Goal: Information Seeking & Learning: Learn about a topic

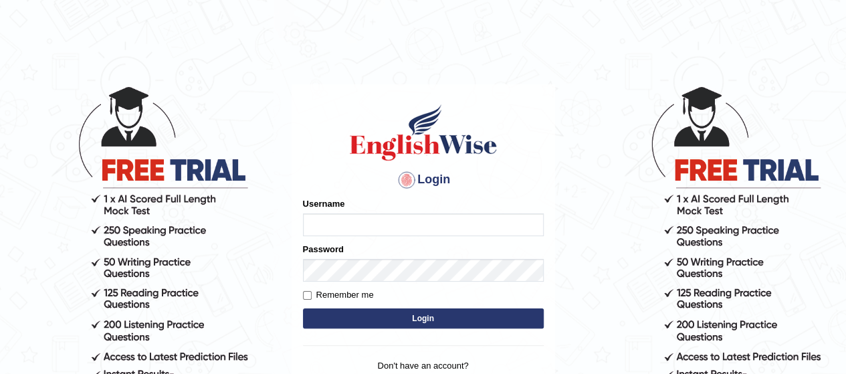
click at [364, 230] on input "Username" at bounding box center [423, 224] width 241 height 23
type input "abdulkhalid_Parramatta"
click at [413, 318] on button "Login" at bounding box center [423, 318] width 241 height 20
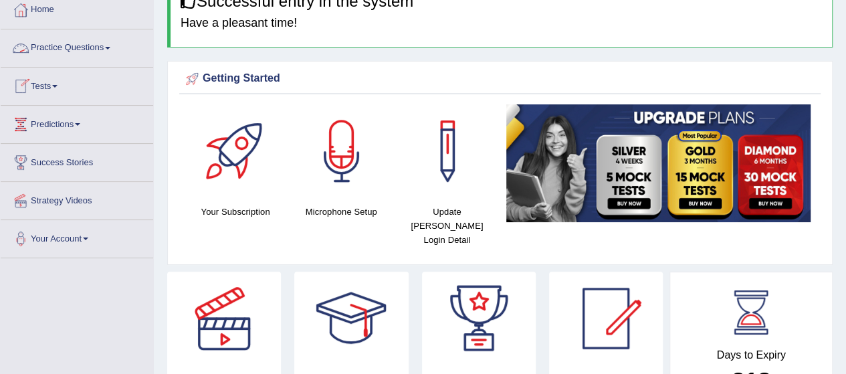
scroll to position [23, 0]
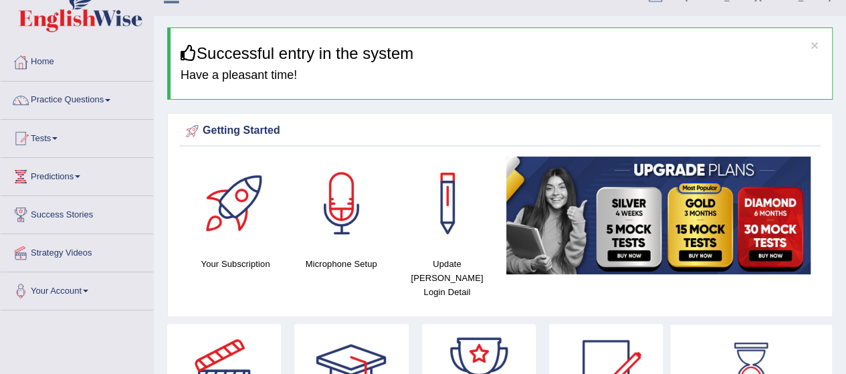
click at [90, 98] on link "Practice Questions" at bounding box center [77, 98] width 153 height 33
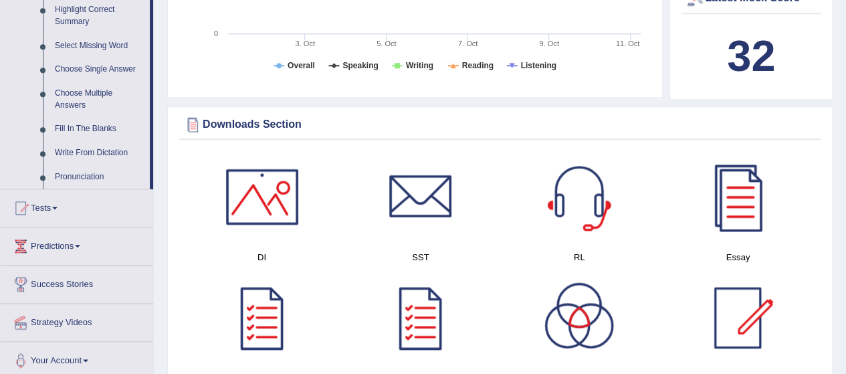
scroll to position [668, 0]
click at [79, 148] on link "Write From Dictation" at bounding box center [99, 152] width 101 height 24
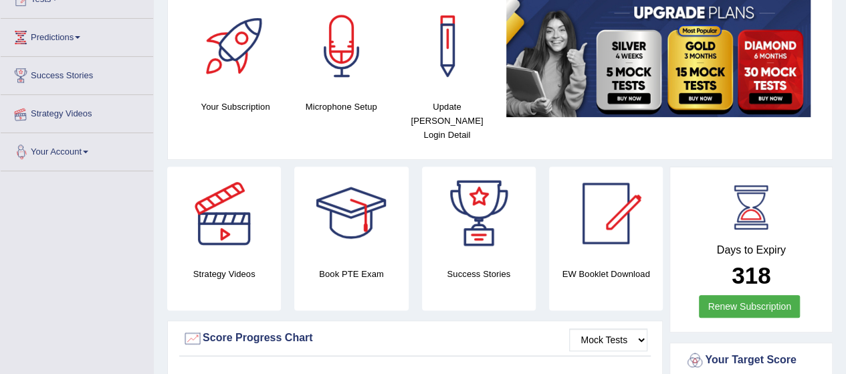
scroll to position [166, 0]
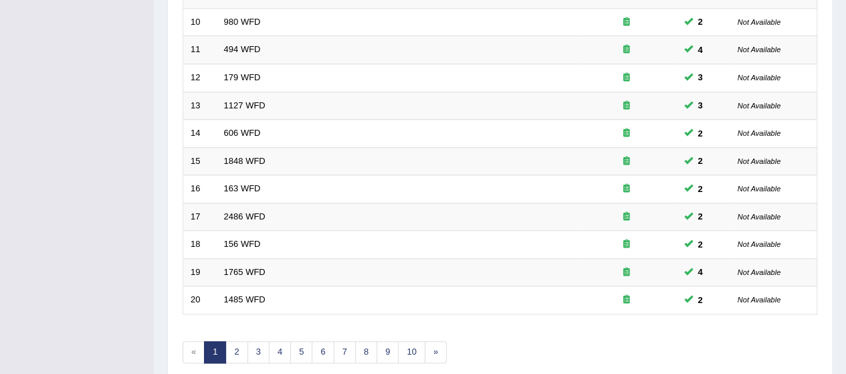
scroll to position [505, 0]
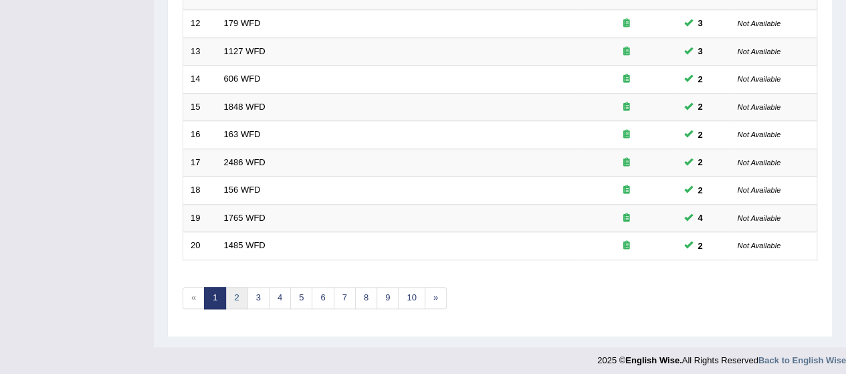
click at [233, 291] on link "2" at bounding box center [236, 298] width 22 height 22
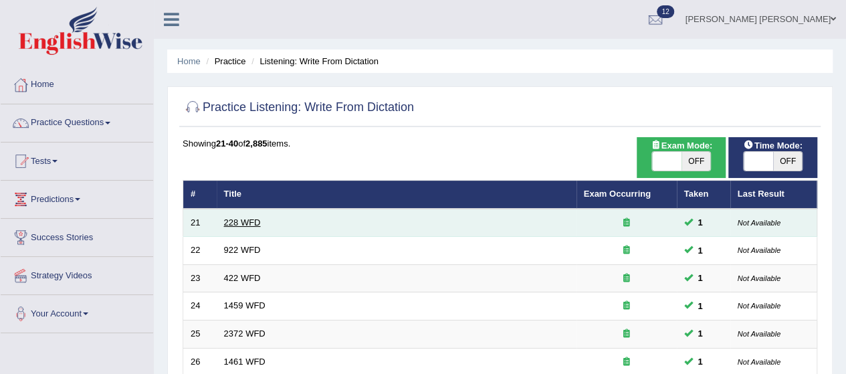
click at [233, 217] on link "228 WFD" at bounding box center [242, 222] width 37 height 10
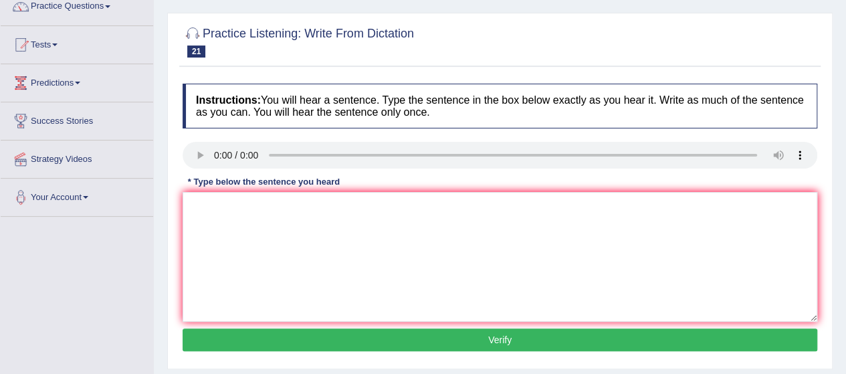
scroll to position [139, 0]
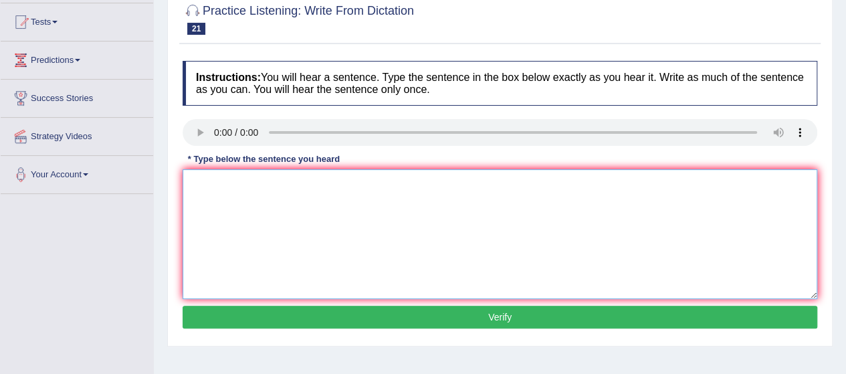
click at [257, 208] on textarea at bounding box center [500, 234] width 635 height 130
click at [185, 185] on textarea "popular university course." at bounding box center [500, 234] width 635 height 130
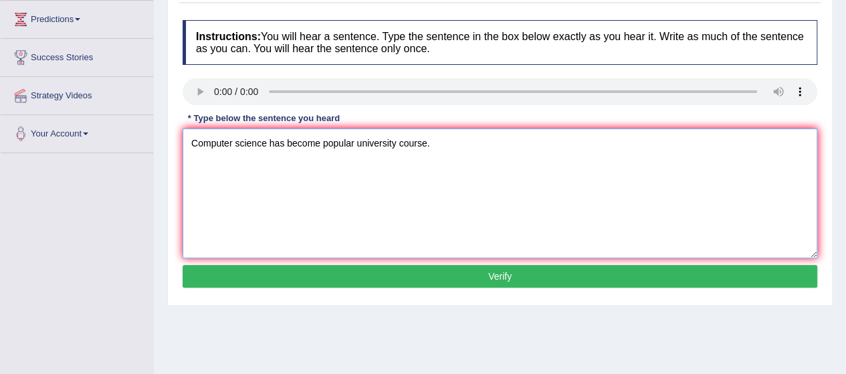
scroll to position [181, 0]
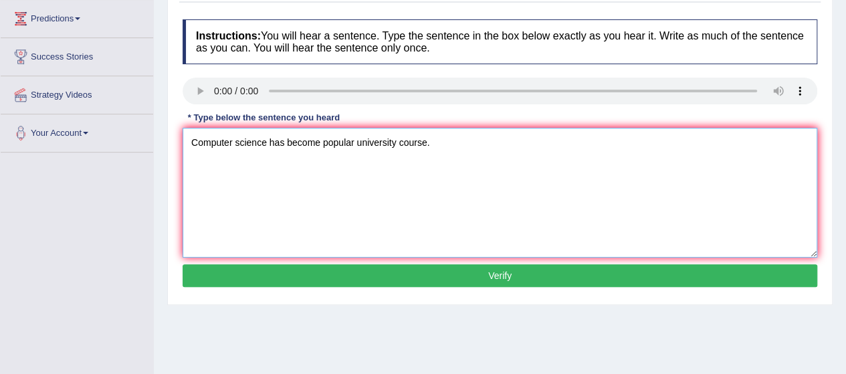
type textarea "Computer science has become popular university course."
click at [355, 274] on button "Verify" at bounding box center [500, 275] width 635 height 23
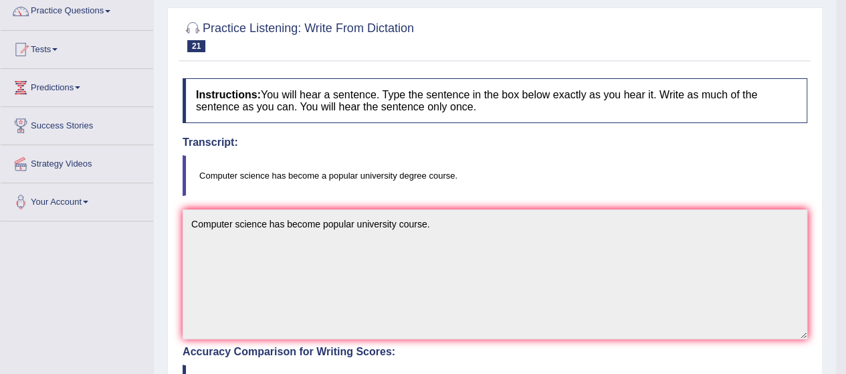
scroll to position [0, 0]
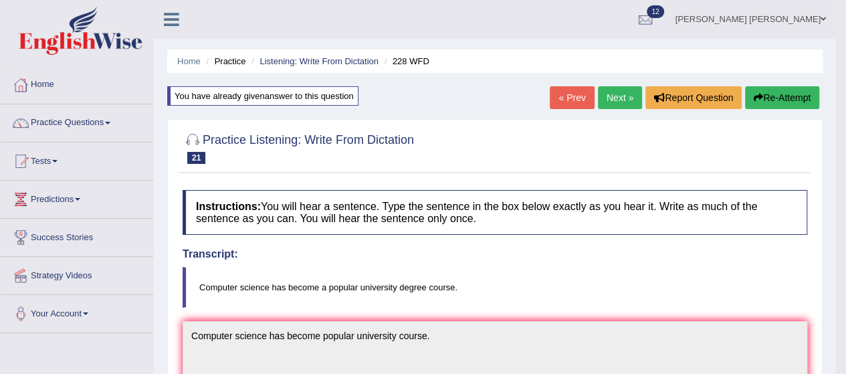
click at [607, 96] on link "Next »" at bounding box center [620, 97] width 44 height 23
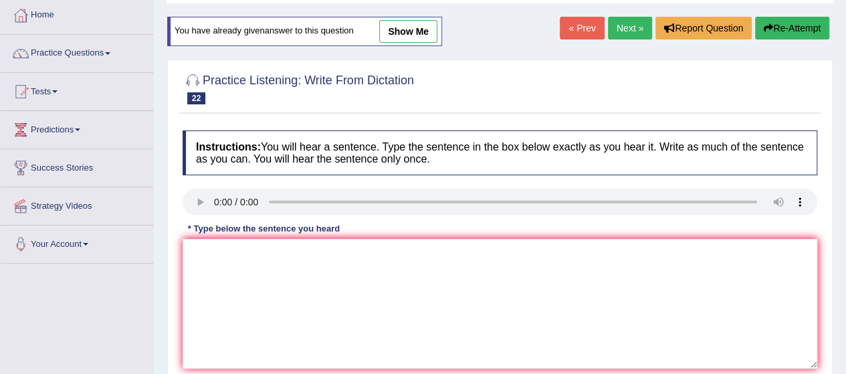
scroll to position [131, 0]
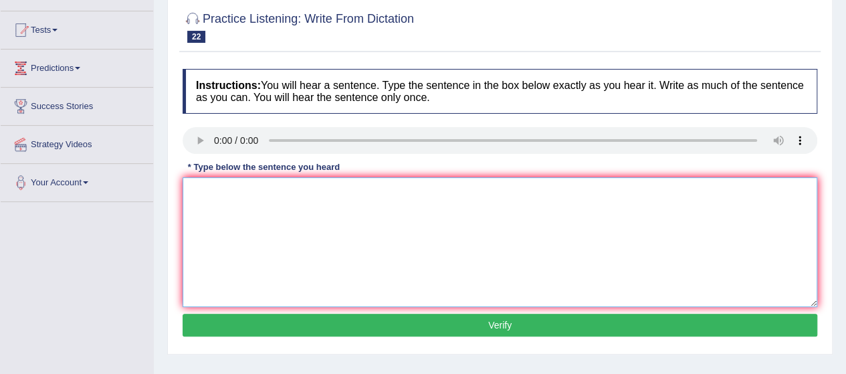
click at [217, 188] on textarea at bounding box center [500, 242] width 635 height 130
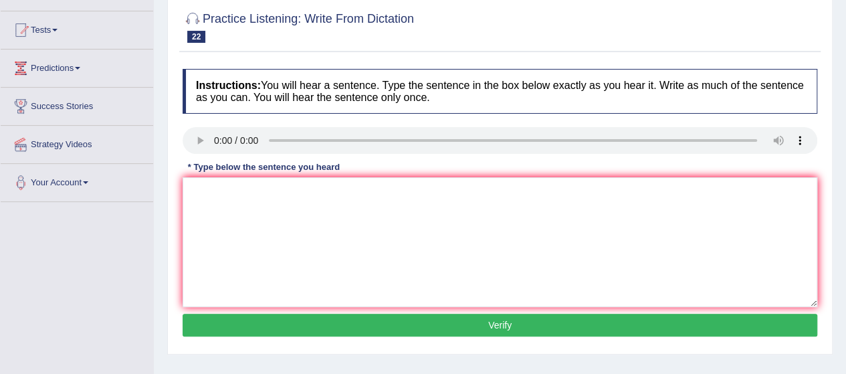
click at [214, 175] on div "Instructions: You will hear a sentence. Type the sentence in the box below exac…" at bounding box center [499, 204] width 641 height 285
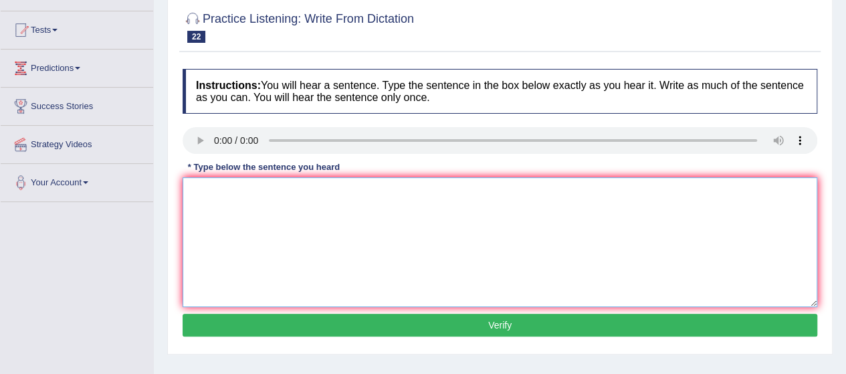
click at [217, 206] on textarea at bounding box center [500, 242] width 635 height 130
click at [270, 193] on textarea "Students attending must register first." at bounding box center [500, 242] width 635 height 130
click at [271, 188] on textarea "Students attending must register first." at bounding box center [500, 242] width 635 height 130
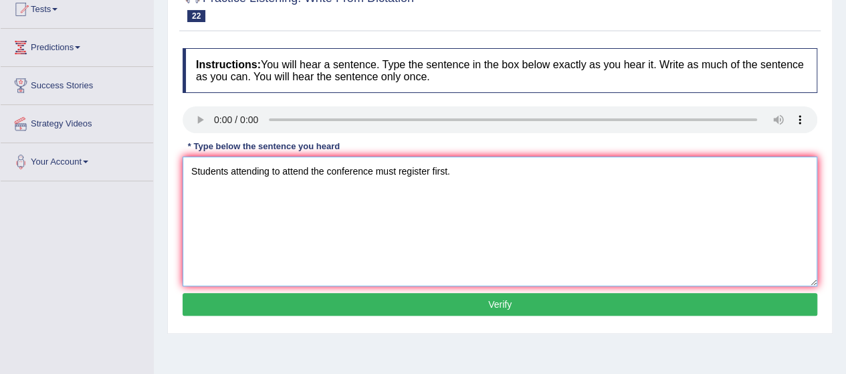
scroll to position [155, 0]
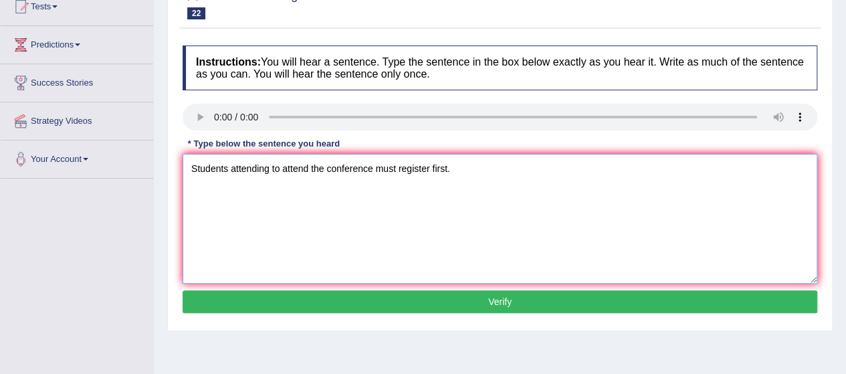
type textarea "Students attending to attend the conference must register first."
click at [424, 299] on button "Verify" at bounding box center [500, 301] width 635 height 23
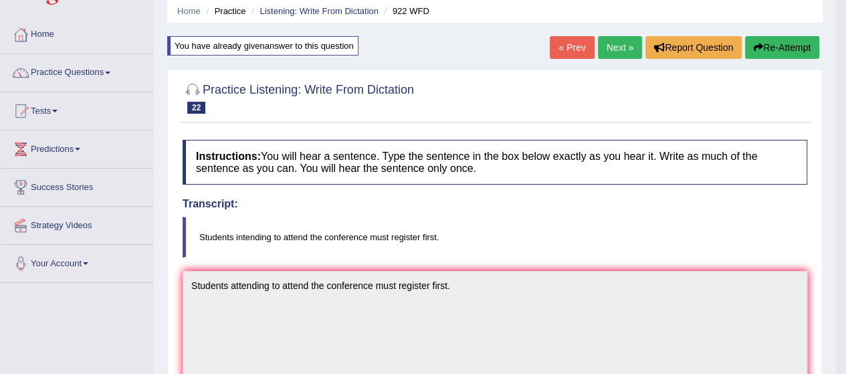
scroll to position [0, 0]
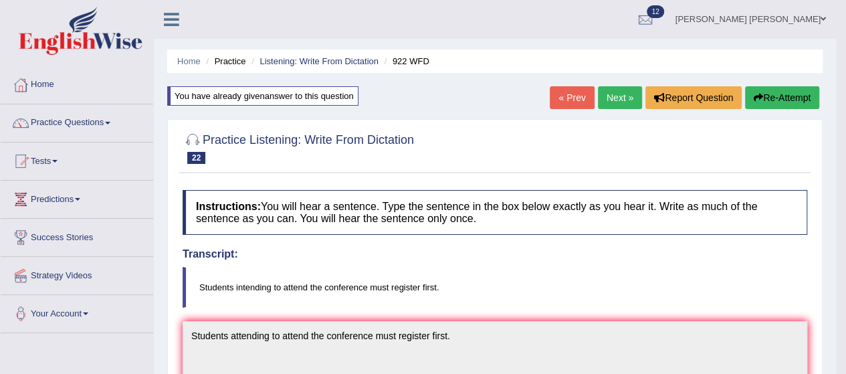
click at [617, 94] on link "Next »" at bounding box center [620, 97] width 44 height 23
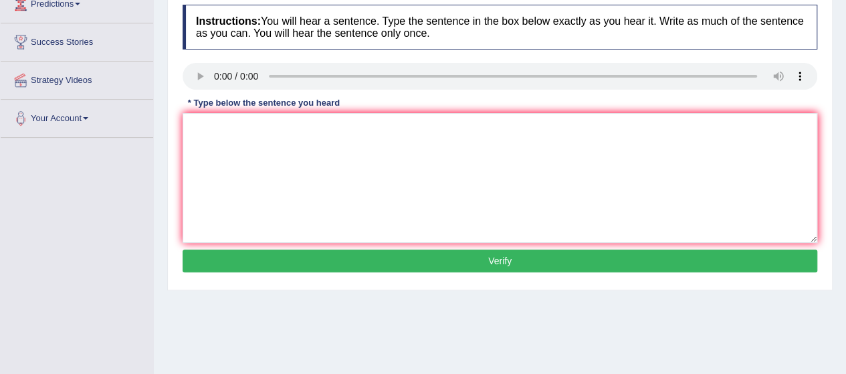
scroll to position [196, 0]
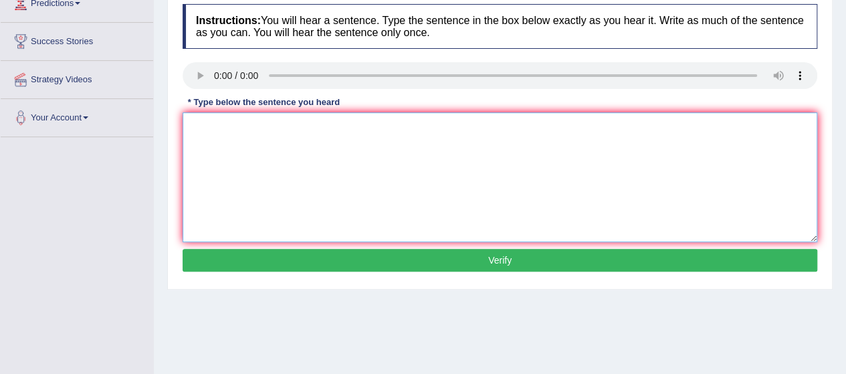
click at [252, 145] on textarea at bounding box center [500, 177] width 635 height 130
type textarea "The most important details in this topic are missing."
click at [340, 268] on button "Verify" at bounding box center [500, 260] width 635 height 23
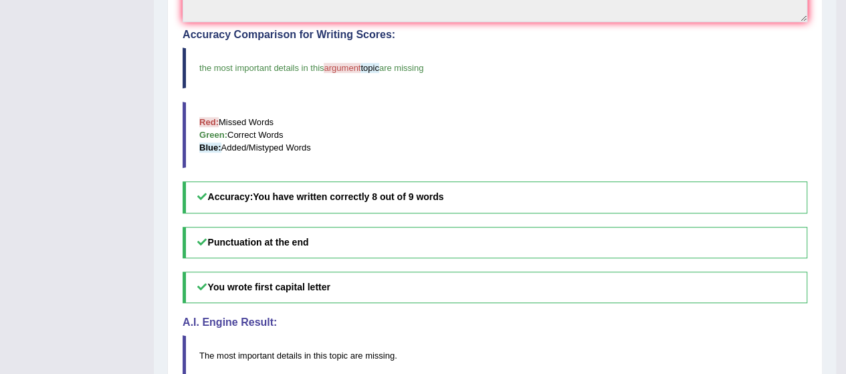
scroll to position [0, 0]
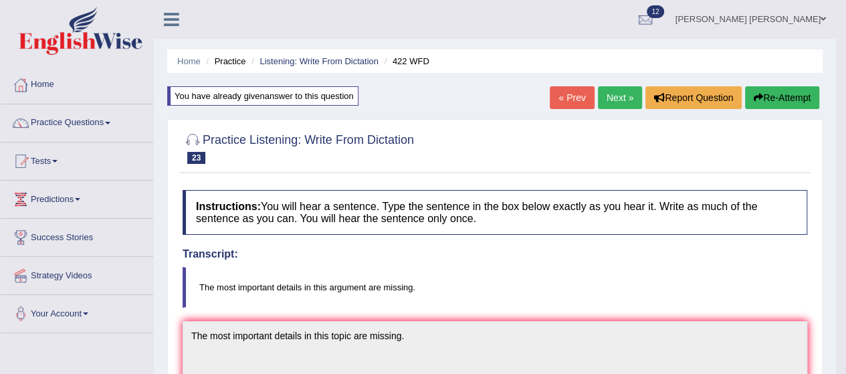
click at [625, 96] on link "Next »" at bounding box center [620, 97] width 44 height 23
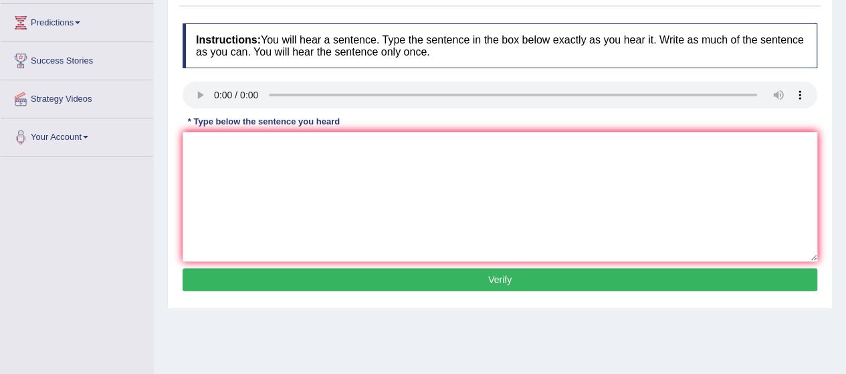
scroll to position [178, 0]
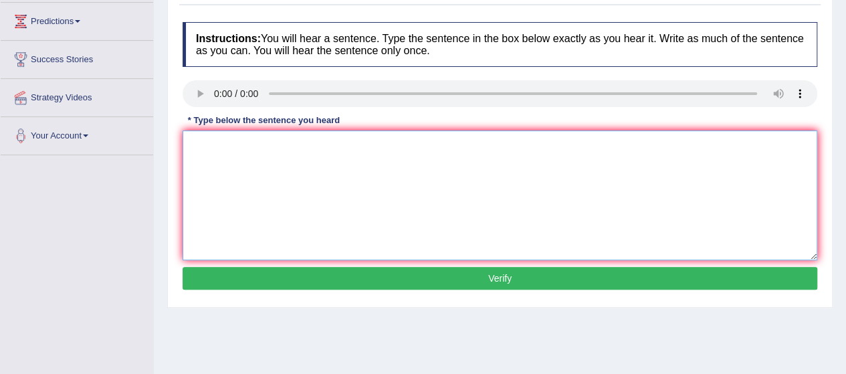
click at [228, 212] on textarea at bounding box center [500, 195] width 635 height 130
click at [187, 139] on textarea "have been outline in laboratory manual." at bounding box center [500, 195] width 635 height 130
type textarea "Experiments procedures have been outline in laboratory manual."
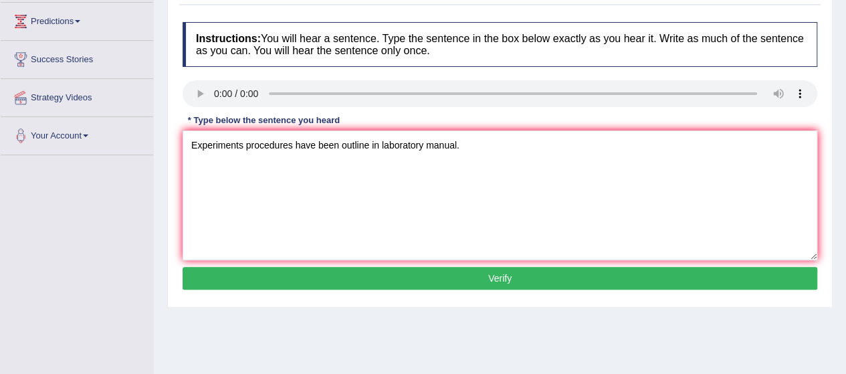
click at [336, 279] on button "Verify" at bounding box center [500, 278] width 635 height 23
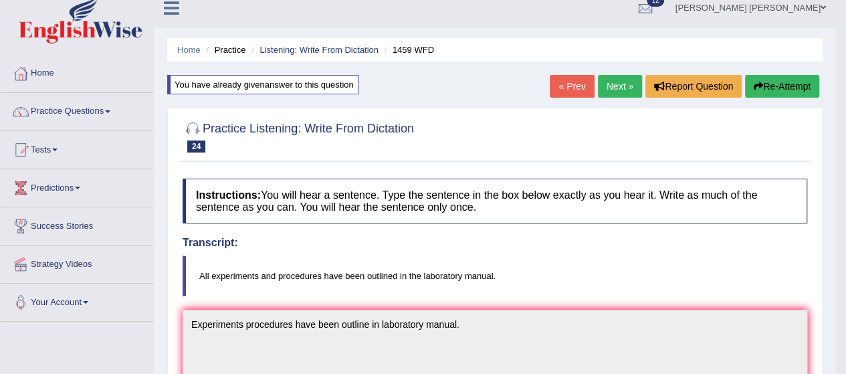
scroll to position [0, 0]
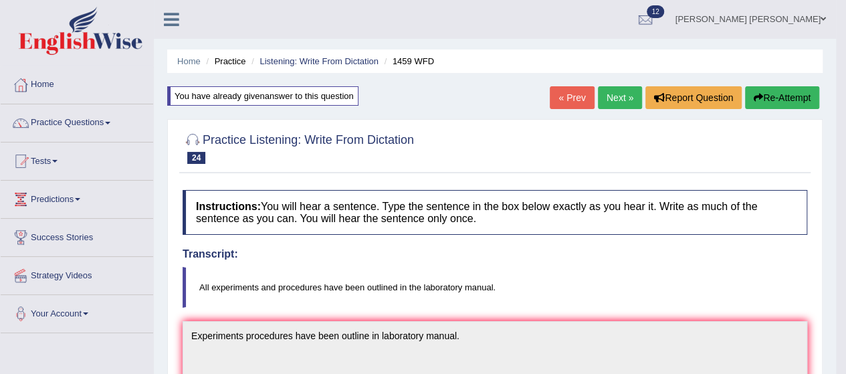
click at [767, 94] on button "Re-Attempt" at bounding box center [782, 97] width 74 height 23
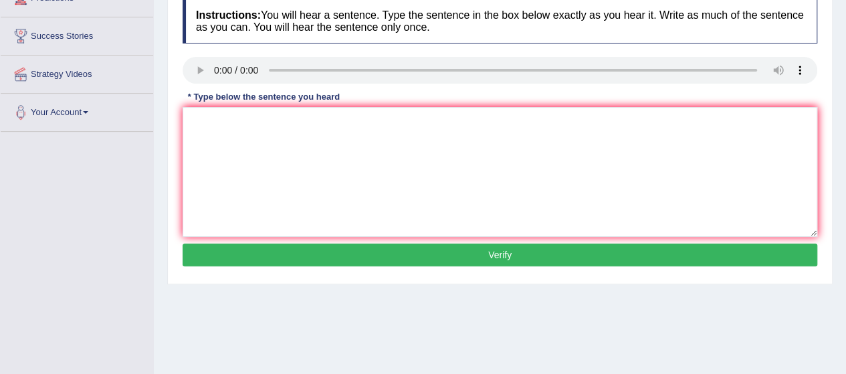
scroll to position [202, 0]
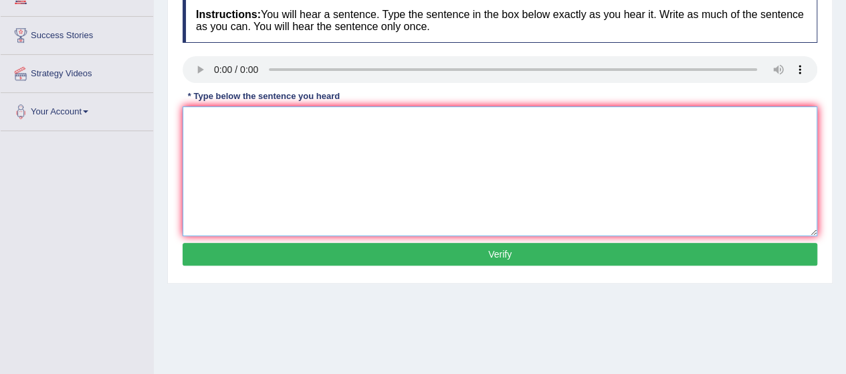
click at [275, 174] on textarea at bounding box center [500, 171] width 635 height 130
click at [185, 121] on textarea "in the l m" at bounding box center [500, 171] width 635 height 130
click at [229, 121] on textarea "havebeenoutline in the l m" at bounding box center [500, 171] width 635 height 130
click at [233, 117] on textarea "havebeenoutline in the l m" at bounding box center [500, 171] width 635 height 130
click at [209, 118] on textarea "havebeen outline in the l m" at bounding box center [500, 171] width 635 height 130
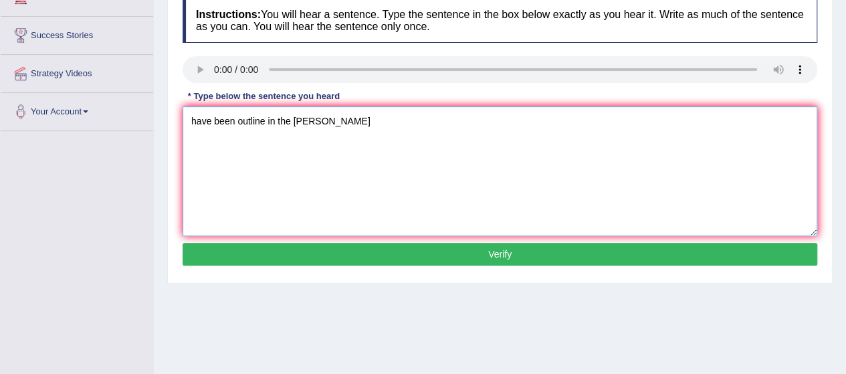
click at [187, 122] on textarea "have been outline in the l m" at bounding box center [500, 171] width 635 height 130
click at [229, 116] on textarea "All expermentshave been outline in the l m" at bounding box center [500, 171] width 635 height 130
click at [254, 118] on textarea "All experimentshave been outline in the l m" at bounding box center [500, 171] width 635 height 130
drag, startPoint x: 254, startPoint y: 118, endPoint x: 347, endPoint y: 126, distance: 93.3
click at [347, 126] on textarea "All experiments procedures have been outline in the l m" at bounding box center [500, 171] width 635 height 130
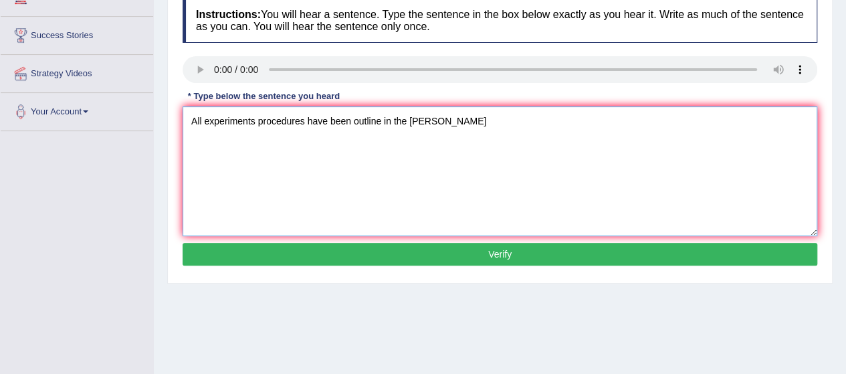
click at [331, 177] on textarea "All experiments procedures have been outline in the l m" at bounding box center [500, 171] width 635 height 130
click at [411, 116] on textarea "All experiments procedures have been outline in the l m" at bounding box center [500, 171] width 635 height 130
click at [484, 120] on textarea "All experiments procedures have been outline in the laboratory m" at bounding box center [500, 171] width 635 height 130
type textarea "All experiments procedures have been outline in the laboratory manual."
click at [510, 247] on button "Verify" at bounding box center [500, 254] width 635 height 23
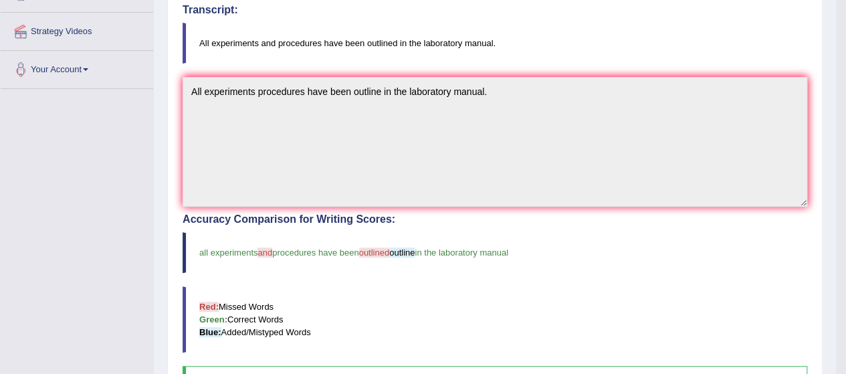
scroll to position [0, 0]
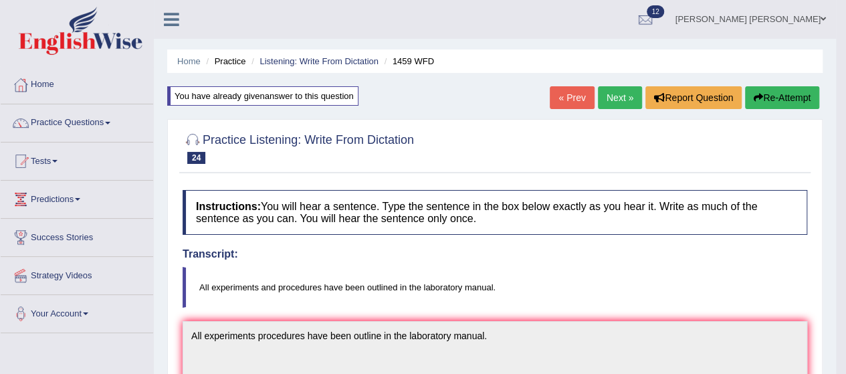
click at [611, 96] on link "Next »" at bounding box center [620, 97] width 44 height 23
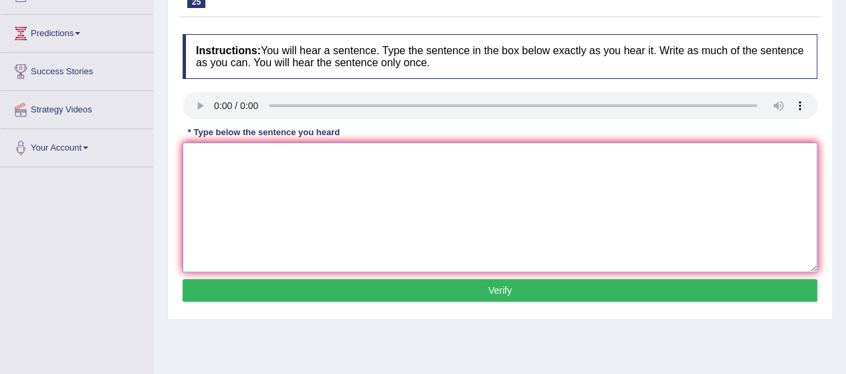
click at [264, 196] on textarea at bounding box center [500, 207] width 635 height 130
click at [190, 151] on textarea "by the end of the semester." at bounding box center [500, 207] width 635 height 130
type textarea "Must hand on assignments by the end of the semester."
click at [389, 283] on button "Verify" at bounding box center [500, 290] width 635 height 23
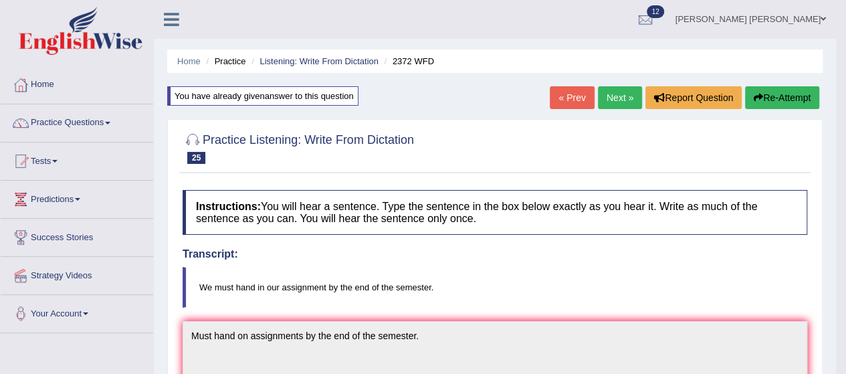
click at [613, 96] on link "Next »" at bounding box center [620, 97] width 44 height 23
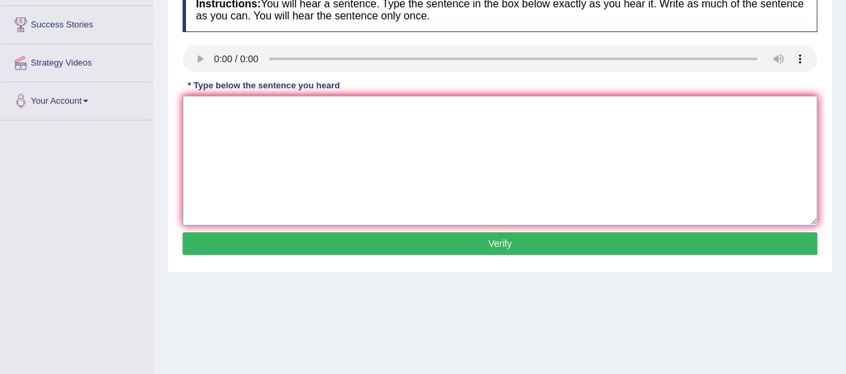
click at [245, 147] on textarea at bounding box center [500, 161] width 635 height 130
click at [186, 108] on textarea "about small toys." at bounding box center [500, 161] width 635 height 130
click at [314, 108] on textarea "Sisters runs a business about small toys." at bounding box center [500, 161] width 635 height 130
click at [217, 109] on textarea "Sisters runs a business about a small toys." at bounding box center [500, 161] width 635 height 130
type textarea "Sister runs a business about a small toys."
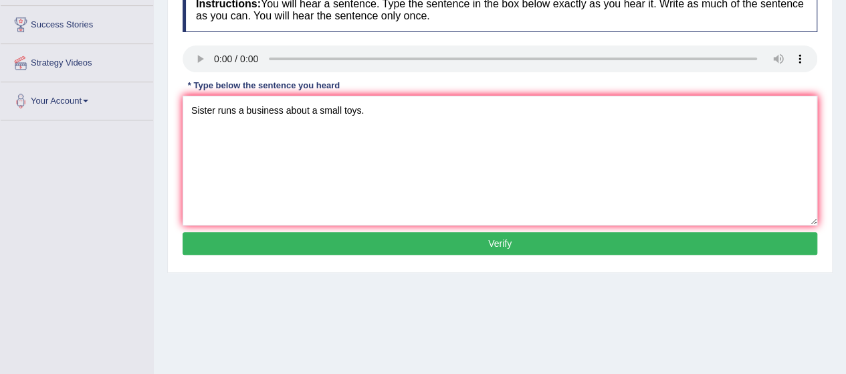
click at [342, 240] on button "Verify" at bounding box center [500, 243] width 635 height 23
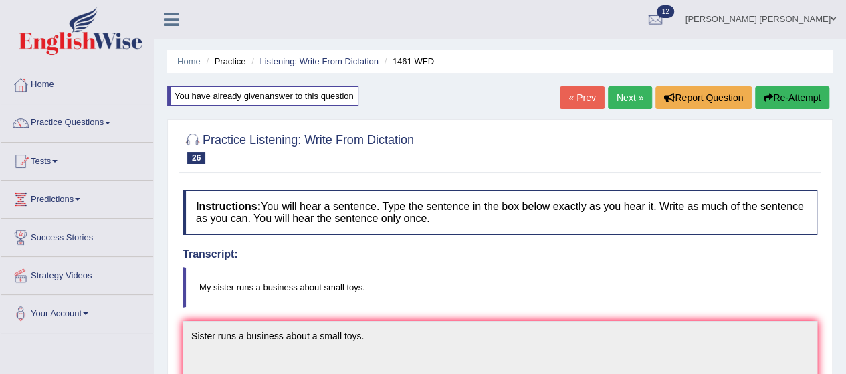
click at [629, 98] on link "Next »" at bounding box center [630, 97] width 44 height 23
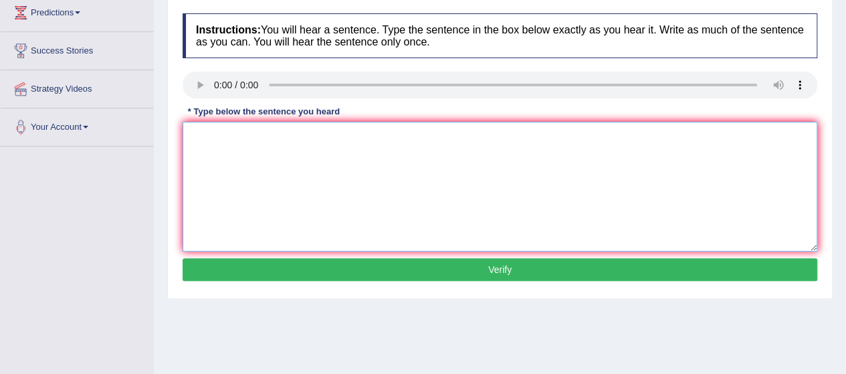
click at [247, 156] on textarea at bounding box center [500, 187] width 635 height 130
click at [183, 138] on textarea "on the website." at bounding box center [500, 187] width 635 height 130
type textarea "We find the complain on the website."
click at [288, 264] on button "Verify" at bounding box center [500, 269] width 635 height 23
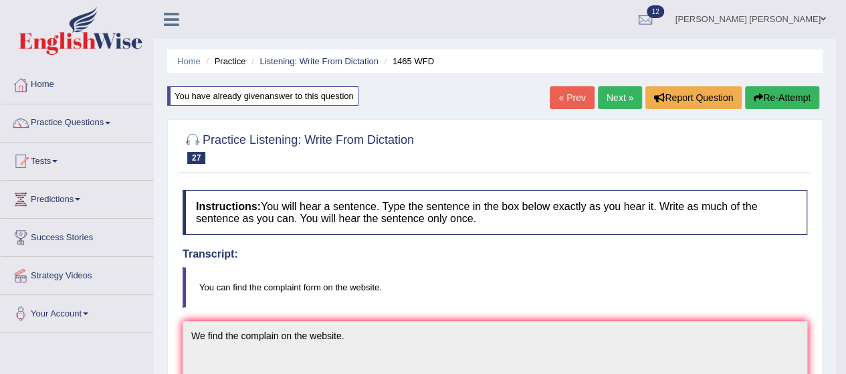
click at [780, 97] on button "Re-Attempt" at bounding box center [782, 97] width 74 height 23
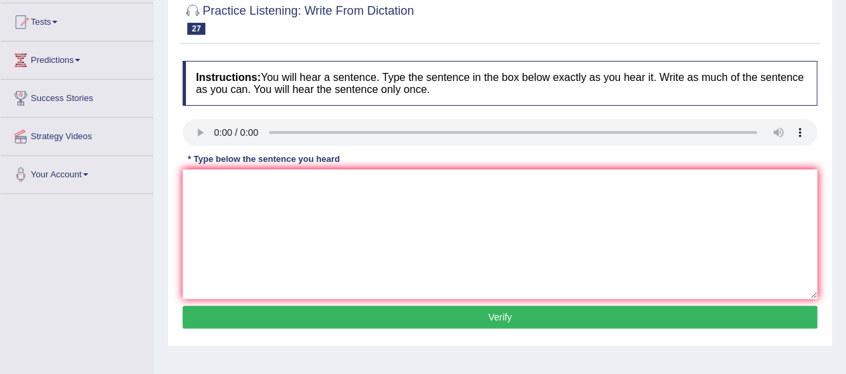
scroll to position [140, 0]
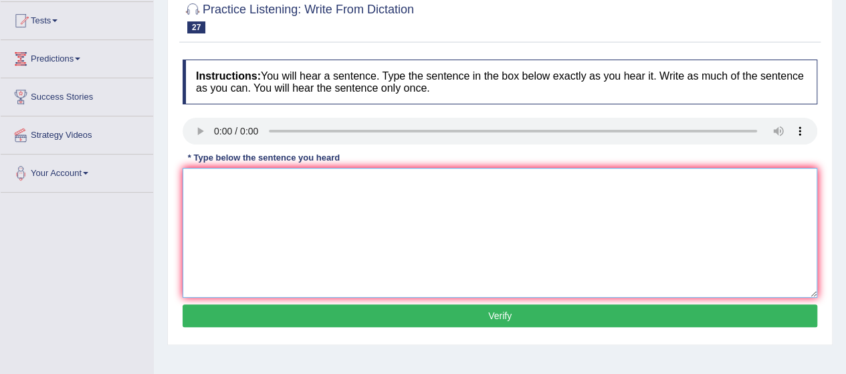
click at [258, 205] on textarea at bounding box center [500, 233] width 635 height 130
type textarea "You can find complained form on the website."
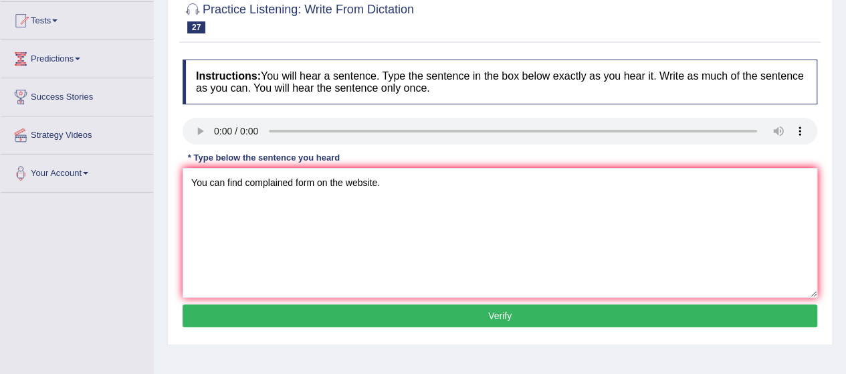
click at [323, 315] on button "Verify" at bounding box center [500, 315] width 635 height 23
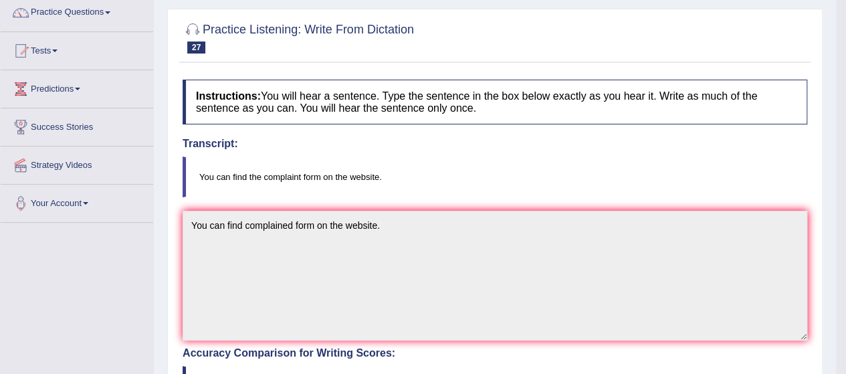
scroll to position [0, 0]
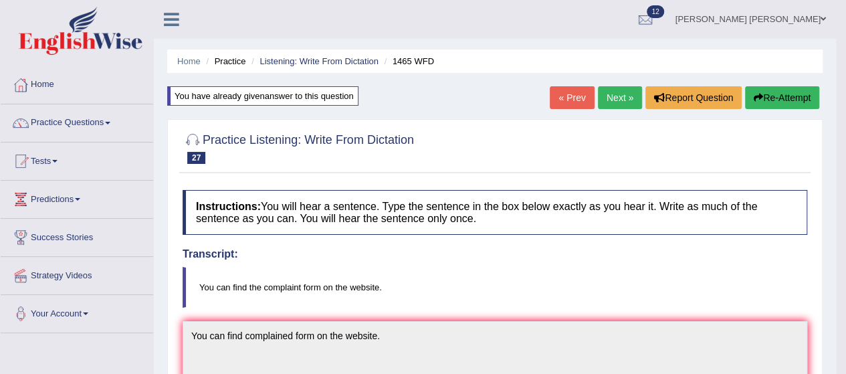
click at [615, 97] on link "Next »" at bounding box center [620, 97] width 44 height 23
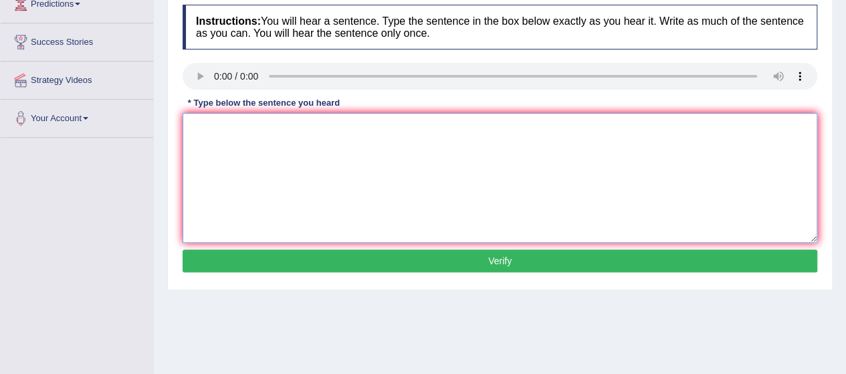
click at [245, 153] on textarea at bounding box center [500, 178] width 635 height 130
click at [187, 125] on textarea "both practical and engaging." at bounding box center [500, 178] width 635 height 130
click at [187, 128] on textarea "looking interesting new method both practical and engaging." at bounding box center [500, 178] width 635 height 130
click at [222, 128] on textarea "looking interesting new method both practical and engaging." at bounding box center [500, 178] width 635 height 130
click at [183, 122] on textarea "looking for interesting new method both practical and engaging." at bounding box center [500, 178] width 635 height 130
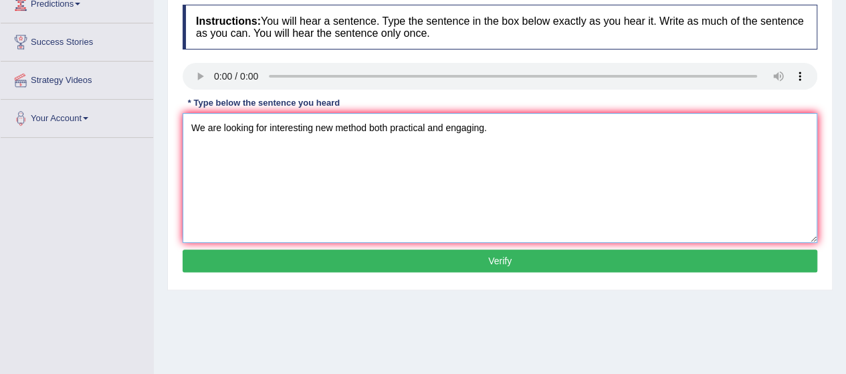
type textarea "We are looking for interesting new method both practical and engaging."
click at [383, 262] on button "Verify" at bounding box center [500, 260] width 635 height 23
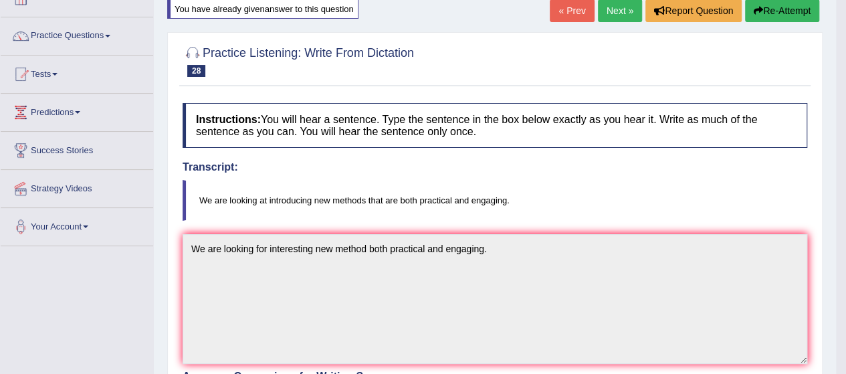
scroll to position [52, 0]
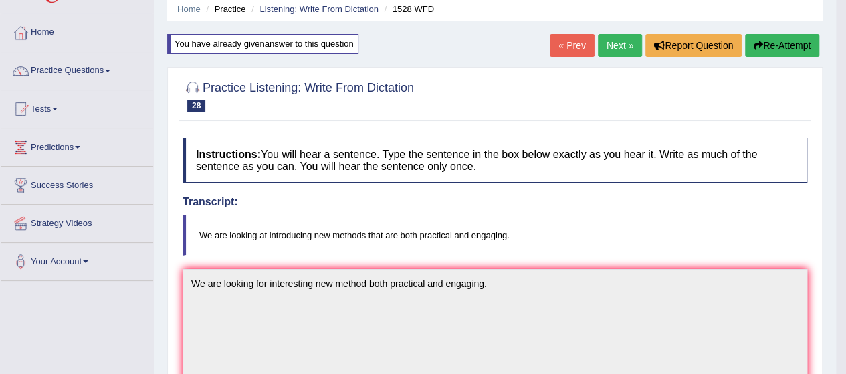
click at [605, 41] on link "Next »" at bounding box center [620, 45] width 44 height 23
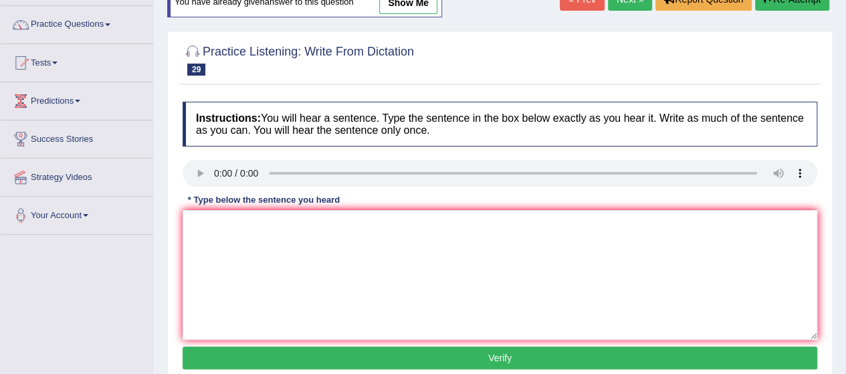
scroll to position [99, 0]
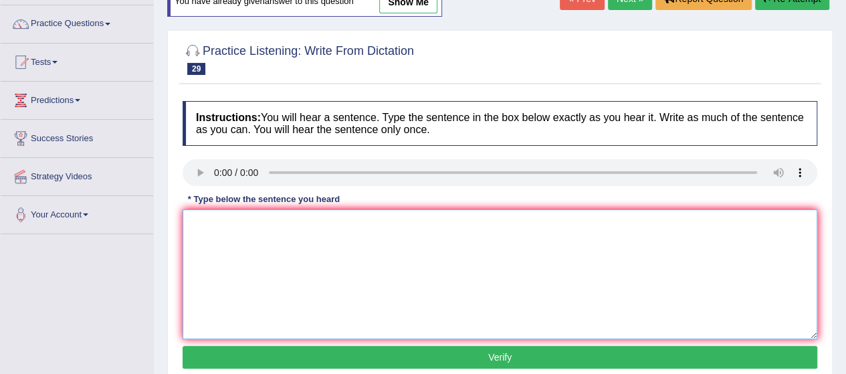
click at [247, 288] on textarea at bounding box center [500, 274] width 635 height 130
click at [188, 218] on textarea "founda u a d" at bounding box center [500, 274] width 635 height 130
click at [256, 224] on textarea "provides founda u a d" at bounding box center [500, 274] width 635 height 130
click at [278, 221] on textarea "provides foundation u a d" at bounding box center [500, 274] width 635 height 130
click at [345, 223] on textarea "provides foundation understanding a d" at bounding box center [500, 274] width 635 height 130
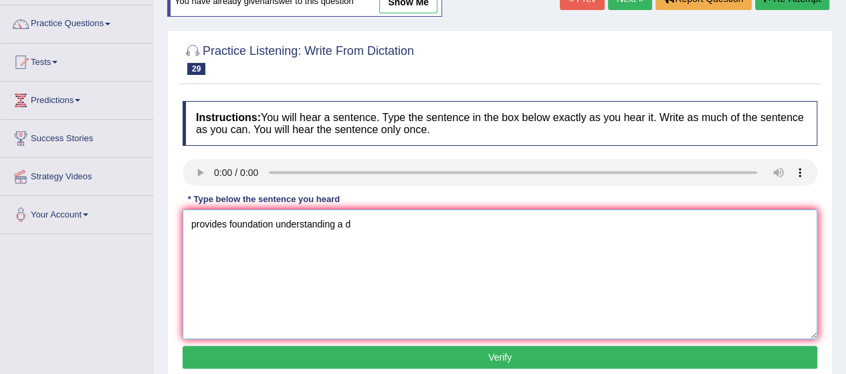
click at [340, 223] on textarea "provides foundation understanding a d" at bounding box center [500, 274] width 635 height 130
click at [431, 205] on div "Instructions: You will hear a sentence. Type the sentence in the box below exac…" at bounding box center [499, 236] width 641 height 285
click at [430, 211] on textarea "provides foundation understanding analyzing d" at bounding box center [500, 274] width 635 height 130
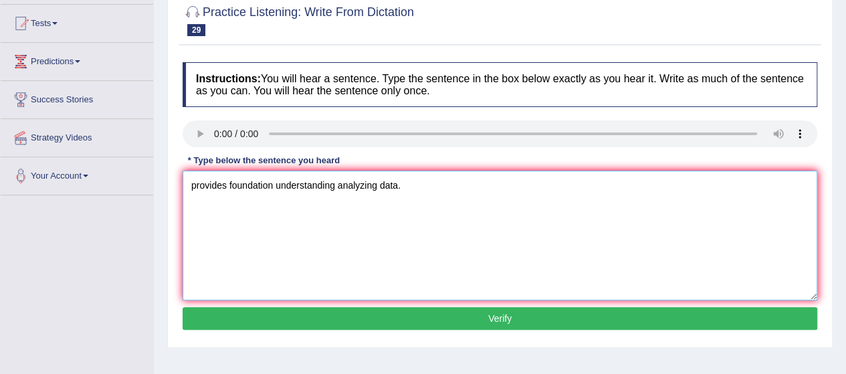
scroll to position [145, 0]
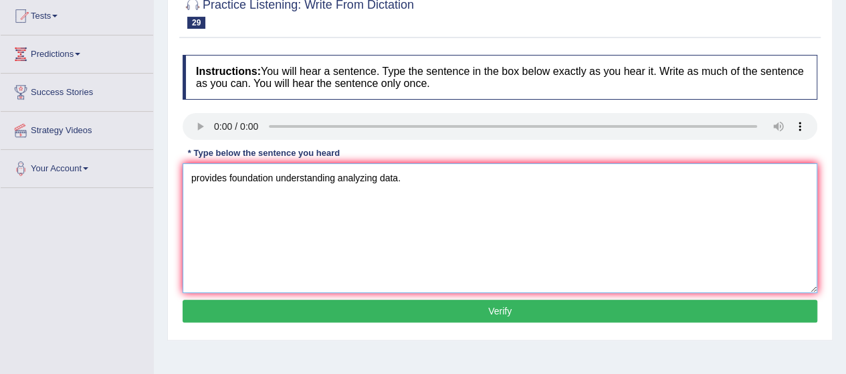
type textarea "provides foundation understanding analyzing data."
click at [342, 302] on button "Verify" at bounding box center [500, 311] width 635 height 23
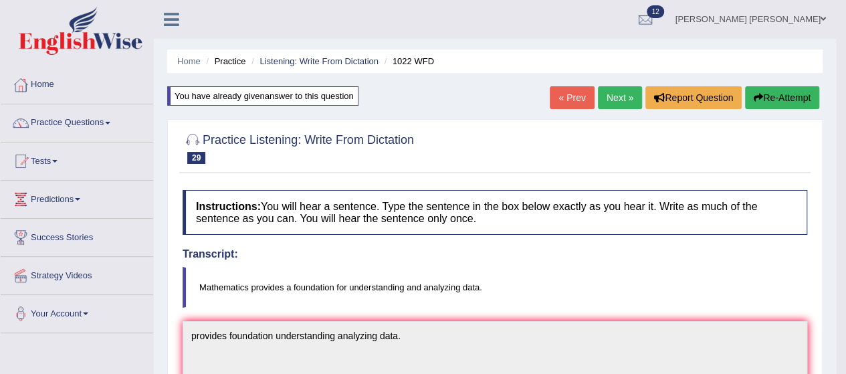
scroll to position [1, 0]
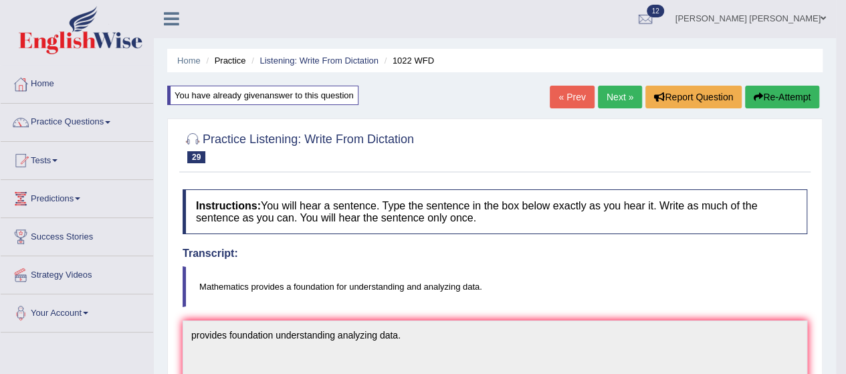
click at [581, 96] on link "« Prev" at bounding box center [572, 97] width 44 height 23
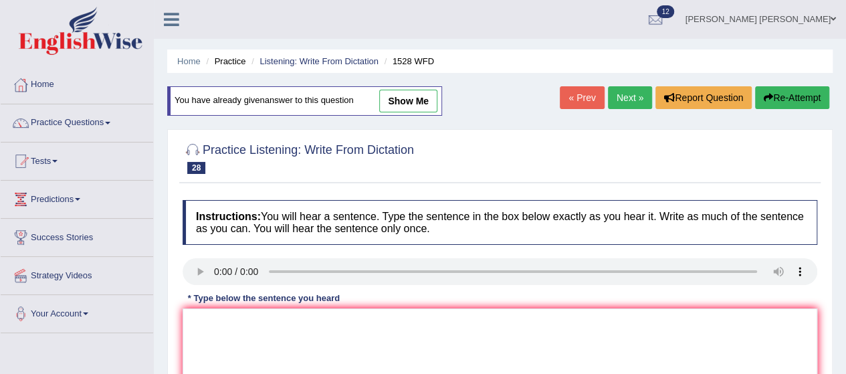
click at [629, 98] on link "Next »" at bounding box center [630, 97] width 44 height 23
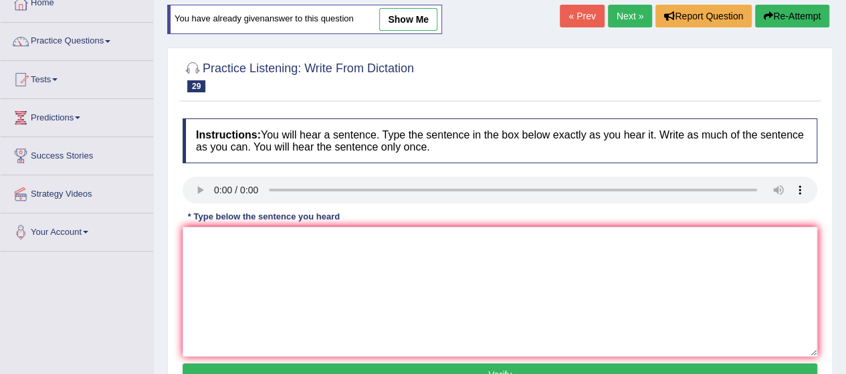
scroll to position [90, 0]
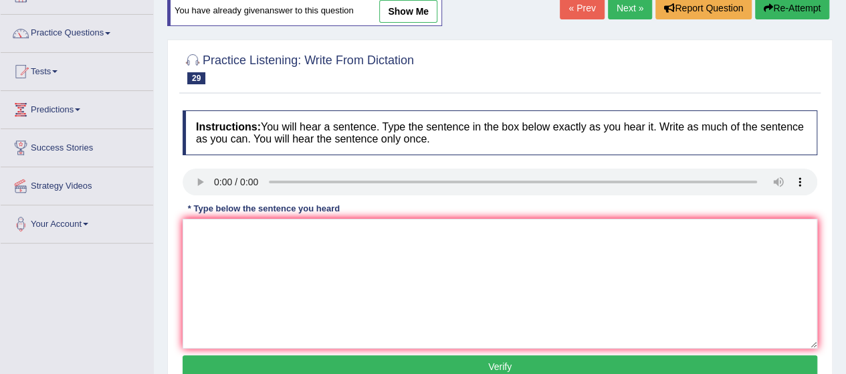
click at [622, 7] on link "Next »" at bounding box center [630, 8] width 44 height 23
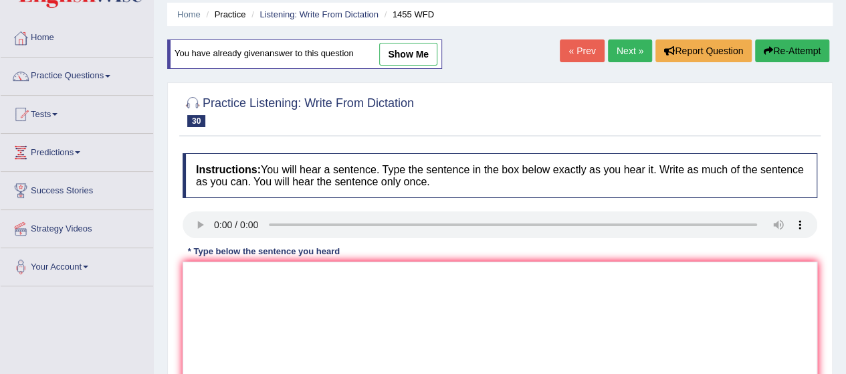
scroll to position [49, 0]
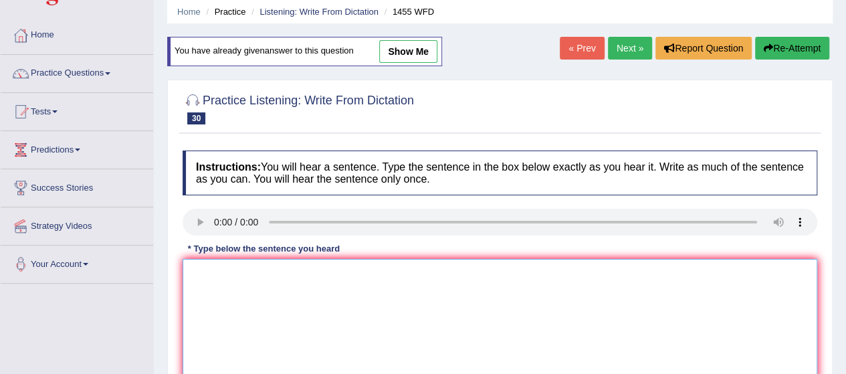
click at [269, 282] on textarea at bounding box center [500, 324] width 635 height 130
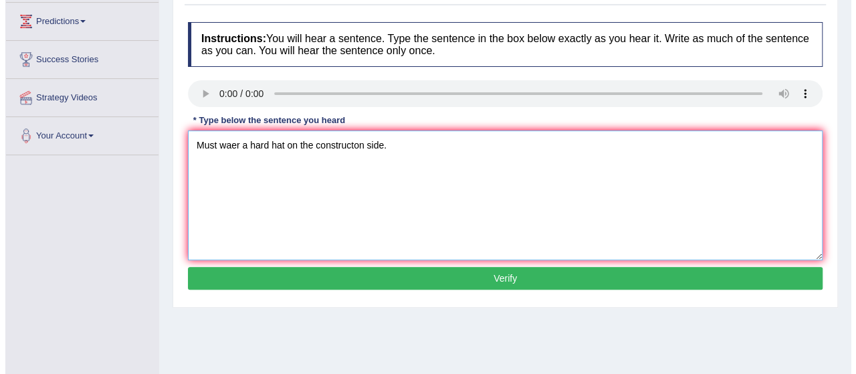
scroll to position [180, 0]
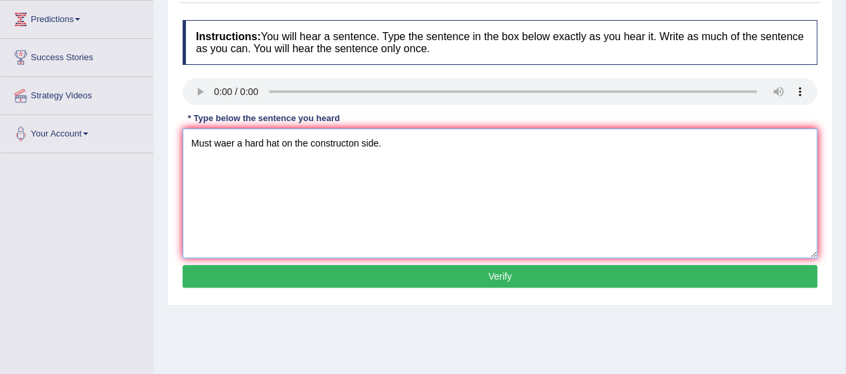
type textarea "Must waer a hard hat on the constructon side."
click at [377, 268] on button "Verify" at bounding box center [500, 276] width 635 height 23
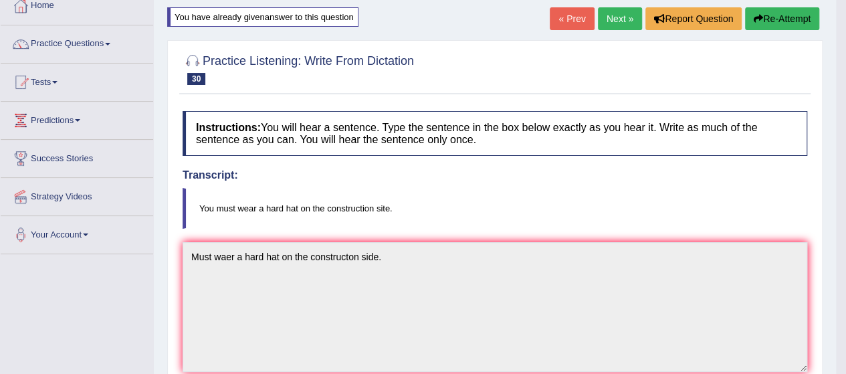
scroll to position [0, 0]
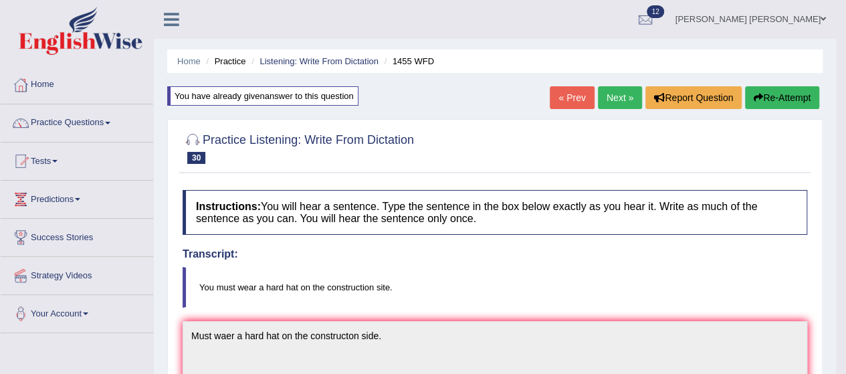
click at [780, 98] on button "Re-Attempt" at bounding box center [782, 97] width 74 height 23
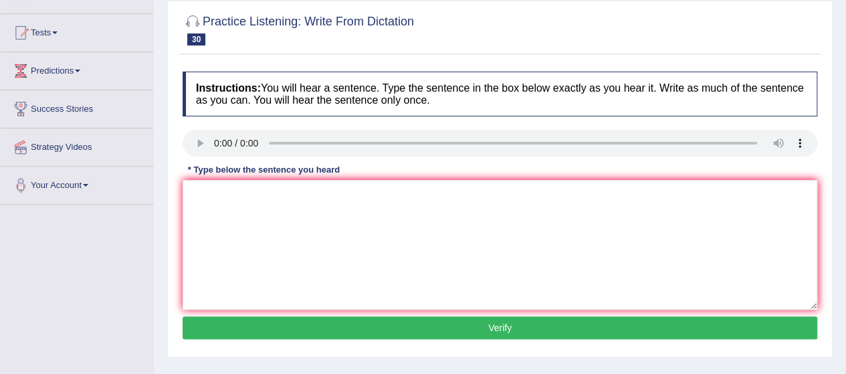
scroll to position [129, 0]
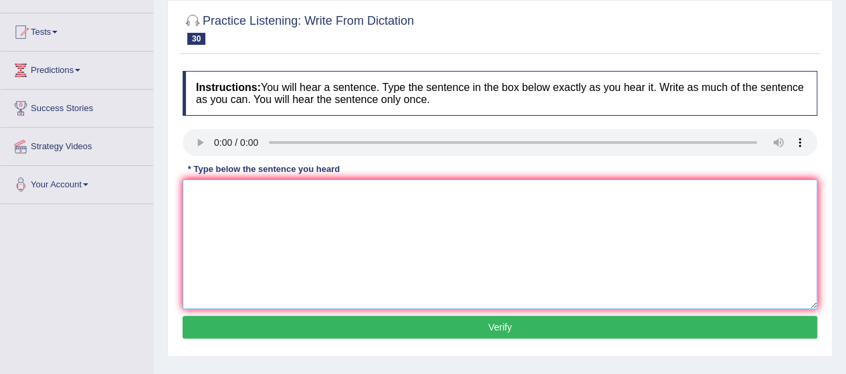
click at [301, 222] on textarea at bounding box center [500, 244] width 635 height 130
type textarea "Must wear a hard hat on the construction site."
click at [363, 326] on button "Verify" at bounding box center [500, 327] width 635 height 23
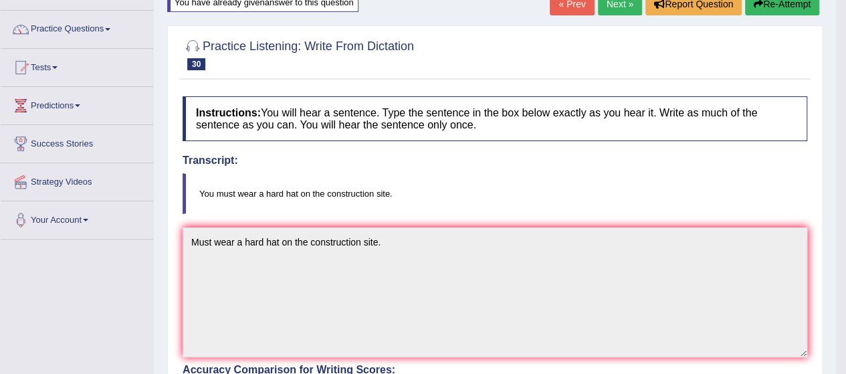
scroll to position [0, 0]
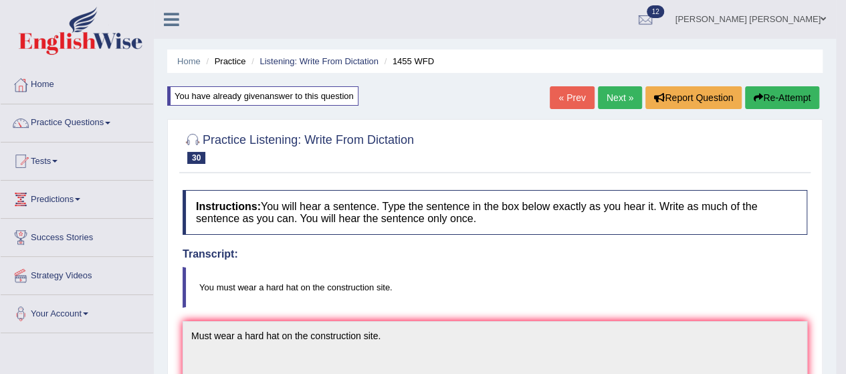
click at [612, 94] on link "Next »" at bounding box center [620, 97] width 44 height 23
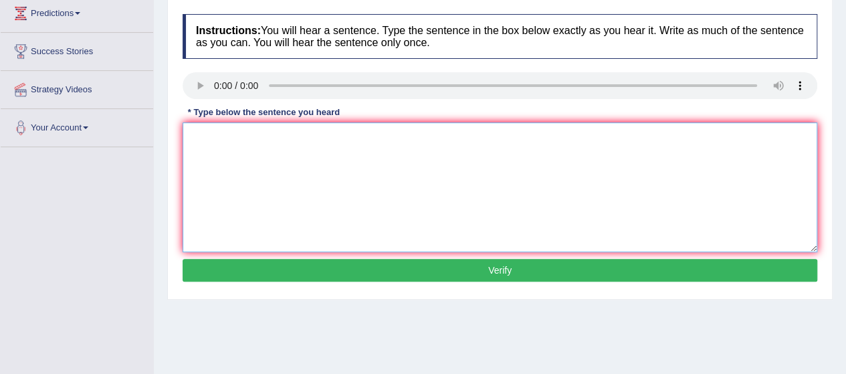
click at [261, 156] on textarea at bounding box center [500, 187] width 635 height 130
click at [187, 137] on textarea "combine or change." at bounding box center [500, 187] width 635 height 130
click at [186, 134] on textarea "substances combine or change." at bounding box center [500, 187] width 635 height 130
type textarea "Reactions occurs when substances combine or change."
click at [354, 268] on button "Verify" at bounding box center [500, 270] width 635 height 23
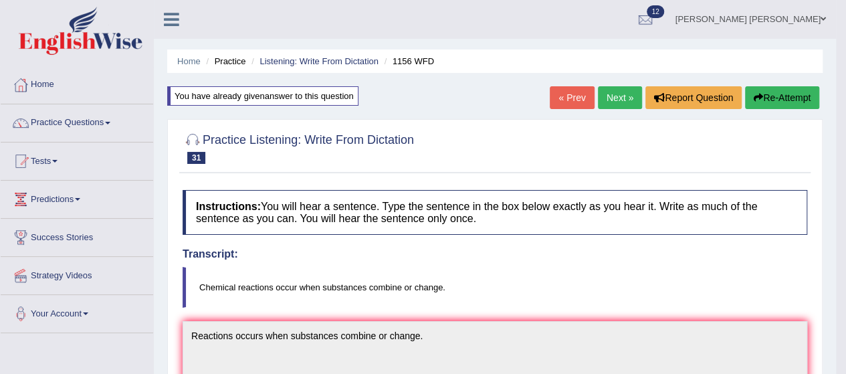
click at [615, 96] on link "Next »" at bounding box center [620, 97] width 44 height 23
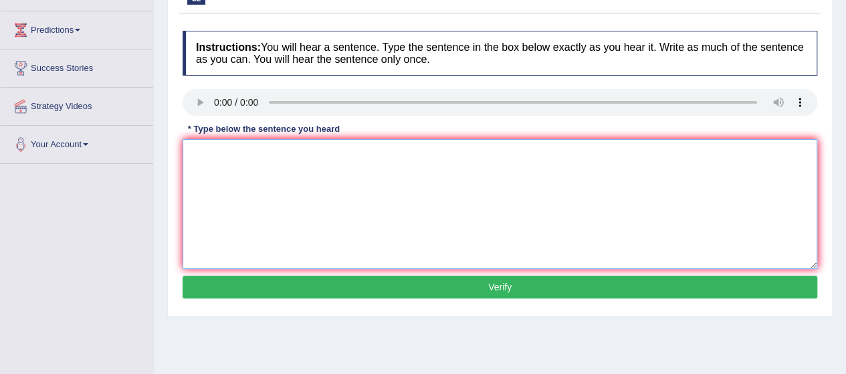
click at [253, 206] on textarea at bounding box center [500, 204] width 635 height 130
click at [187, 151] on textarea "by relevant theories" at bounding box center [500, 204] width 635 height 130
click at [290, 153] on textarea "by relevant theories" at bounding box center [500, 204] width 635 height 130
type textarea "b"
click at [249, 173] on textarea at bounding box center [500, 204] width 635 height 130
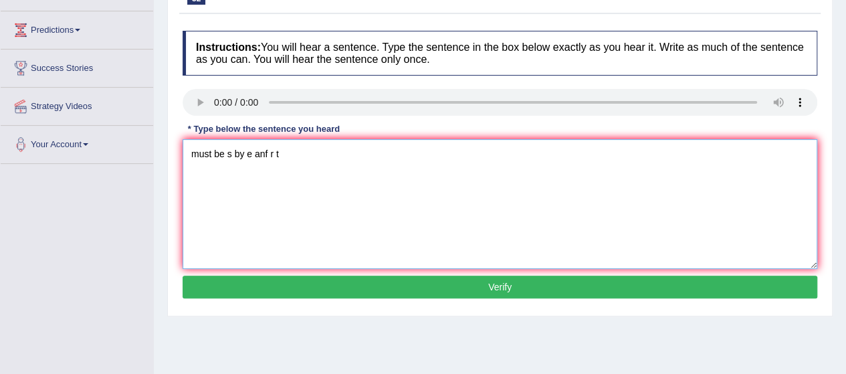
click at [185, 151] on textarea "must be s by e anf r t" at bounding box center [500, 204] width 635 height 130
click at [278, 154] on textarea "arguments must be s by e anf r t" at bounding box center [500, 204] width 635 height 130
click at [334, 144] on textarea "arguments must be supported by e anf r t" at bounding box center [500, 204] width 635 height 130
click at [384, 155] on textarea "arguments must be supported by evidence anf r t" at bounding box center [500, 204] width 635 height 130
click at [391, 151] on textarea "arguments must be supported by evidence and r t" at bounding box center [500, 204] width 635 height 130
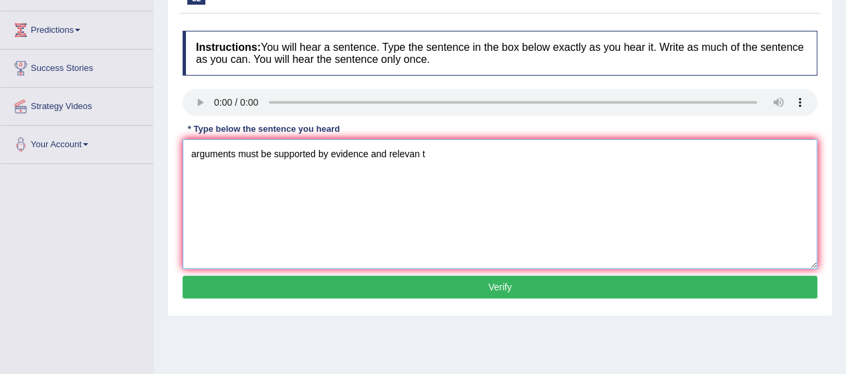
click at [461, 161] on textarea "arguments must be supported by evidence and relevan t" at bounding box center [500, 204] width 635 height 130
click at [420, 151] on textarea "arguments must be supported by evidence and relevan theories." at bounding box center [500, 204] width 635 height 130
type textarea "arguments must be supported by evidence and relevant theories."
click at [468, 283] on button "Verify" at bounding box center [500, 287] width 635 height 23
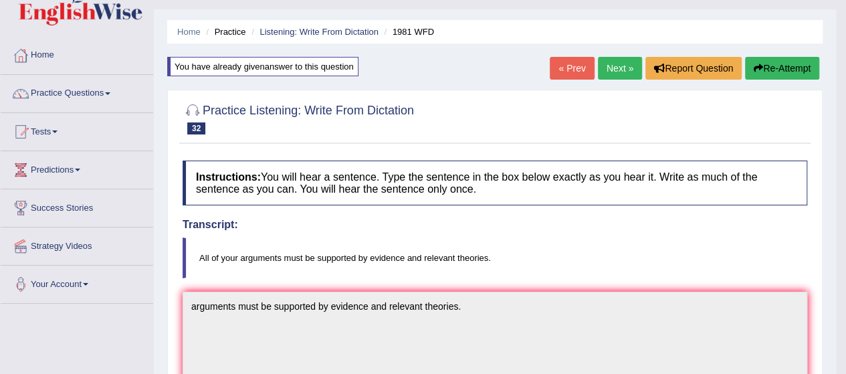
scroll to position [28, 0]
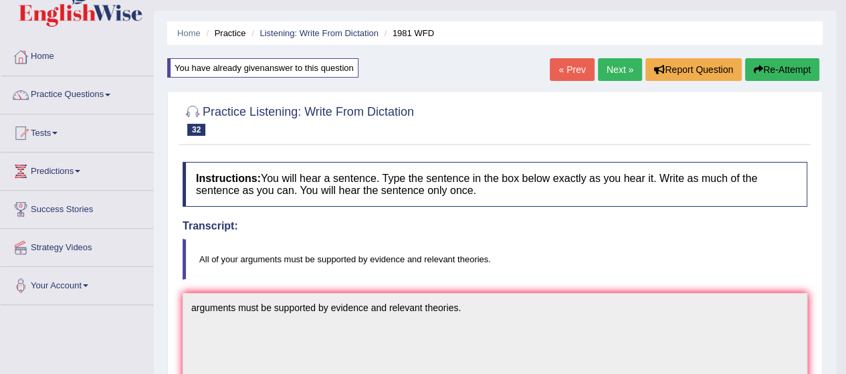
click at [615, 68] on link "Next »" at bounding box center [620, 69] width 44 height 23
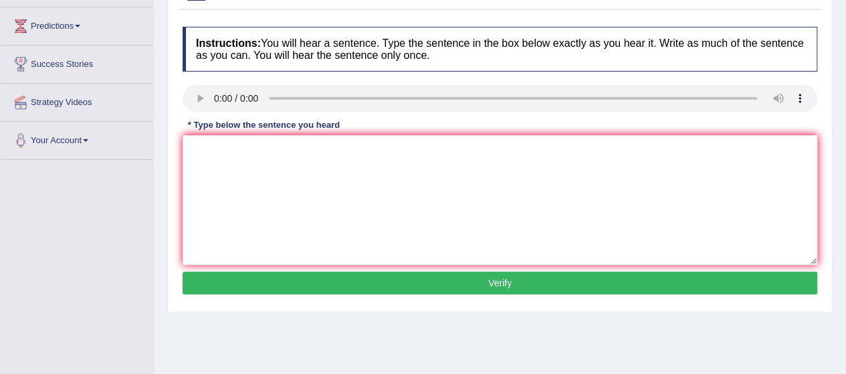
scroll to position [175, 0]
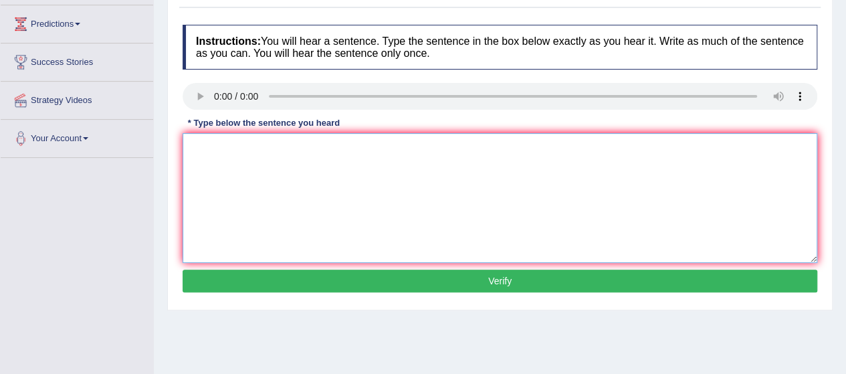
click at [256, 163] on textarea at bounding box center [500, 198] width 635 height 130
click at [230, 151] on textarea at bounding box center [500, 198] width 635 height 130
click at [224, 146] on textarea "has f t iys fallent in years" at bounding box center [500, 198] width 635 height 130
click at [326, 157] on textarea "has f t its fallent in years" at bounding box center [500, 198] width 635 height 130
type textarea "h"
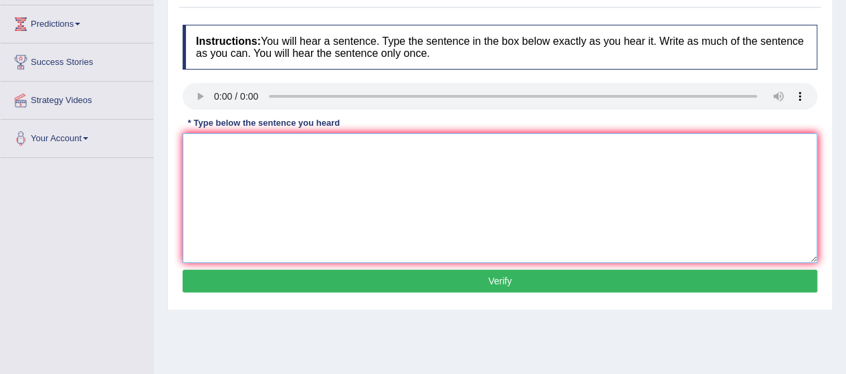
click at [246, 180] on textarea at bounding box center [500, 198] width 635 height 130
click at [186, 144] on textarea "to its lowest in years." at bounding box center [500, 198] width 635 height 130
click at [260, 144] on textarea "An employment has fallent to its lowest in years." at bounding box center [500, 198] width 635 height 130
type textarea "An employment rates fallent to its lowest in years."
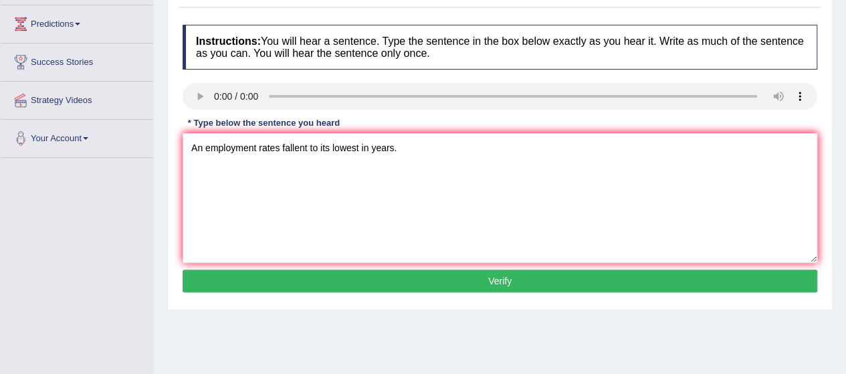
click at [361, 278] on button "Verify" at bounding box center [500, 281] width 635 height 23
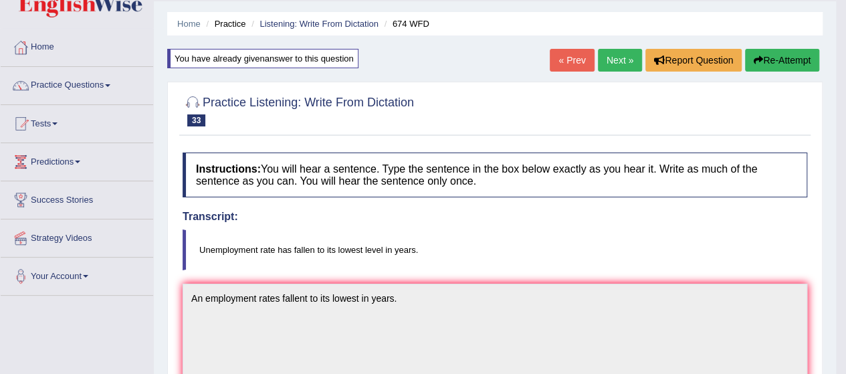
scroll to position [0, 0]
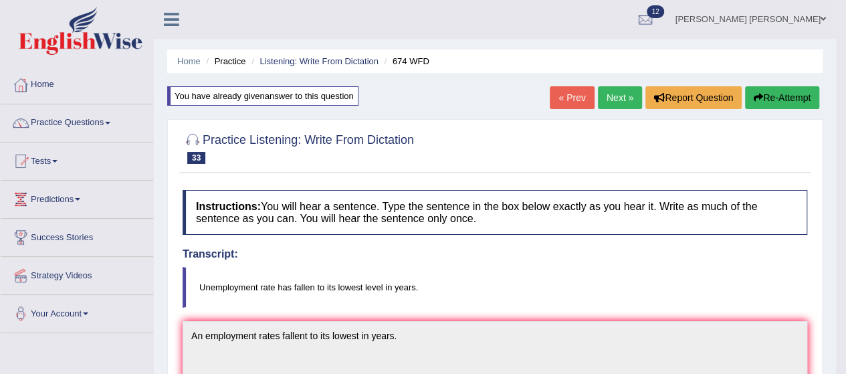
click at [788, 93] on button "Re-Attempt" at bounding box center [782, 97] width 74 height 23
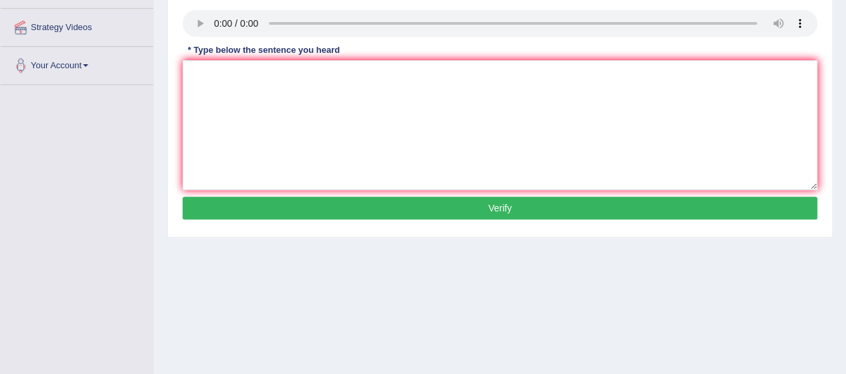
scroll to position [256, 0]
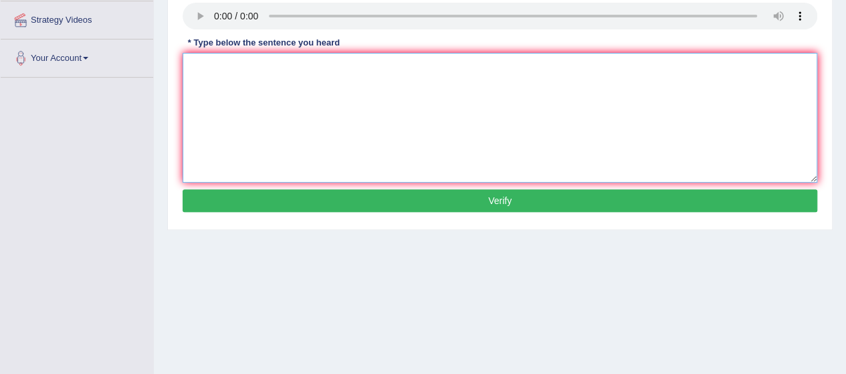
click at [226, 112] on textarea at bounding box center [500, 118] width 635 height 130
type textarea "An employment rates has fallen to its lowest in years."
click at [357, 198] on button "Verify" at bounding box center [500, 200] width 635 height 23
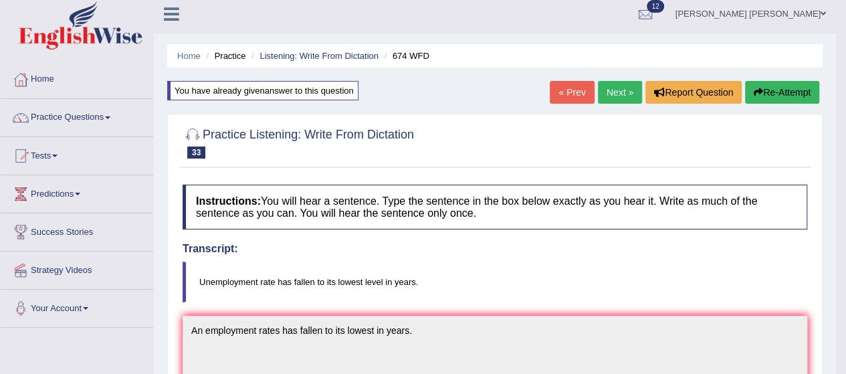
scroll to position [5, 0]
click at [607, 82] on link "Next »" at bounding box center [620, 93] width 44 height 23
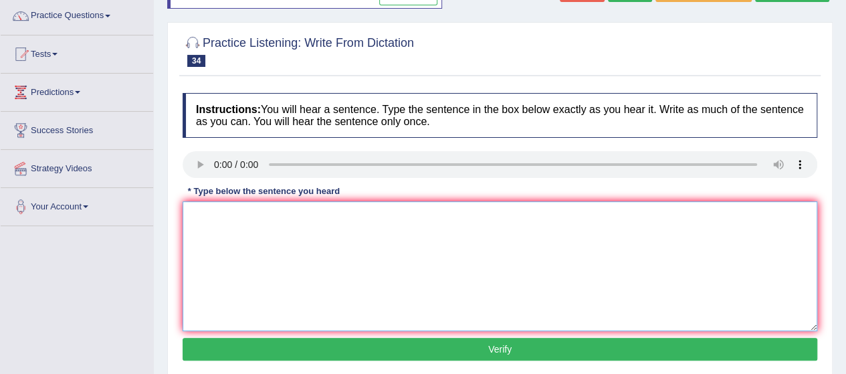
click at [227, 229] on textarea at bounding box center [500, 266] width 635 height 130
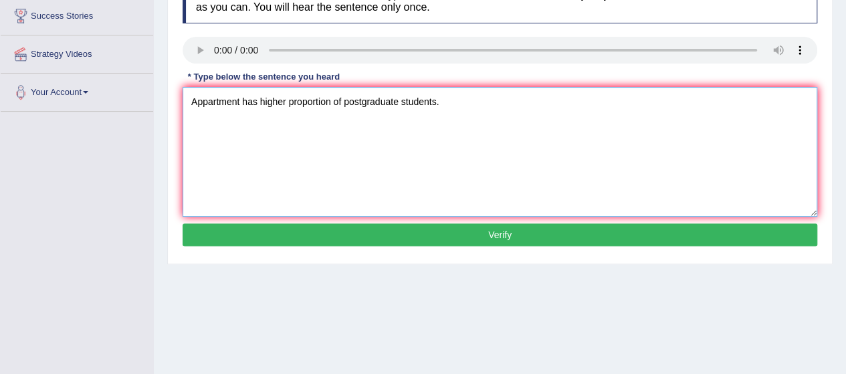
scroll to position [224, 0]
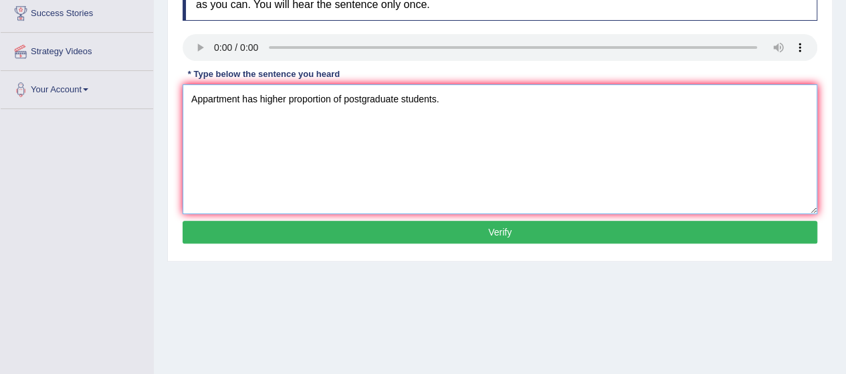
type textarea "Appartment has higher proportion of postgraduate students."
click at [344, 231] on button "Verify" at bounding box center [500, 232] width 635 height 23
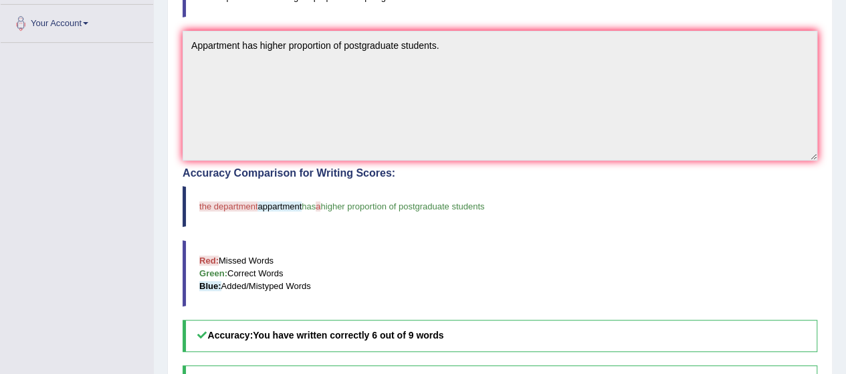
scroll to position [0, 0]
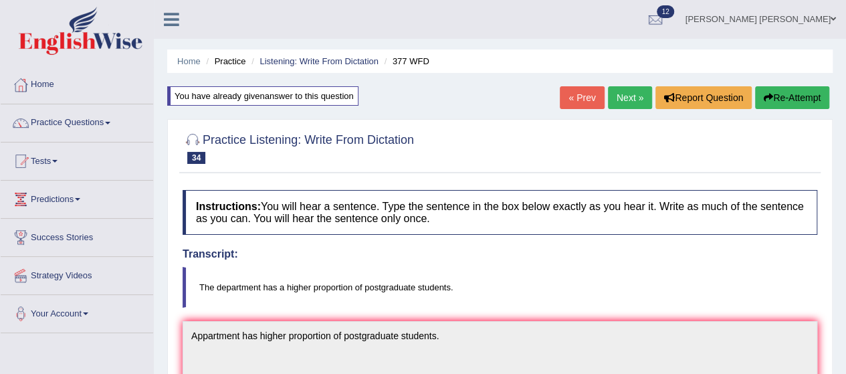
click at [620, 90] on link "Next »" at bounding box center [630, 97] width 44 height 23
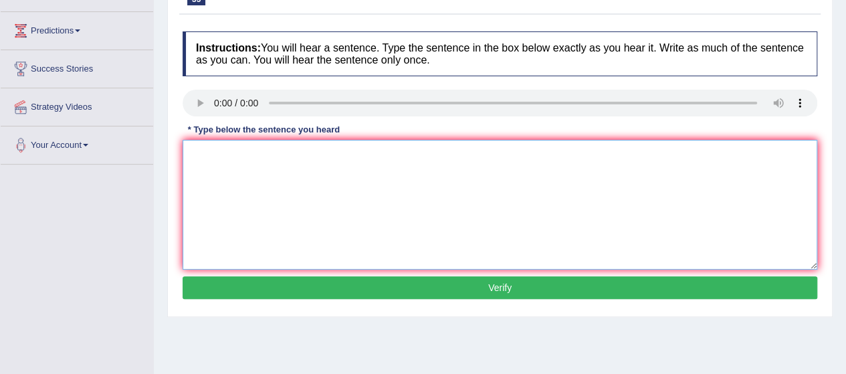
click at [219, 224] on textarea at bounding box center [500, 205] width 635 height 130
type textarea "The gab between porch and will not decrese."
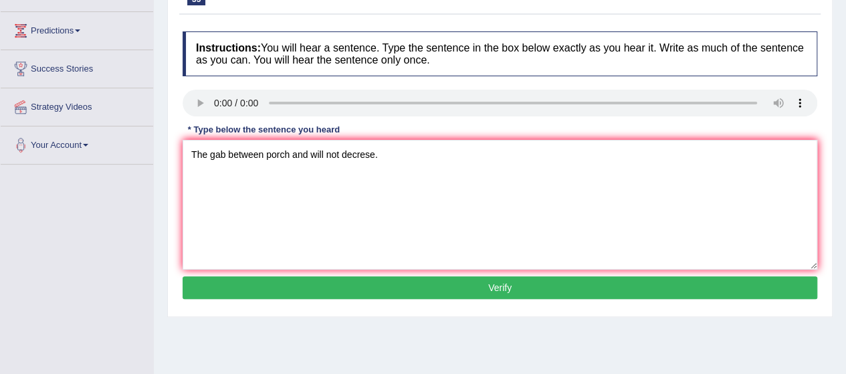
click at [319, 283] on button "Verify" at bounding box center [500, 287] width 635 height 23
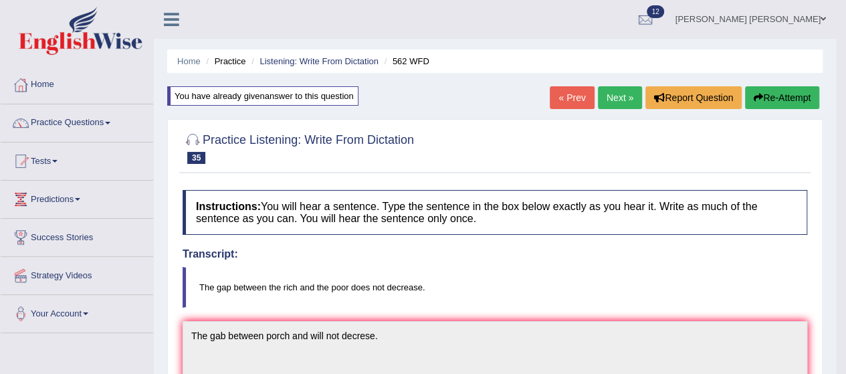
click at [768, 96] on button "Re-Attempt" at bounding box center [782, 97] width 74 height 23
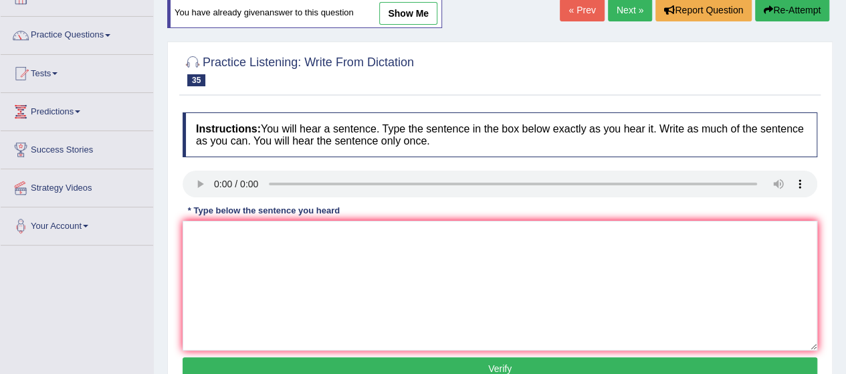
scroll to position [90, 0]
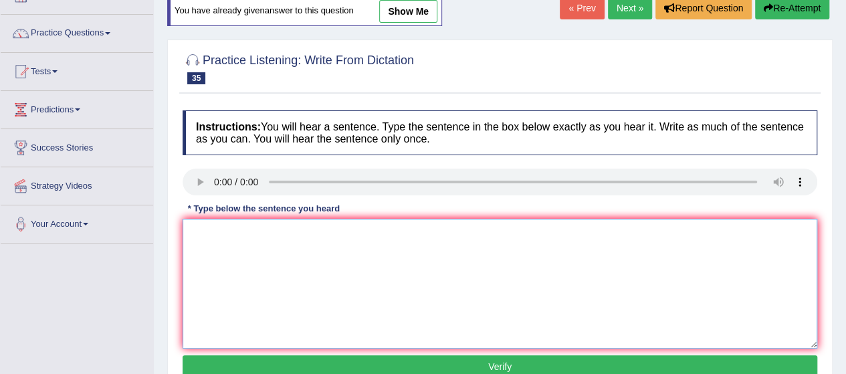
click at [217, 260] on textarea at bounding box center [500, 284] width 635 height 130
type textarea "T"
click at [632, 6] on link "Next »" at bounding box center [630, 8] width 44 height 23
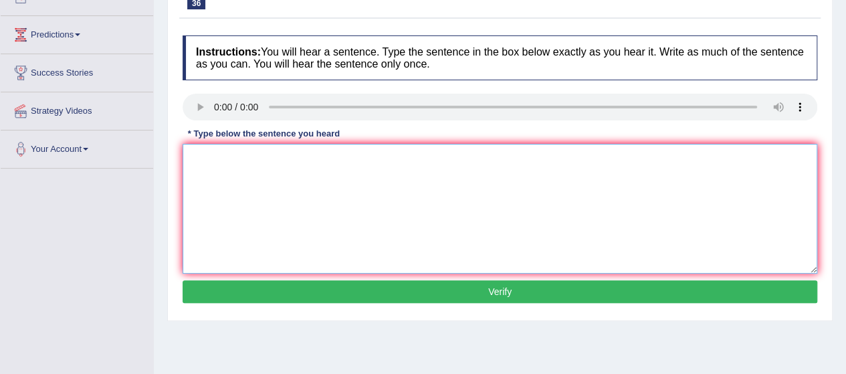
click at [209, 201] on textarea at bounding box center [500, 209] width 635 height 130
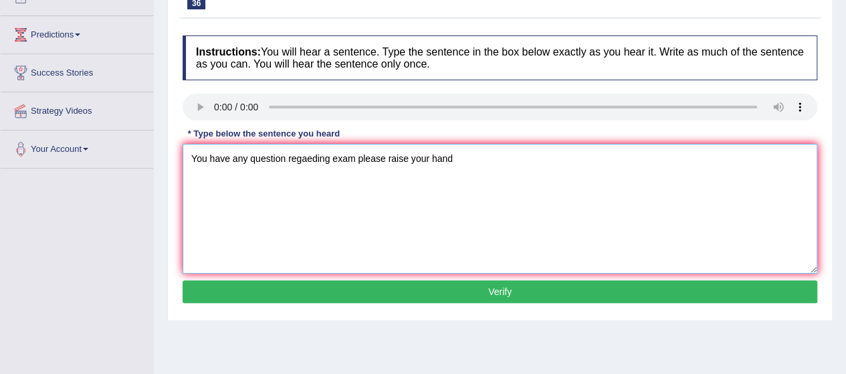
click at [313, 161] on textarea "You have any question regaeding exam please raise your hand" at bounding box center [500, 209] width 635 height 130
click at [496, 196] on textarea "You have any question regarding exam please raise your hand" at bounding box center [500, 209] width 635 height 130
type textarea "You have any question regarding exam please raise your hand."
click at [401, 288] on button "Verify" at bounding box center [500, 291] width 635 height 23
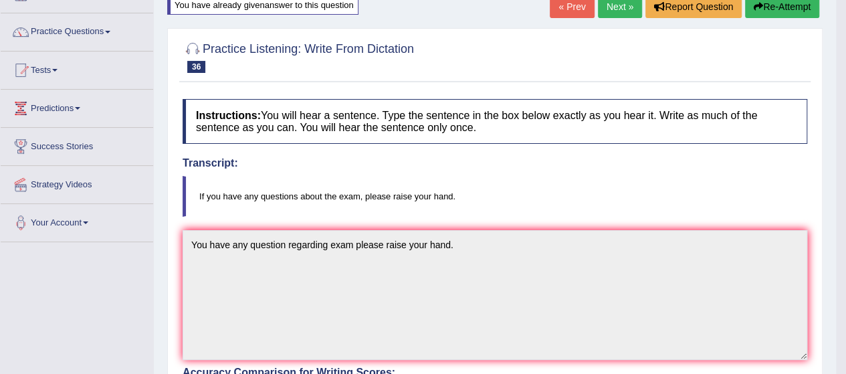
scroll to position [64, 0]
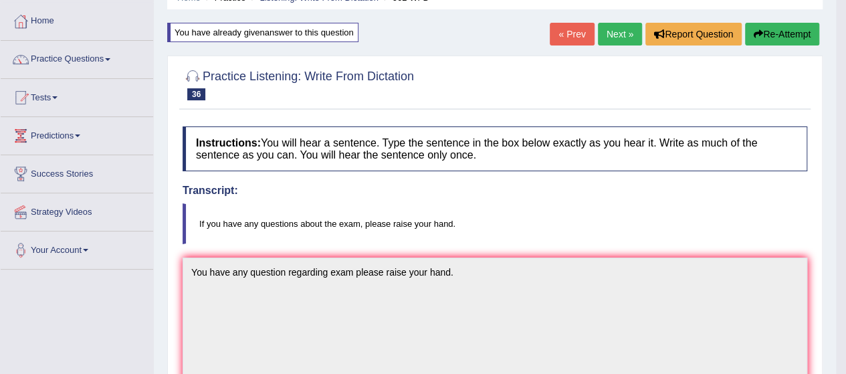
click at [615, 37] on link "Next »" at bounding box center [620, 34] width 44 height 23
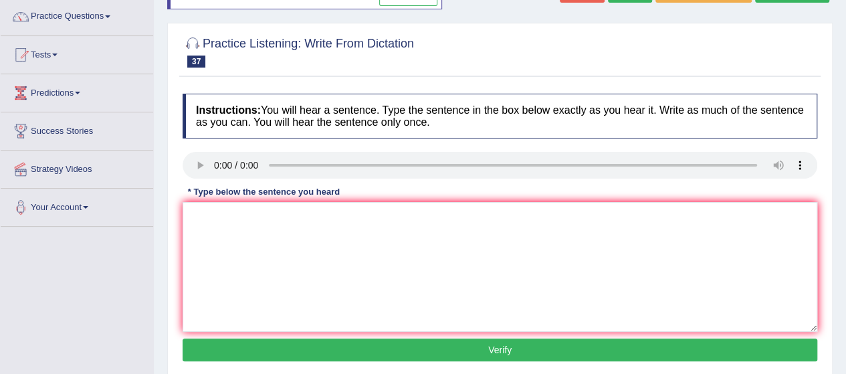
scroll to position [113, 0]
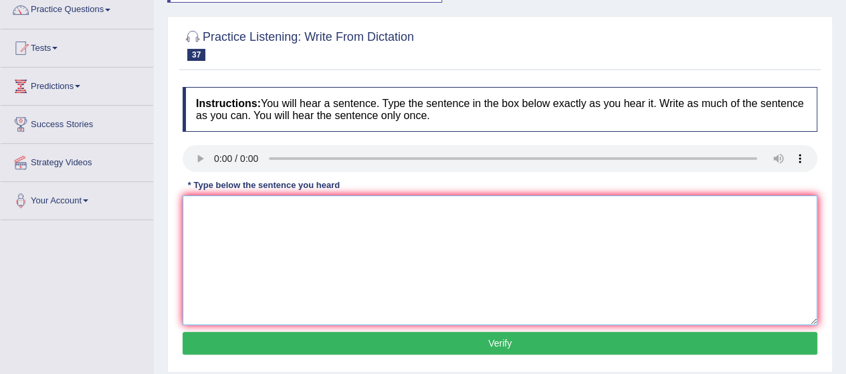
click at [223, 248] on textarea at bounding box center [500, 260] width 635 height 130
click at [192, 208] on textarea "r w b v c f" at bounding box center [500, 260] width 635 height 130
click at [197, 209] on textarea "r w b v c f" at bounding box center [500, 260] width 635 height 130
click at [293, 227] on textarea "r w b v c f" at bounding box center [500, 260] width 635 height 130
click at [192, 212] on textarea "r w b v c f b f." at bounding box center [500, 260] width 635 height 130
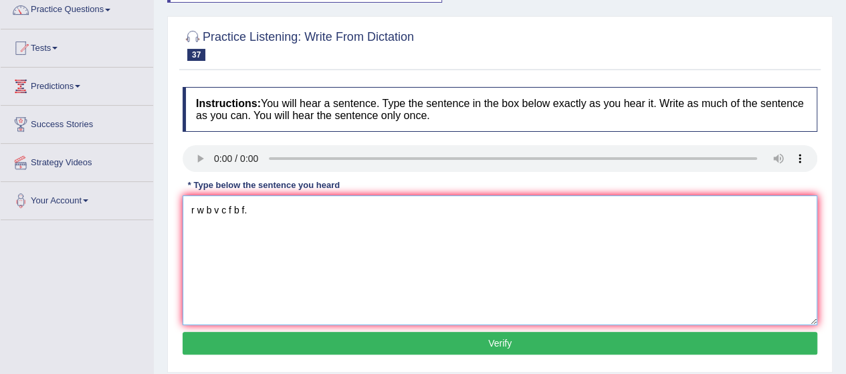
click at [195, 207] on textarea "r w b v c f b f." at bounding box center [500, 260] width 635 height 130
click at [262, 212] on textarea "repesentatives w b v c f b f." at bounding box center [500, 260] width 635 height 130
click at [276, 209] on textarea "repesentatives will b v c f b f." at bounding box center [500, 260] width 635 height 130
click at [287, 212] on textarea "repesentatives will be v c f b f." at bounding box center [500, 260] width 635 height 130
click at [288, 213] on textarea "repesentatives will be v c f b f." at bounding box center [500, 260] width 635 height 130
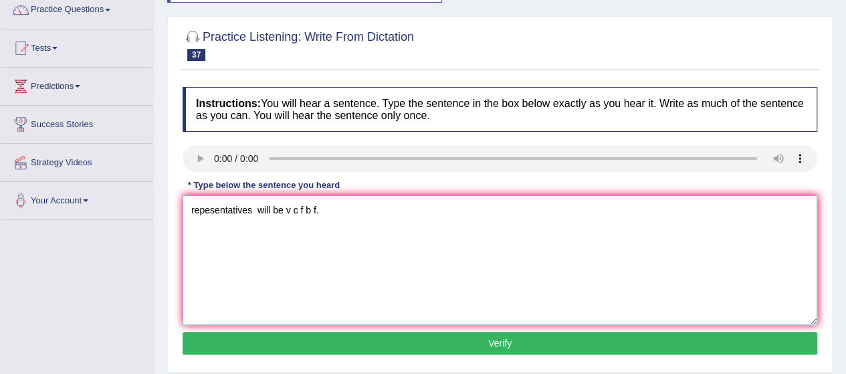
click at [291, 217] on textarea "repesentatives will be v c f b f." at bounding box center [500, 260] width 635 height 130
click at [320, 213] on textarea "repesentatives will be visiting c f b f." at bounding box center [500, 260] width 635 height 130
click at [355, 207] on textarea "repesentatives will be visiting classes f b f." at bounding box center [500, 260] width 635 height 130
click at [352, 207] on textarea "repesentatives will be visiting classes f b f." at bounding box center [500, 260] width 635 height 130
click at [369, 209] on textarea "repesentatives will be visiting classes for b f." at bounding box center [500, 260] width 635 height 130
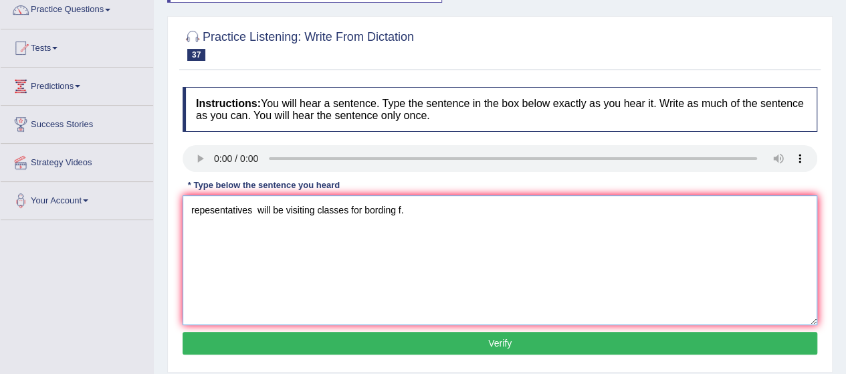
click at [425, 215] on textarea "repesentatives will be visiting classes for bording f." at bounding box center [500, 260] width 635 height 130
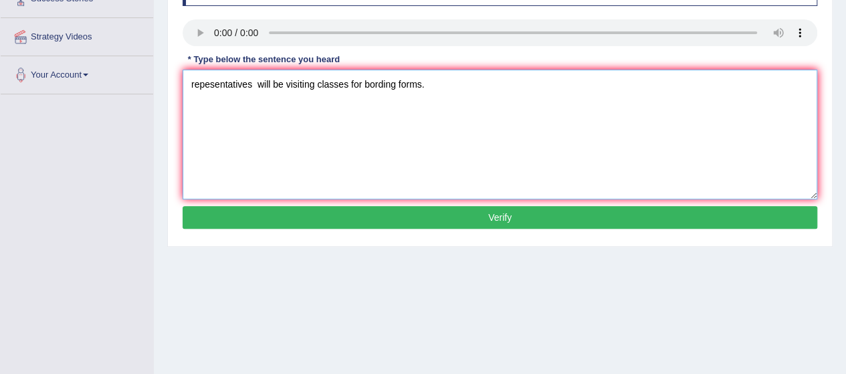
scroll to position [249, 0]
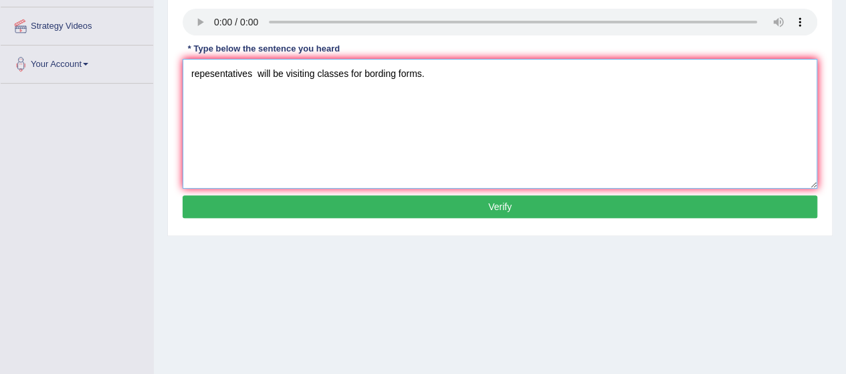
type textarea "repesentatives will be visiting classes for bording forms."
click at [390, 204] on button "Verify" at bounding box center [500, 206] width 635 height 23
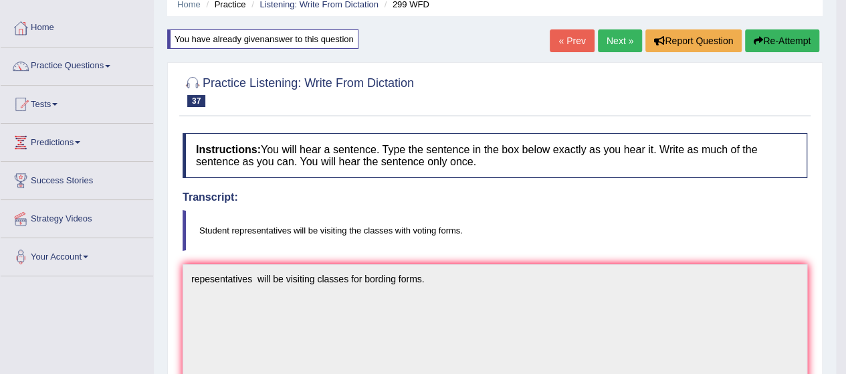
scroll to position [0, 0]
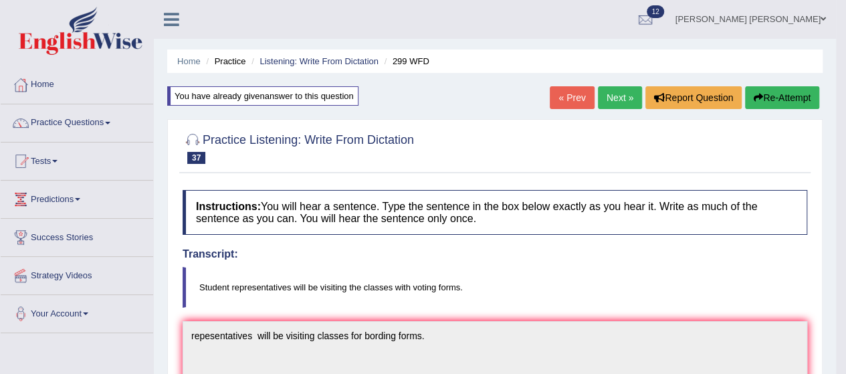
click at [627, 93] on link "Next »" at bounding box center [620, 97] width 44 height 23
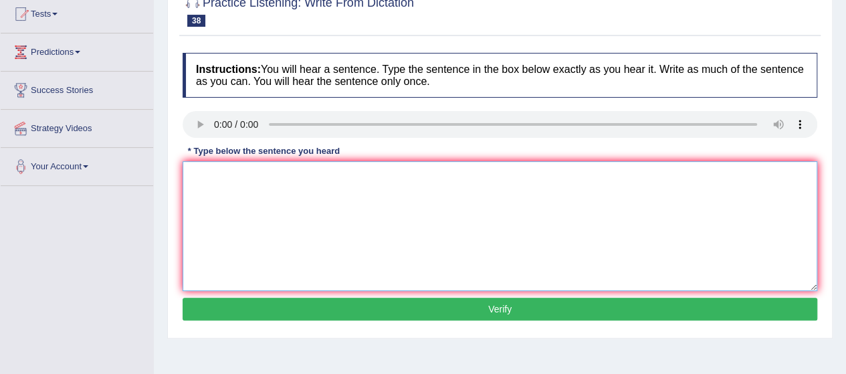
click at [251, 196] on textarea at bounding box center [500, 226] width 635 height 130
click at [228, 179] on textarea "cretical t and independent skills." at bounding box center [500, 226] width 635 height 130
click at [225, 174] on textarea "cretical t and independent skills." at bounding box center [500, 226] width 635 height 130
click at [203, 173] on textarea "cretical thinking and independent skills." at bounding box center [500, 226] width 635 height 130
click at [187, 178] on textarea "critical thinking and independent skills." at bounding box center [500, 226] width 635 height 130
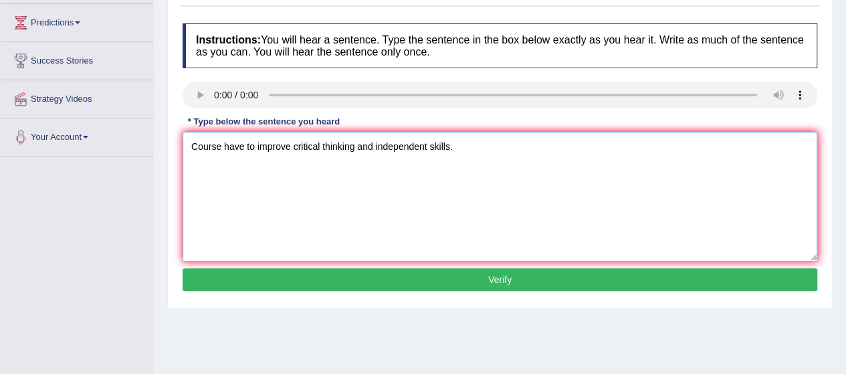
scroll to position [177, 0]
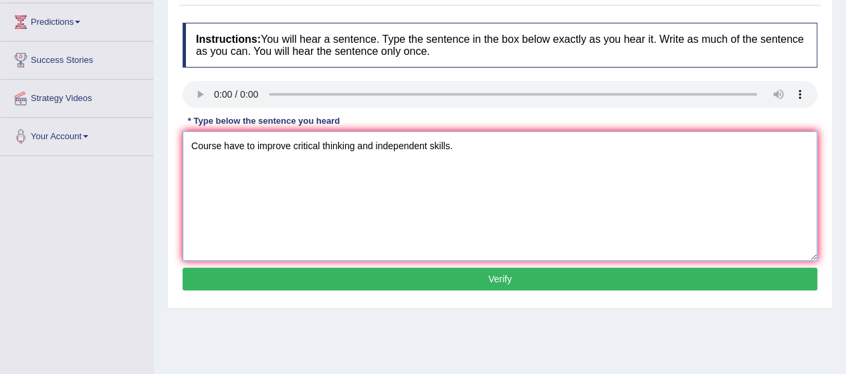
click at [221, 148] on textarea "Course have to improve critical thinking and independent skills." at bounding box center [500, 196] width 635 height 130
type textarea "Courses have to improve critical thinking and independent skills."
click at [317, 270] on button "Verify" at bounding box center [500, 279] width 635 height 23
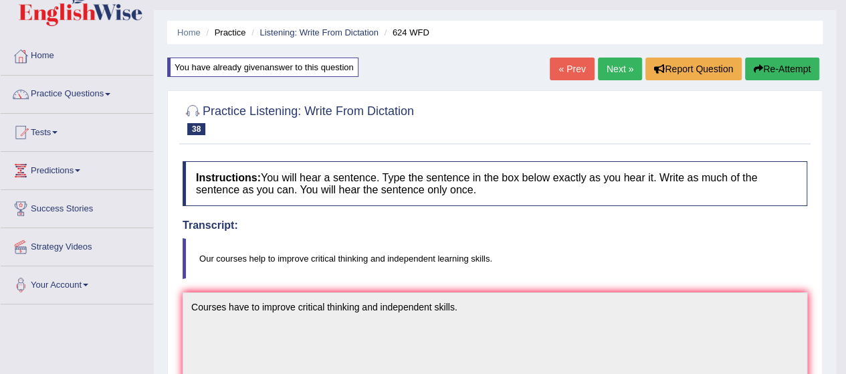
scroll to position [0, 0]
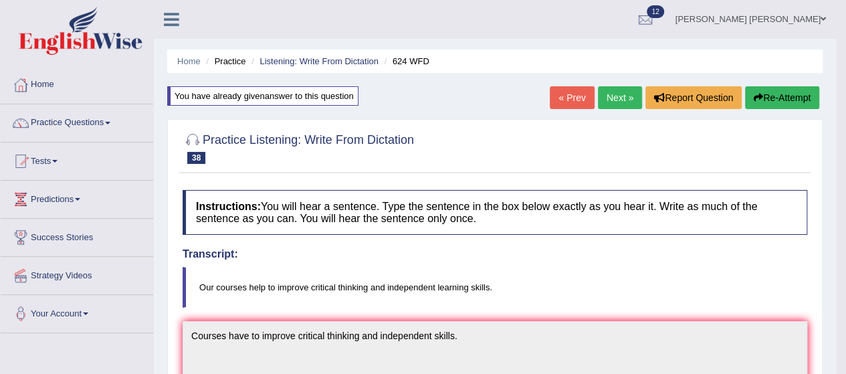
click at [610, 94] on link "Next »" at bounding box center [620, 97] width 44 height 23
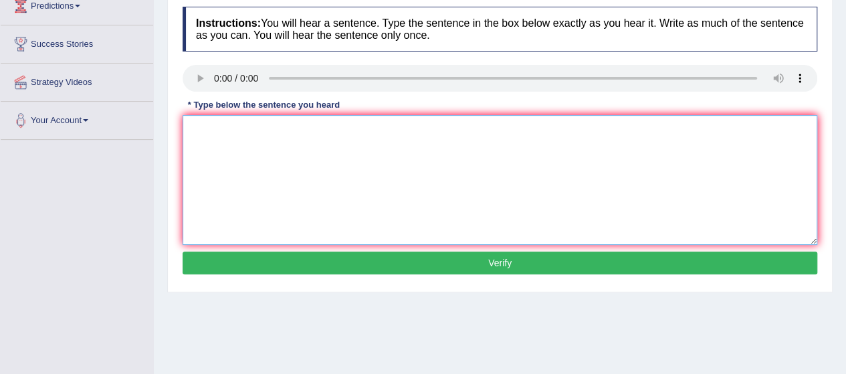
click at [241, 144] on textarea at bounding box center [500, 180] width 635 height 130
type textarea "We are able to work in a team"
click at [324, 256] on button "Verify" at bounding box center [500, 263] width 635 height 23
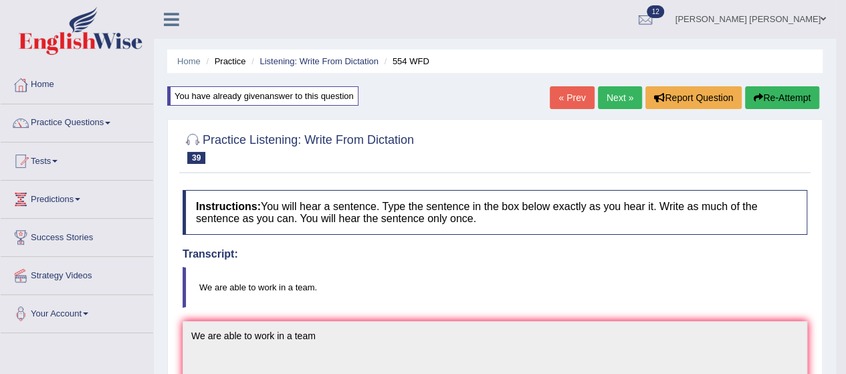
click at [613, 92] on link "Next »" at bounding box center [620, 97] width 44 height 23
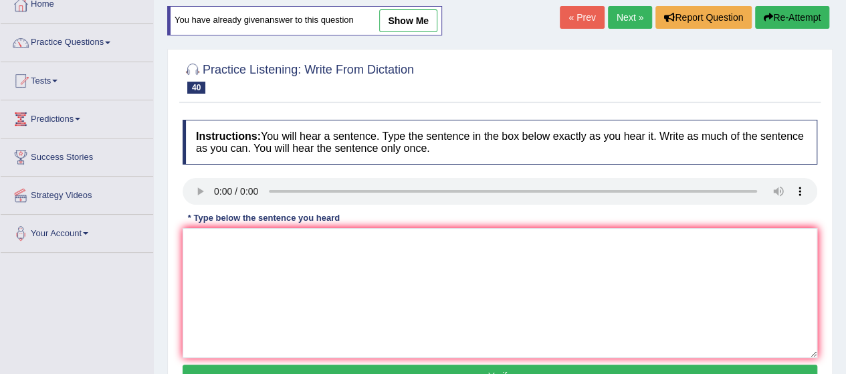
scroll to position [62, 0]
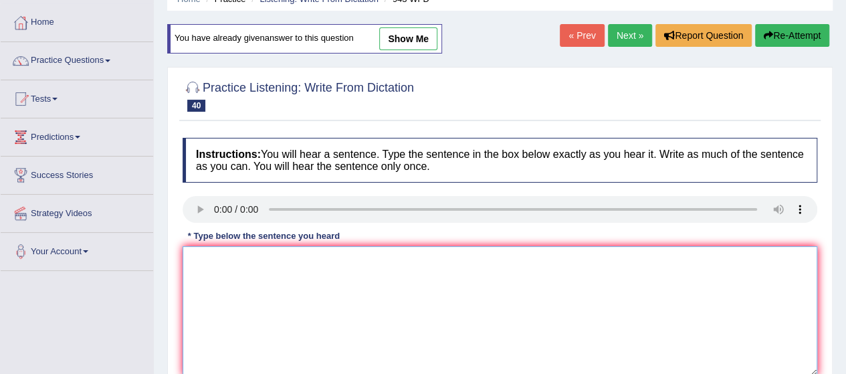
click at [264, 316] on textarea at bounding box center [500, 311] width 635 height 130
click at [183, 256] on textarea "have g d recently." at bounding box center [500, 311] width 635 height 130
click at [219, 259] on textarea "have g d recently." at bounding box center [500, 311] width 635 height 130
click at [251, 256] on textarea "have greatly d recently." at bounding box center [500, 311] width 635 height 130
click at [186, 259] on textarea "have greatly developed recently." at bounding box center [500, 311] width 635 height 130
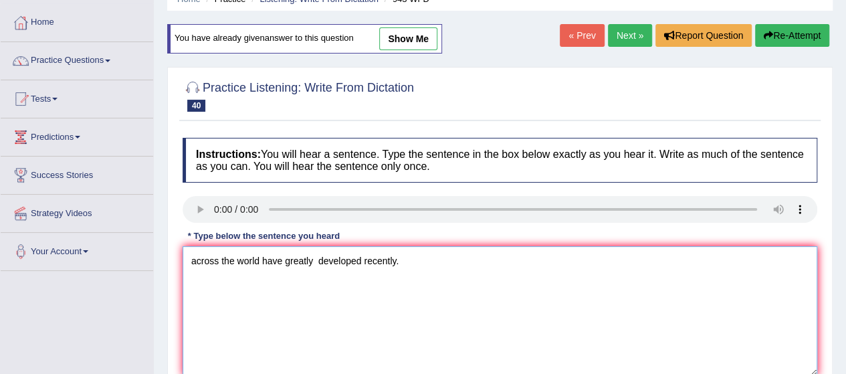
click at [189, 255] on textarea "across the world have greatly developed recently." at bounding box center [500, 311] width 635 height 130
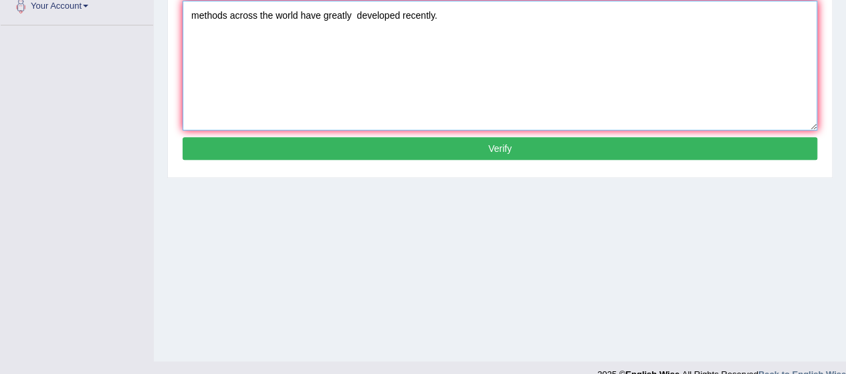
scroll to position [312, 0]
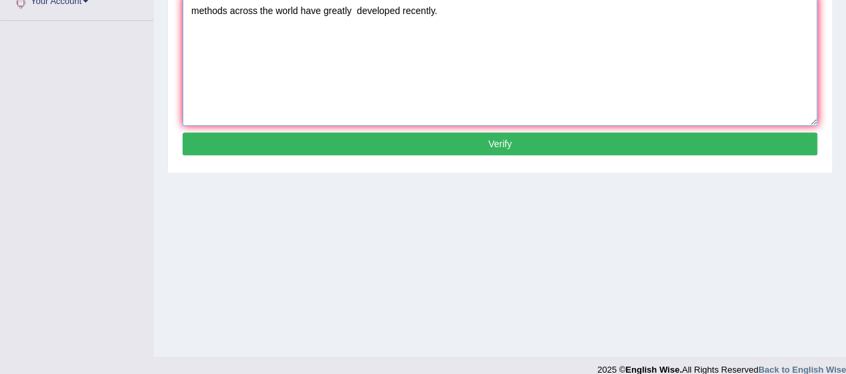
type textarea "methods across the world have greatly developed recently."
click at [427, 144] on button "Verify" at bounding box center [500, 143] width 635 height 23
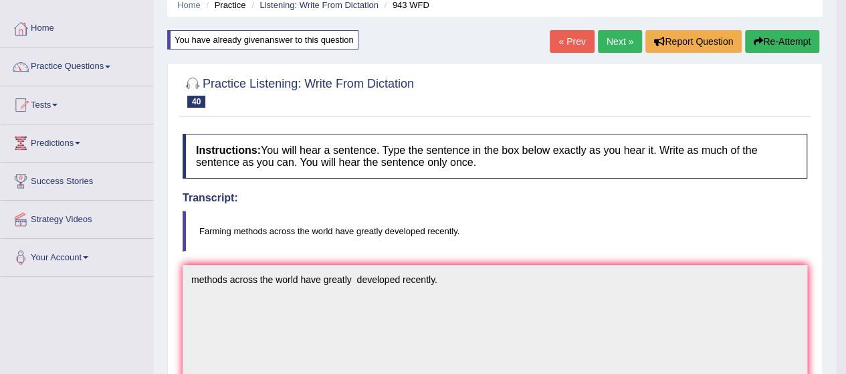
scroll to position [55, 0]
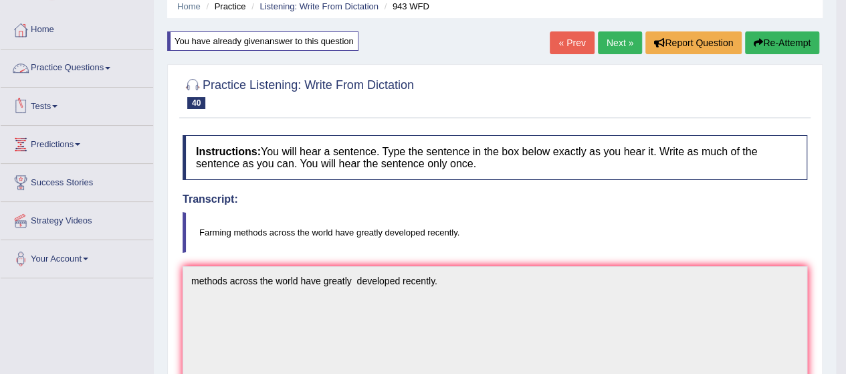
click at [81, 68] on link "Practice Questions" at bounding box center [77, 65] width 153 height 33
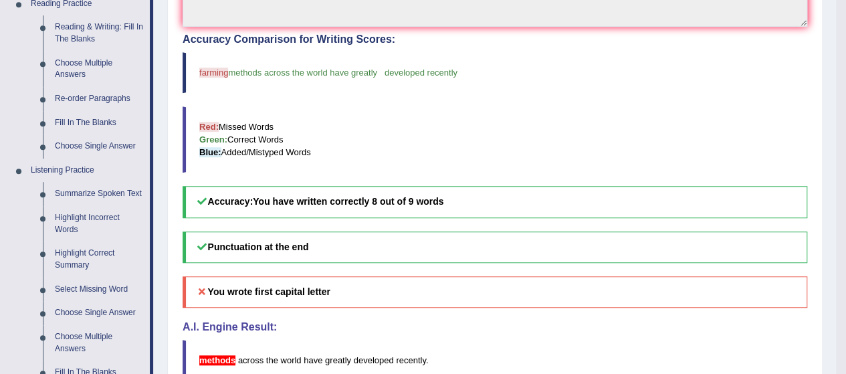
scroll to position [425, 0]
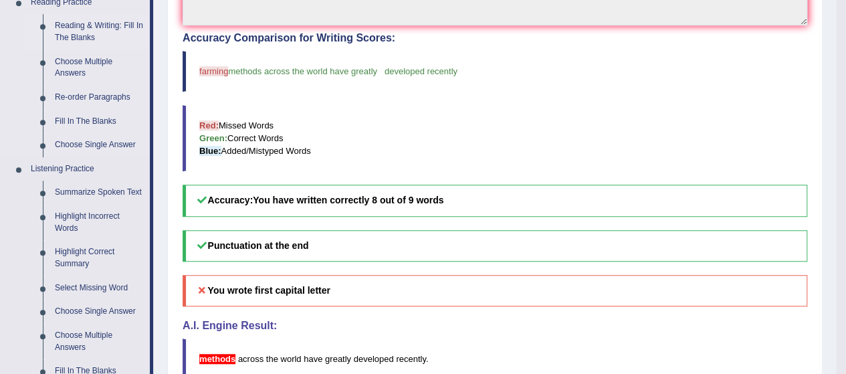
click at [65, 33] on link "Reading & Writing: Fill In The Blanks" at bounding box center [99, 31] width 101 height 35
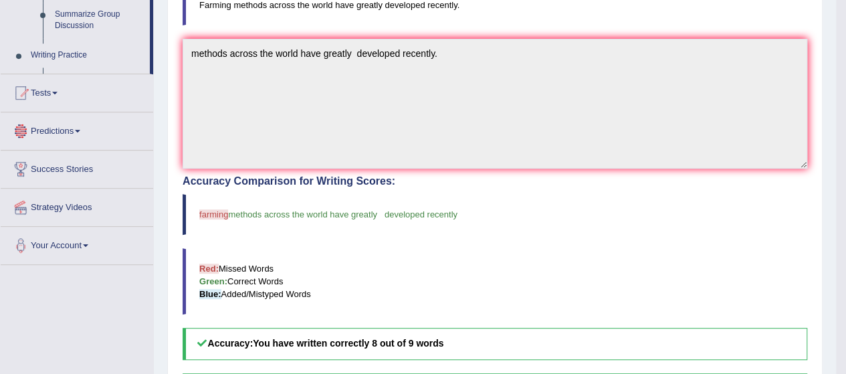
scroll to position [662, 0]
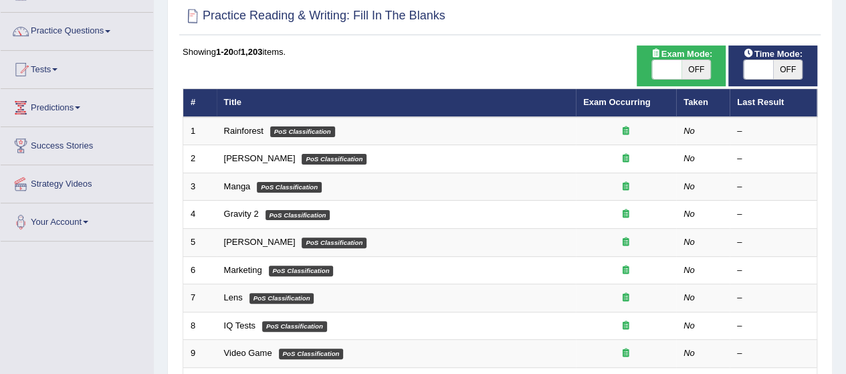
scroll to position [92, 0]
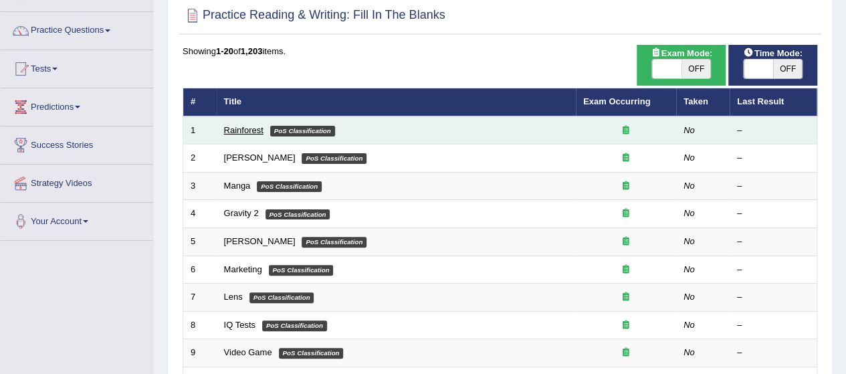
click at [237, 132] on link "Rainforest" at bounding box center [243, 130] width 39 height 10
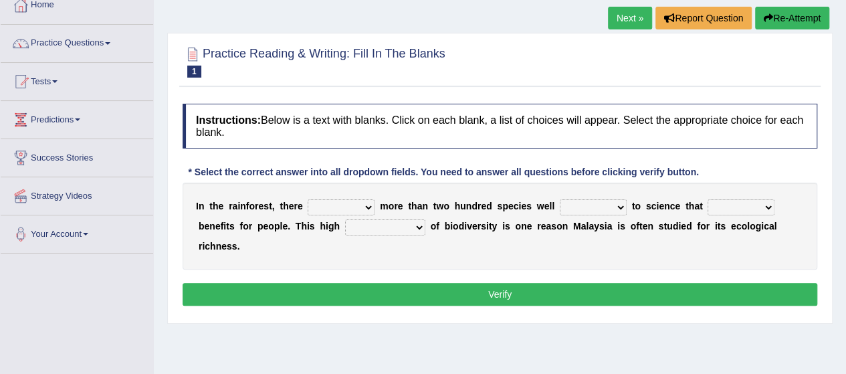
scroll to position [72, 0]
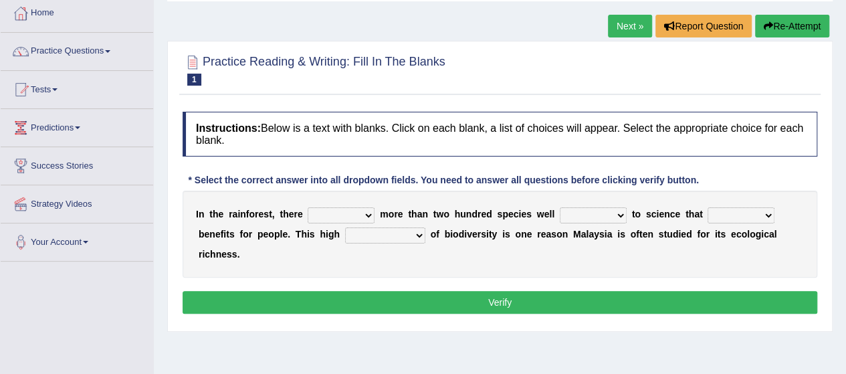
click at [360, 215] on select "have can be has is" at bounding box center [341, 215] width 67 height 16
click at [419, 274] on div "I n t h e r a i n f o r e s t , t h e r e have can be has is m o r e t h a n t …" at bounding box center [500, 234] width 635 height 87
click at [351, 216] on select "have can be has is" at bounding box center [341, 215] width 67 height 16
click at [391, 254] on div "I n t h e r a i n f o r e s t , t h e r e have can be has is m o r e t h a n t …" at bounding box center [500, 234] width 635 height 87
click at [617, 211] on select "knowing known knew know" at bounding box center [593, 215] width 67 height 16
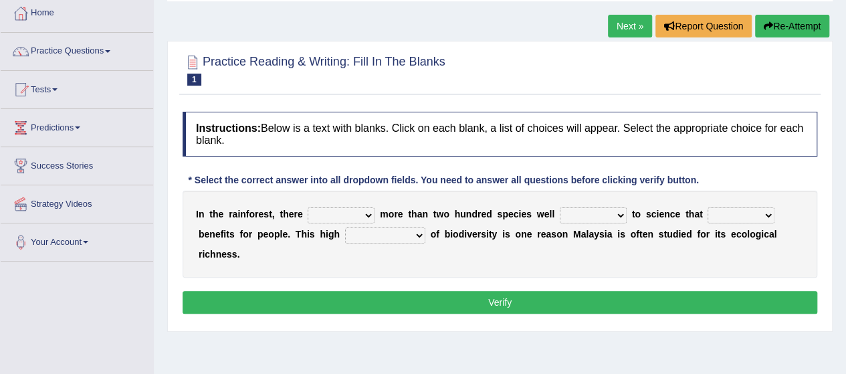
select select "known"
click at [560, 207] on select "knowing known knew know" at bounding box center [593, 215] width 67 height 16
click at [727, 213] on select "contain contained containing contains" at bounding box center [741, 215] width 67 height 16
select select "contained"
click at [708, 207] on select "contain contained containing contains" at bounding box center [741, 215] width 67 height 16
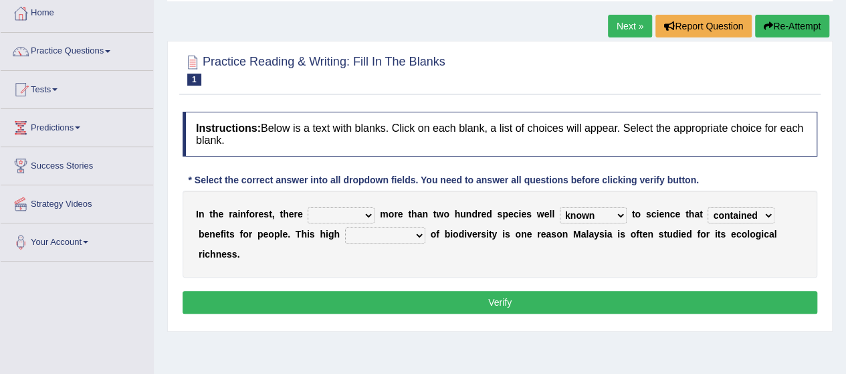
click at [372, 231] on select "condensation conjunction continuity complexity" at bounding box center [385, 235] width 80 height 16
click at [443, 262] on div "I n t h e r a i n f o r e s t , t h e r e have can be has is m o r e t h a n t …" at bounding box center [500, 234] width 635 height 87
click at [413, 230] on select "condensation conjunction continuity complexity" at bounding box center [385, 235] width 80 height 16
click at [464, 258] on div "I n t h e r a i n f o r e s t , t h e r e have can be has is m o r e t h a n t …" at bounding box center [500, 234] width 635 height 87
click at [337, 213] on select "have can be has is" at bounding box center [341, 215] width 67 height 16
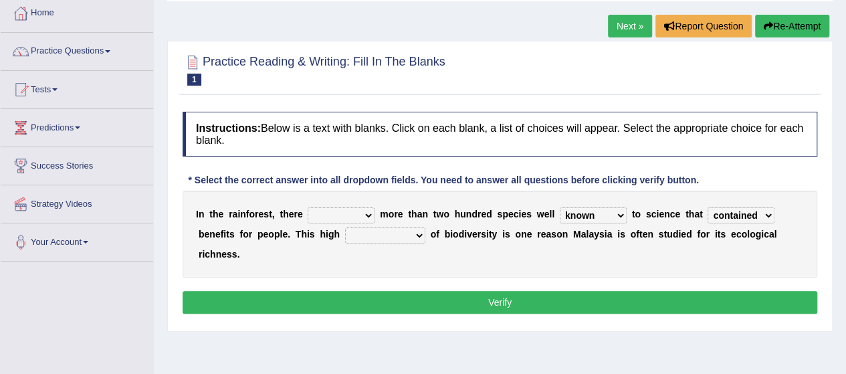
select select "is"
click at [308, 207] on select "have can be has is" at bounding box center [341, 215] width 67 height 16
click at [374, 230] on select "condensation conjunction continuity complexity" at bounding box center [385, 235] width 80 height 16
click at [345, 227] on select "condensation conjunction continuity complexity" at bounding box center [385, 235] width 80 height 16
click at [415, 231] on select "condensation conjunction continuity complexity" at bounding box center [385, 235] width 80 height 16
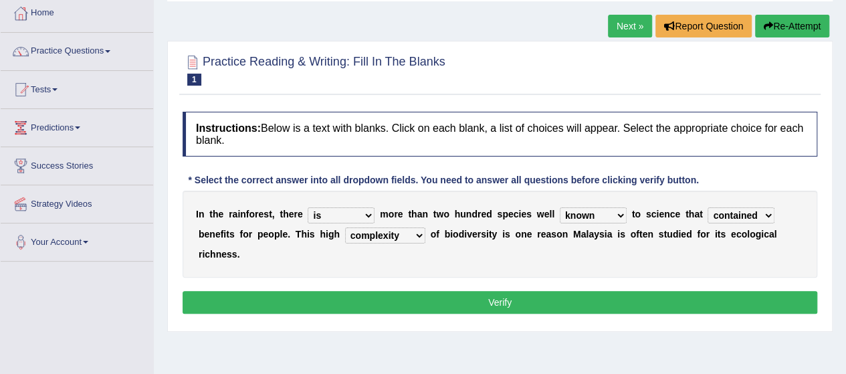
select select "continuity"
click at [345, 227] on select "condensation conjunction continuity complexity" at bounding box center [385, 235] width 80 height 16
click at [386, 298] on button "Verify" at bounding box center [500, 302] width 635 height 23
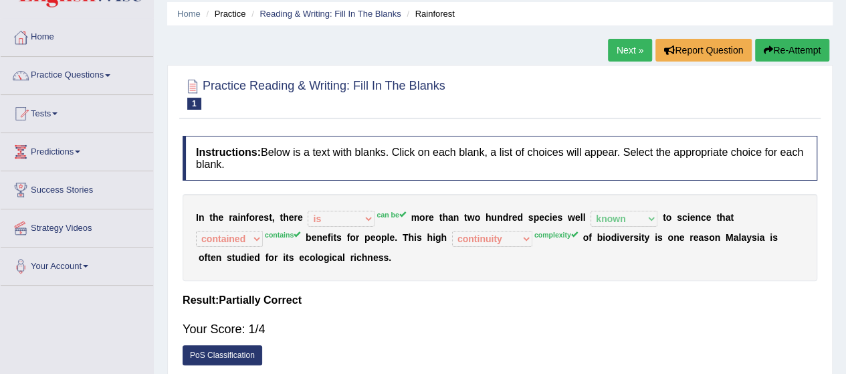
scroll to position [47, 0]
click at [73, 78] on link "Practice Questions" at bounding box center [77, 74] width 153 height 33
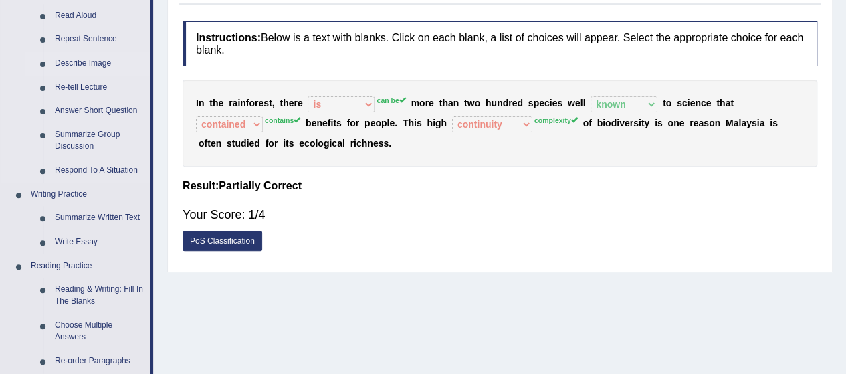
scroll to position [169, 0]
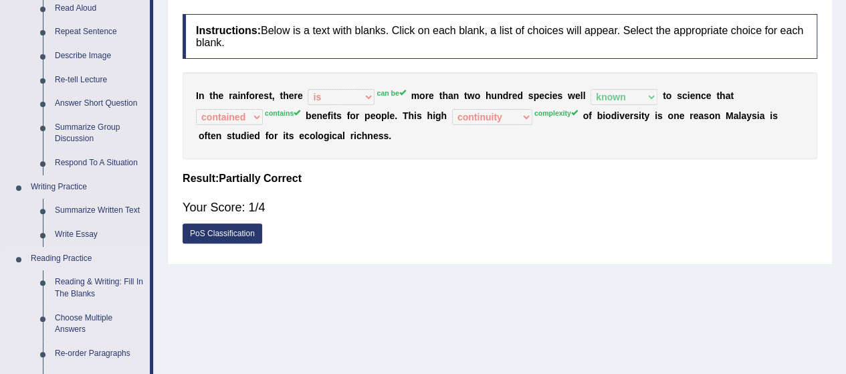
click at [81, 286] on link "Reading & Writing: Fill In The Blanks" at bounding box center [99, 287] width 101 height 35
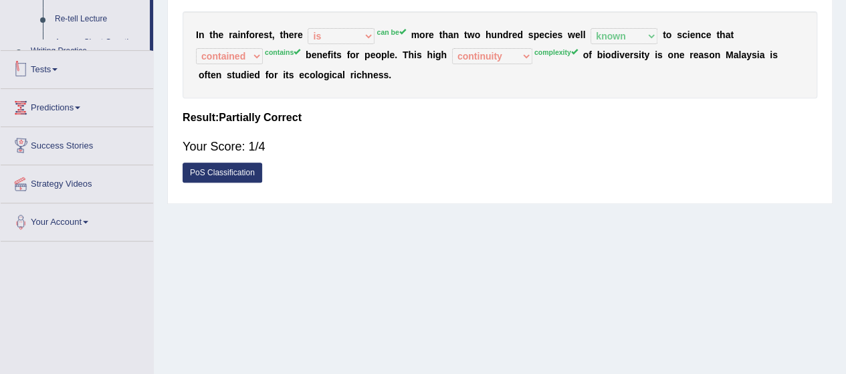
scroll to position [328, 0]
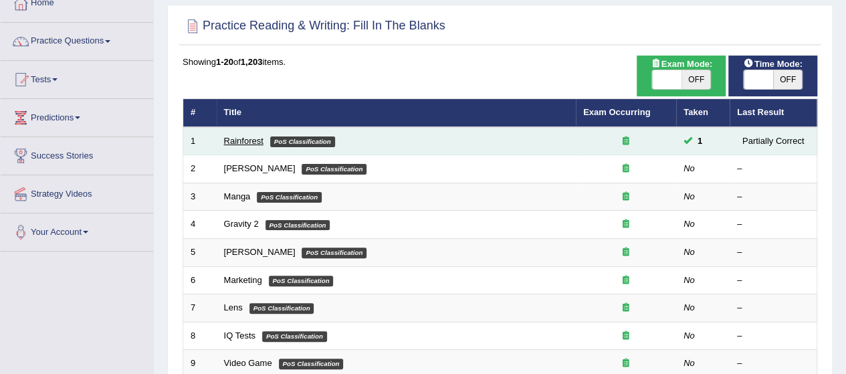
click at [243, 138] on link "Rainforest" at bounding box center [243, 141] width 39 height 10
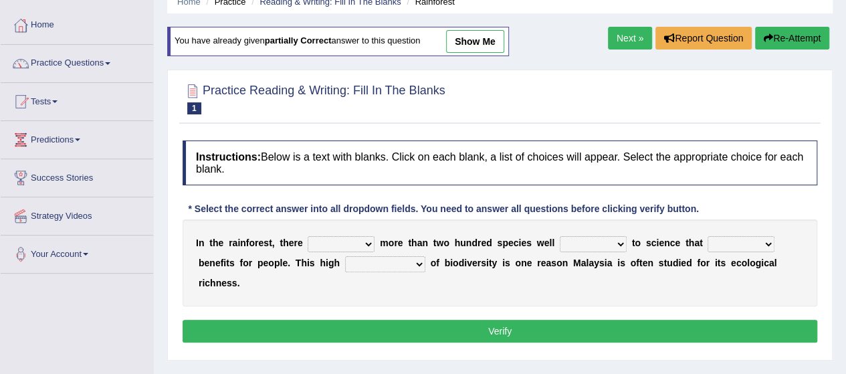
scroll to position [62, 0]
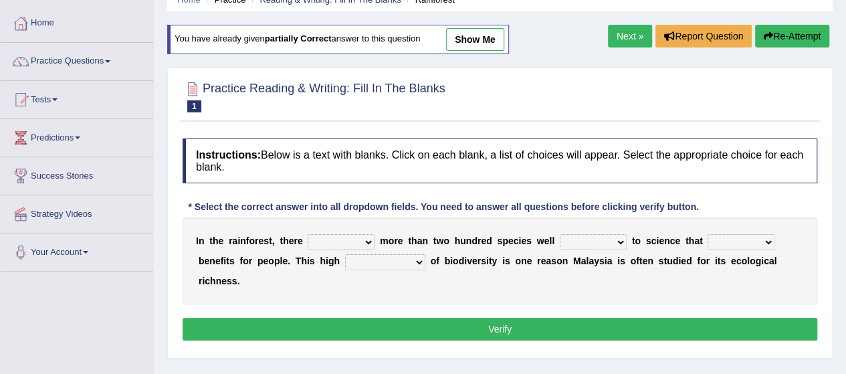
click at [621, 34] on link "Next »" at bounding box center [630, 36] width 44 height 23
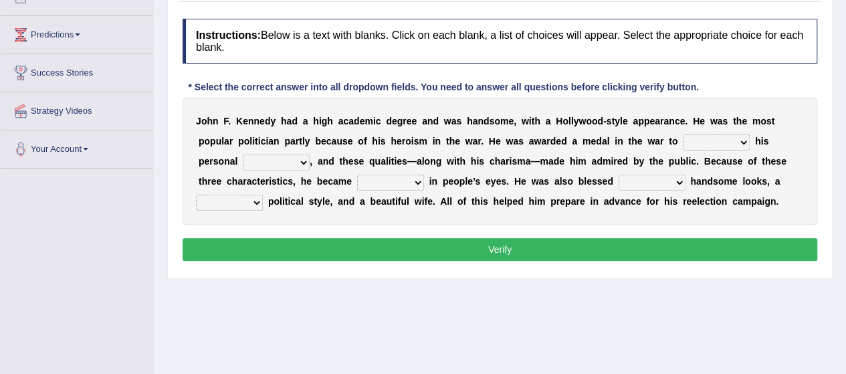
scroll to position [189, 0]
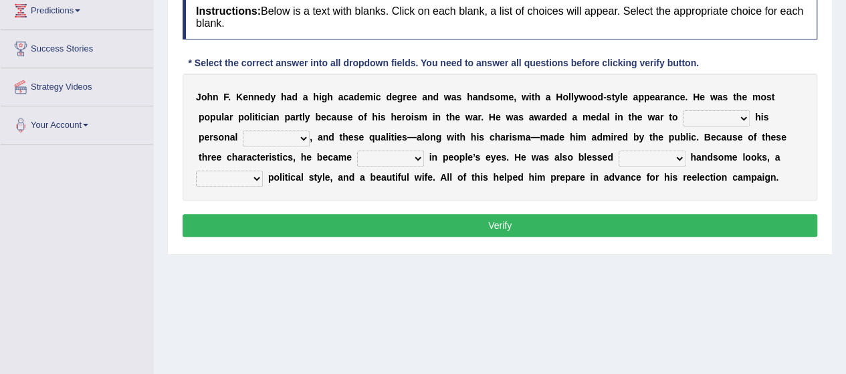
click at [712, 114] on select "prove show evidence upthrow" at bounding box center [716, 118] width 67 height 16
select select "show"
click at [683, 110] on select "prove show evidence upthrow" at bounding box center [716, 118] width 67 height 16
click at [298, 133] on select "passion courage charm liking" at bounding box center [276, 138] width 67 height 16
select select "passion"
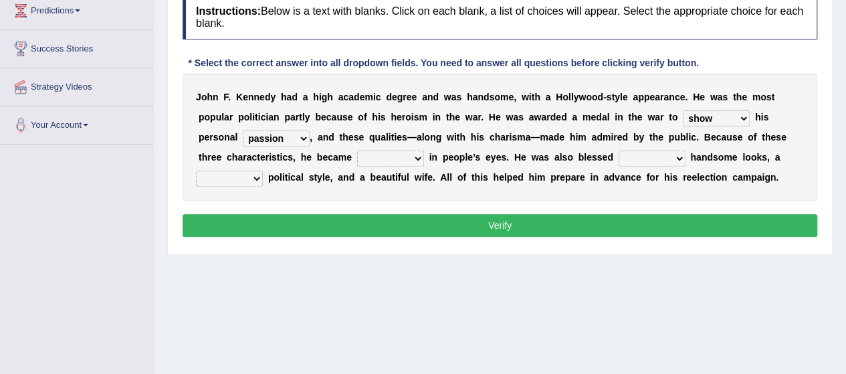
click at [243, 130] on select "passion courage charm liking" at bounding box center [276, 138] width 67 height 16
click at [293, 132] on select "passion courage charm liking" at bounding box center [276, 138] width 67 height 16
click at [358, 189] on div "J o h n F . K e n n e d y h a d a h i g h a c a d e m i c d e g r e e a n d w a…" at bounding box center [500, 137] width 635 height 127
click at [389, 153] on select "iconic ironic identical impotent" at bounding box center [390, 159] width 67 height 16
select select "ironic"
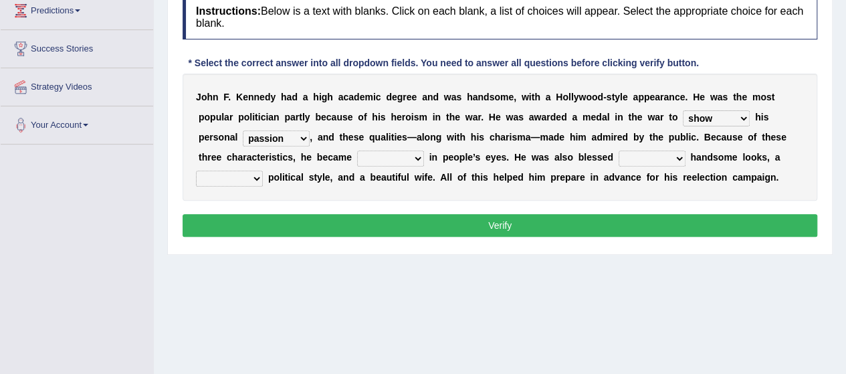
click at [357, 151] on select "iconic ironic identical impotent" at bounding box center [390, 159] width 67 height 16
click at [647, 152] on select "with in upon to" at bounding box center [652, 159] width 67 height 16
select select "with"
click at [619, 151] on select "with in upon to" at bounding box center [652, 159] width 67 height 16
click at [250, 174] on select "mending mends mended mend" at bounding box center [229, 179] width 67 height 16
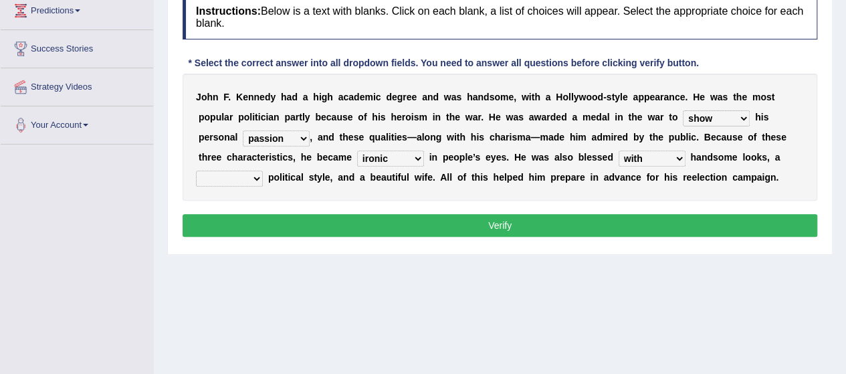
click at [393, 183] on div "J o h n F . K e n n e d y h a d a h i g h a c a d e m i c d e g r e e a n d w a…" at bounding box center [500, 137] width 635 height 127
click at [411, 157] on select "iconic ironic identical impotent" at bounding box center [390, 159] width 67 height 16
click at [460, 188] on div "J o h n F . K e n n e d y h a d a h i g h a c a d e m i c d e g r e e a n d w a…" at bounding box center [500, 137] width 635 height 127
click at [734, 114] on select "prove show evidence upthrow" at bounding box center [716, 118] width 67 height 16
select select "prove"
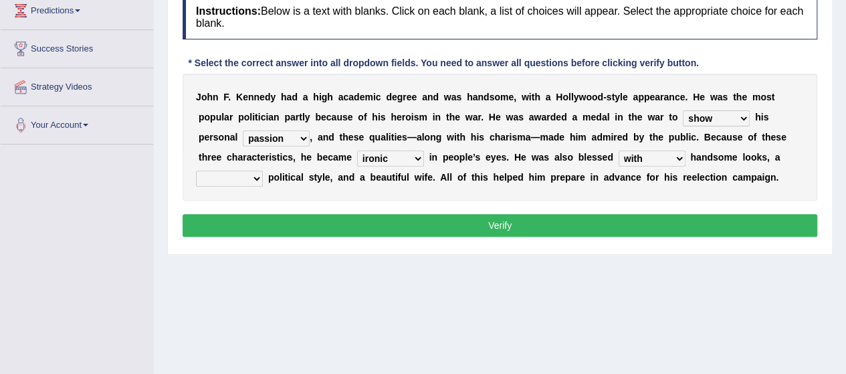
click at [683, 110] on select "prove show evidence upthrow" at bounding box center [716, 118] width 67 height 16
click at [291, 143] on select "passion courage charm liking" at bounding box center [276, 138] width 67 height 16
select select "courage"
click at [243, 130] on select "passion courage charm liking" at bounding box center [276, 138] width 67 height 16
click at [254, 176] on select "mending mends mended mend" at bounding box center [229, 179] width 67 height 16
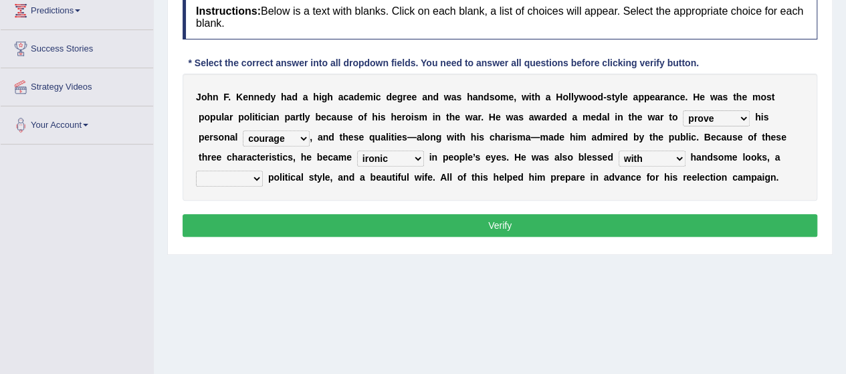
select select "mend"
click at [196, 171] on select "mending mends mended mend" at bounding box center [229, 179] width 67 height 16
click at [288, 225] on button "Verify" at bounding box center [500, 225] width 635 height 23
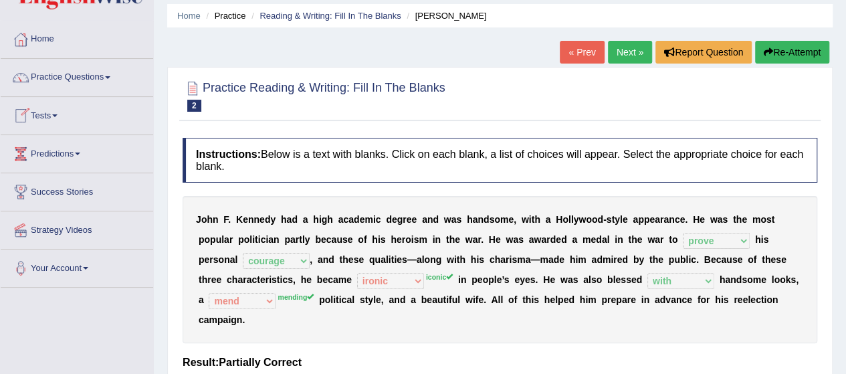
scroll to position [45, 0]
click at [611, 60] on link "Next »" at bounding box center [630, 52] width 44 height 23
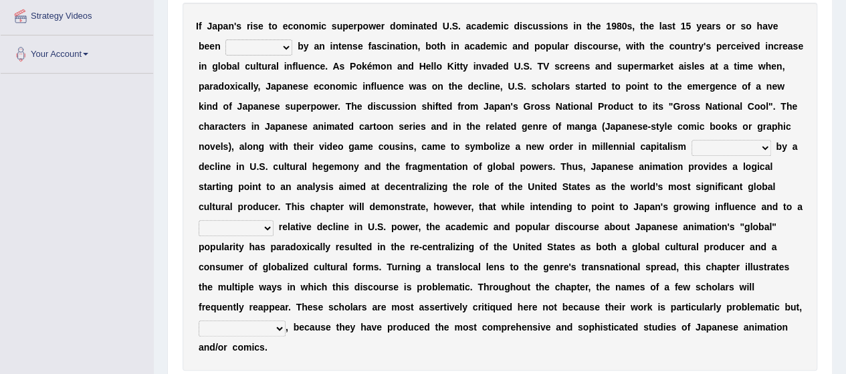
scroll to position [258, 0]
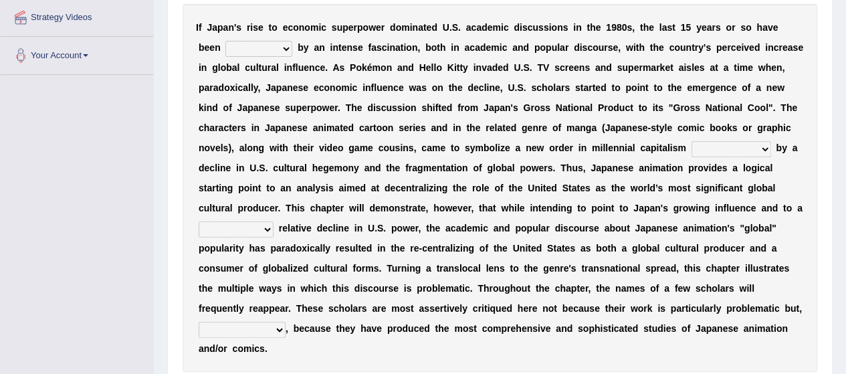
click at [276, 43] on select "marked dedicated made inspired" at bounding box center [258, 49] width 67 height 16
select select "made"
click at [225, 41] on select "marked dedicated made inspired" at bounding box center [258, 49] width 67 height 16
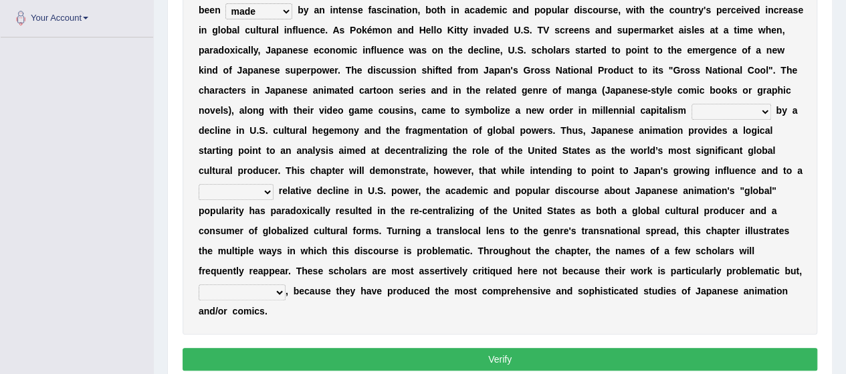
scroll to position [297, 0]
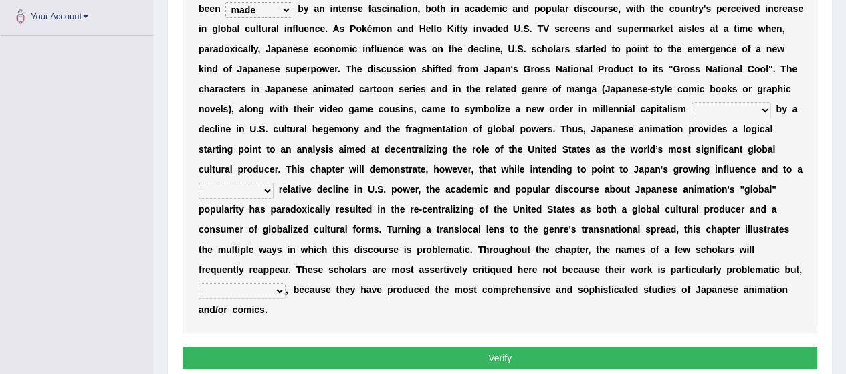
click at [710, 110] on select "pocessed characterized opposed tangled" at bounding box center [732, 110] width 80 height 16
select select "tangled"
click at [692, 102] on select "pocessed characterized opposed tangled" at bounding box center [732, 110] width 80 height 16
click at [249, 190] on select "concomitant discrete proportional legitimate" at bounding box center [236, 191] width 75 height 16
select select "discrete"
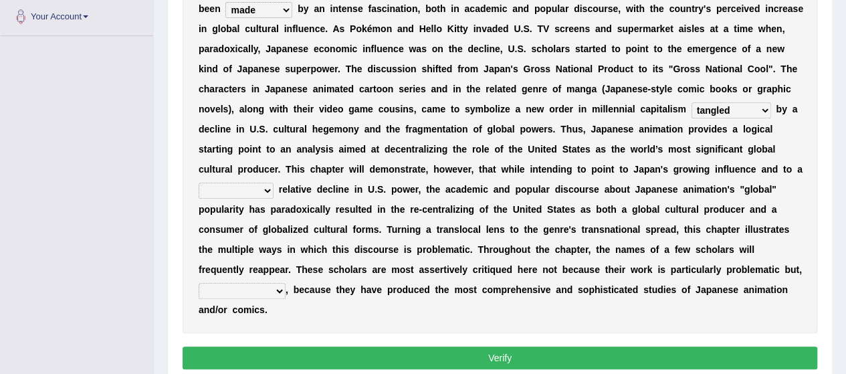
click at [199, 183] on select "concomitant discrete proportional legitimate" at bounding box center [236, 191] width 75 height 16
click at [247, 192] on select "concomitant discrete proportional legitimate" at bounding box center [236, 191] width 75 height 16
click at [351, 251] on b at bounding box center [351, 249] width 5 height 11
click at [262, 188] on select "concomitant discrete proportional legitimate" at bounding box center [236, 191] width 75 height 16
click at [290, 224] on b "i" at bounding box center [291, 229] width 3 height 11
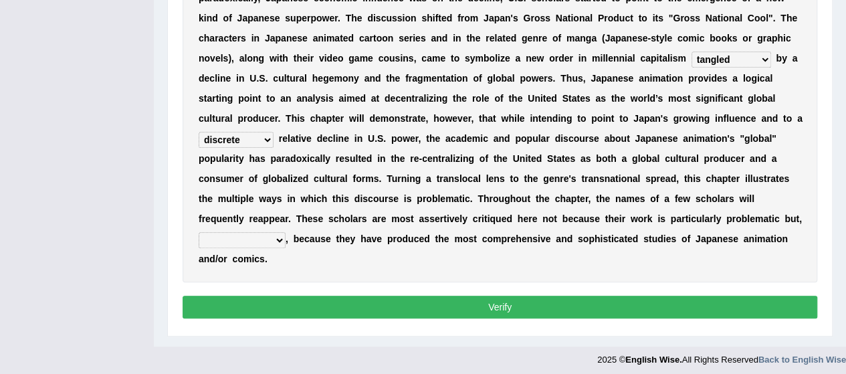
scroll to position [352, 0]
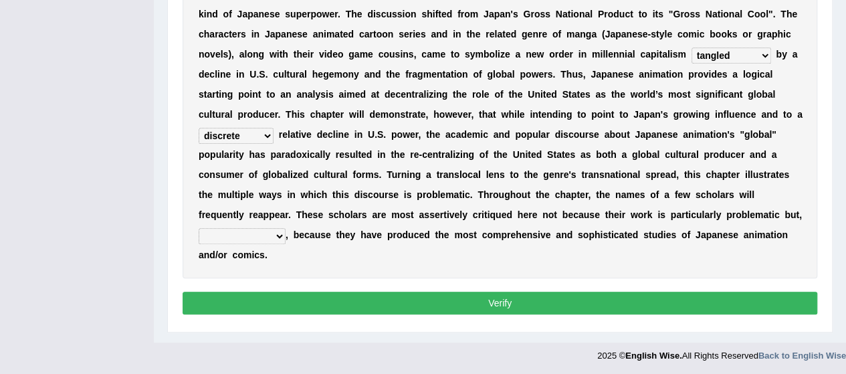
click at [272, 239] on select "however on the contrary in addition on the whole" at bounding box center [242, 236] width 87 height 16
click at [199, 228] on select "however on the contrary in addition on the whole" at bounding box center [242, 236] width 87 height 16
click at [270, 237] on select "however on the contrary in addition on the whole" at bounding box center [242, 236] width 87 height 16
select select "however"
click at [199, 228] on select "however on the contrary in addition on the whole" at bounding box center [242, 236] width 87 height 16
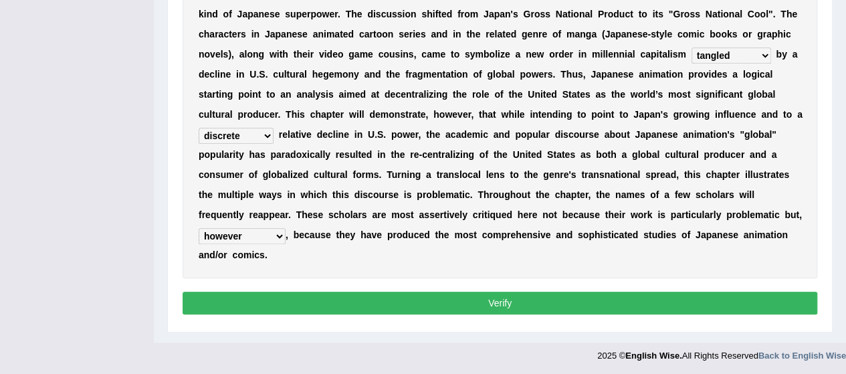
click at [239, 266] on div "I f J a p a n ' s r i s e t o e c o n o m i c s u p e r p o w e r d o m i n a t…" at bounding box center [500, 94] width 635 height 368
click at [278, 299] on button "Verify" at bounding box center [500, 303] width 635 height 23
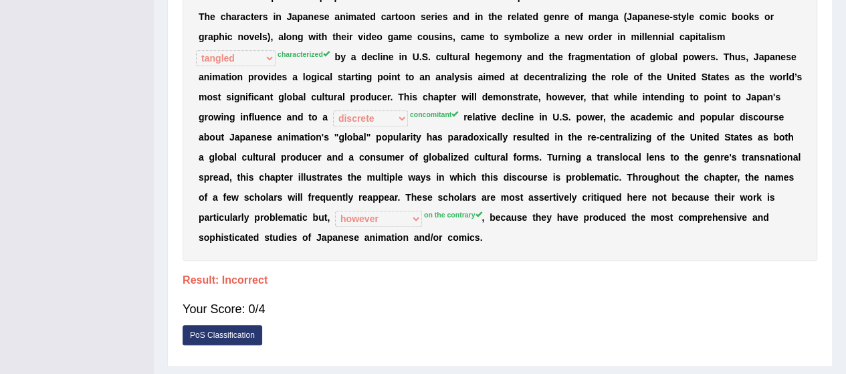
scroll to position [339, 0]
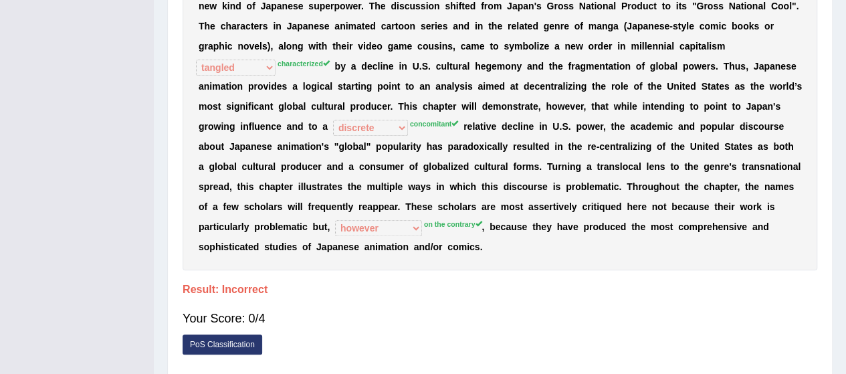
click at [388, 288] on h4 "Result:" at bounding box center [500, 290] width 635 height 12
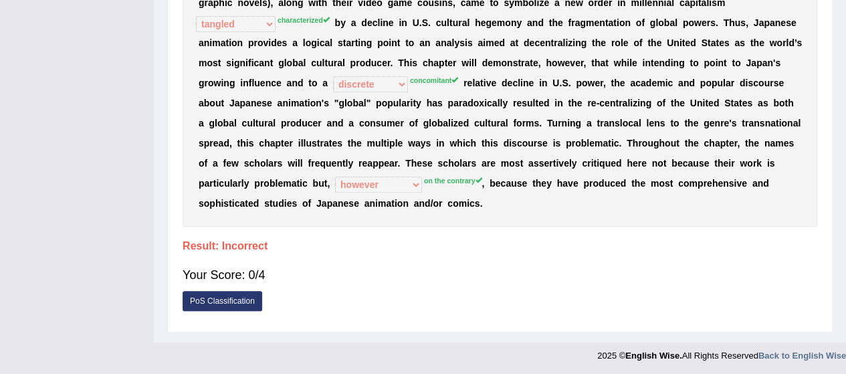
scroll to position [0, 0]
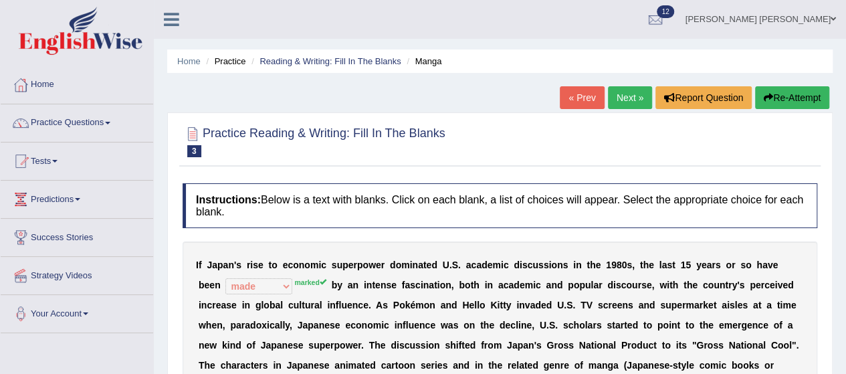
click at [626, 98] on link "Next »" at bounding box center [630, 97] width 44 height 23
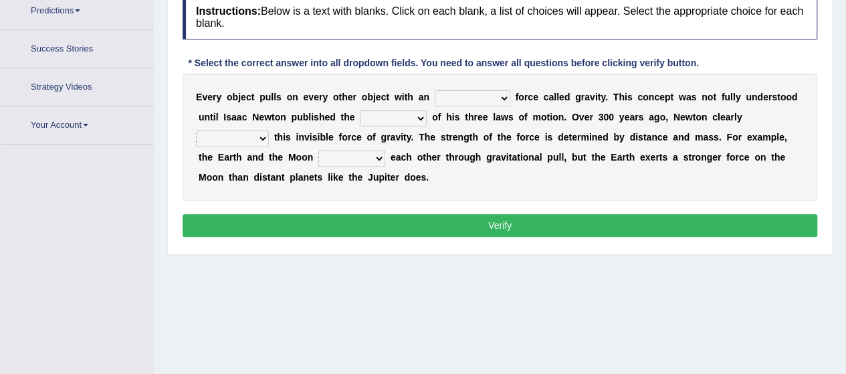
scroll to position [221, 0]
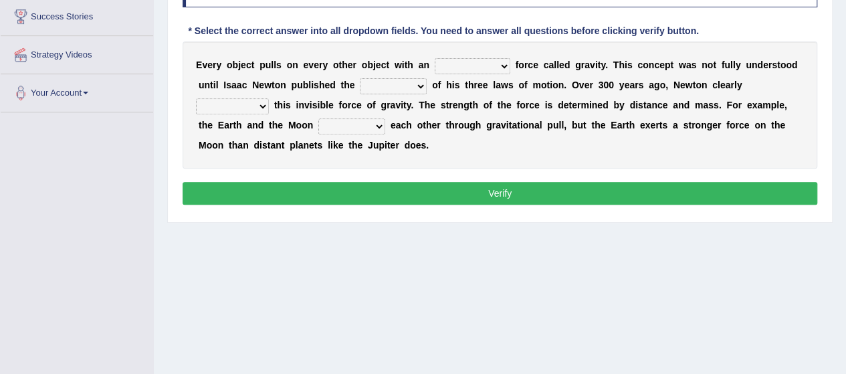
click at [471, 64] on select "invisible unknown unbelievable inconsistent" at bounding box center [473, 66] width 76 height 16
select select "invisible"
click at [435, 58] on select "invisible unknown unbelievable inconsistent" at bounding box center [473, 66] width 76 height 16
click at [392, 84] on select "concept theory method argument" at bounding box center [393, 86] width 67 height 16
select select "concept"
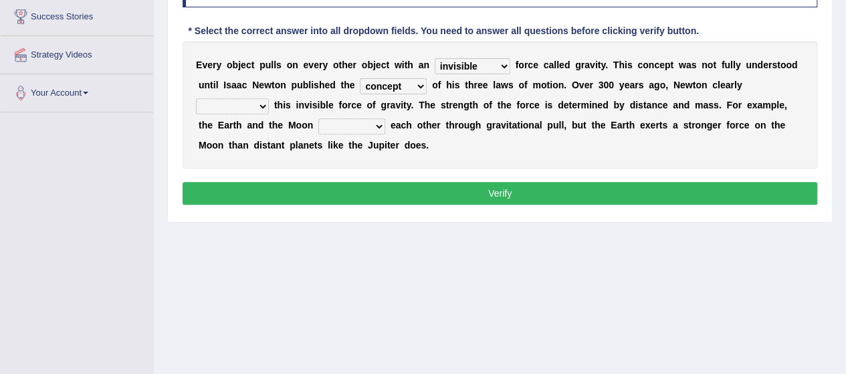
click at [360, 78] on select "concept theory method argument" at bounding box center [393, 86] width 67 height 16
click at [413, 82] on select "concept theory method argument" at bounding box center [393, 86] width 67 height 16
click at [478, 169] on div "Instructions: Below is a text with blanks. Click on each blank, a list of choic…" at bounding box center [499, 86] width 641 height 260
click at [264, 101] on select "explained undermined overturned realized" at bounding box center [232, 106] width 73 height 16
select select "explained"
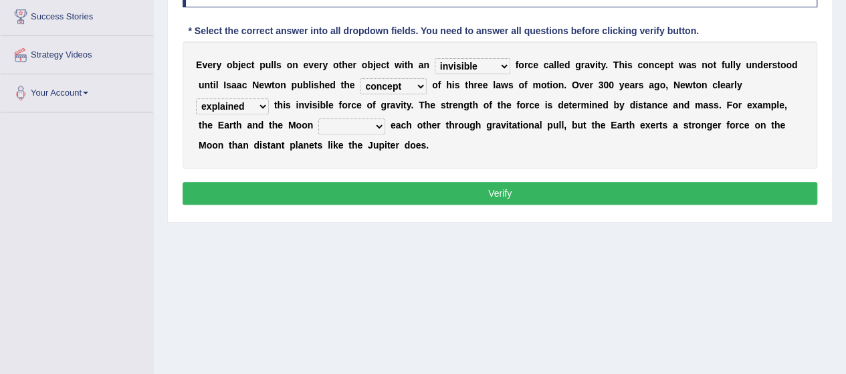
click at [196, 98] on select "explained undermined overturned realized" at bounding box center [232, 106] width 73 height 16
click at [336, 125] on select "affect spin evade span" at bounding box center [351, 126] width 67 height 16
click at [428, 167] on div "Instructions: Below is a text with blanks. Click on each blank, a list of choic…" at bounding box center [499, 86] width 641 height 260
click at [359, 128] on select "affect spin evade span" at bounding box center [351, 126] width 67 height 16
select select "evade"
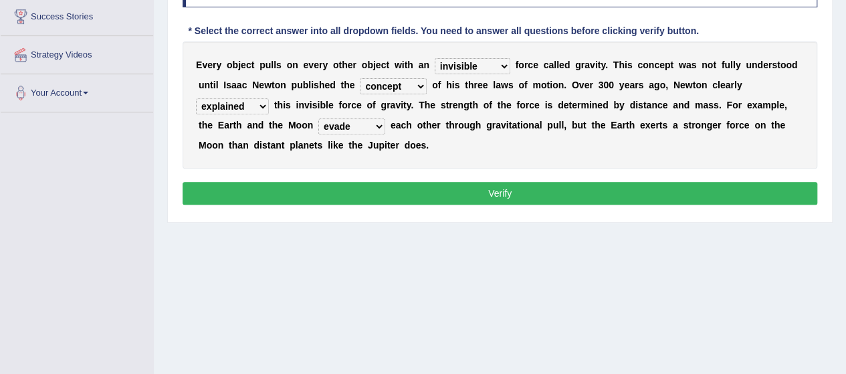
click at [318, 118] on select "affect spin evade span" at bounding box center [351, 126] width 67 height 16
click at [411, 86] on select "concept theory method argument" at bounding box center [393, 86] width 67 height 16
click at [475, 151] on div "E v e r y o b j e c t p u l l s o n e v e r y o t h e r o b j e c t w i t h a n…" at bounding box center [500, 104] width 635 height 127
click at [406, 84] on select "concept theory method argument" at bounding box center [393, 86] width 67 height 16
click at [444, 161] on div "E v e r y o b j e c t p u l l s o n e v e r y o t h e r o b j e c t w i t h a n…" at bounding box center [500, 104] width 635 height 127
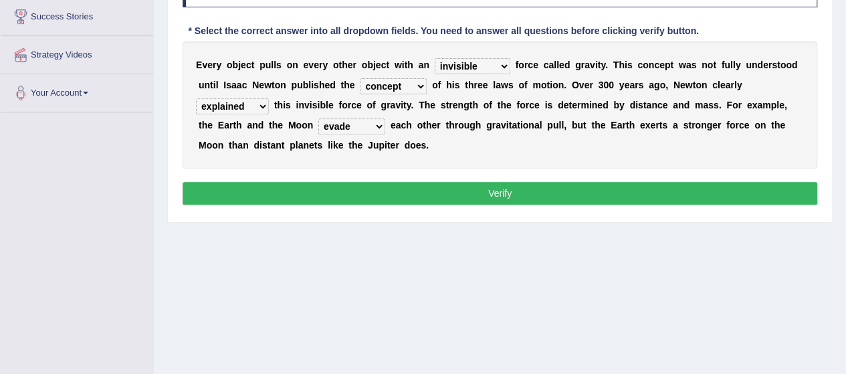
click at [392, 191] on button "Verify" at bounding box center [500, 193] width 635 height 23
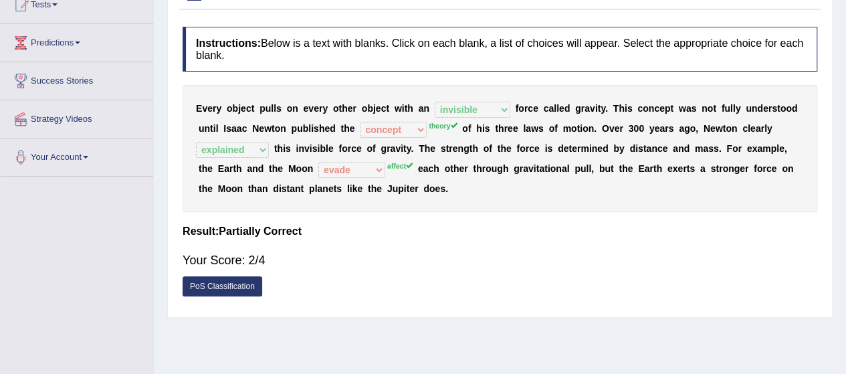
scroll to position [0, 0]
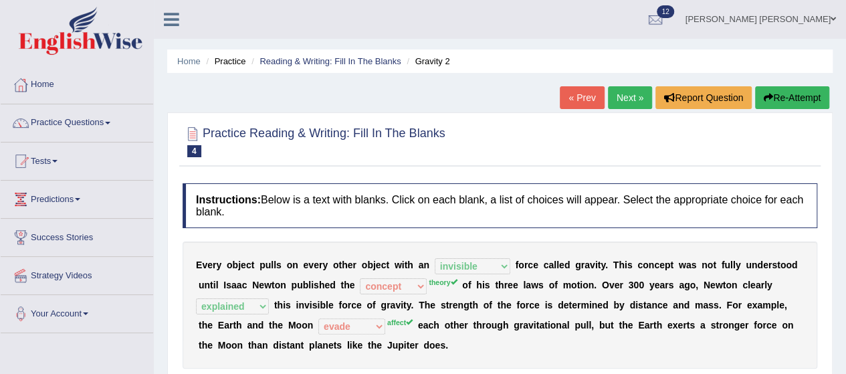
click at [622, 101] on link "Next »" at bounding box center [630, 97] width 44 height 23
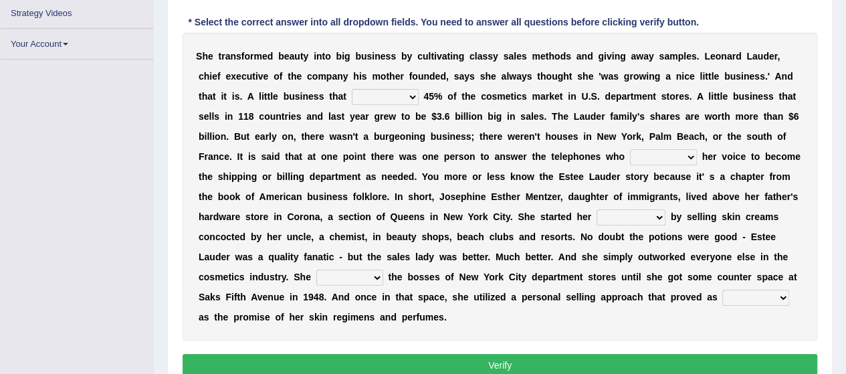
scroll to position [262, 0]
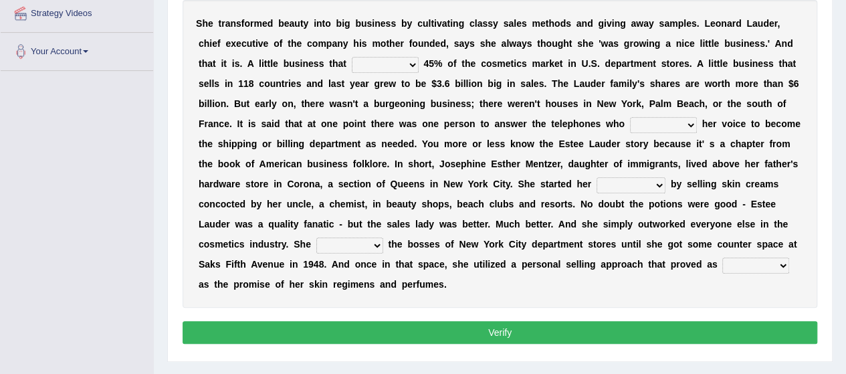
click at [395, 60] on select "has controls makes maintains" at bounding box center [385, 65] width 67 height 16
select select "has"
click at [352, 57] on select "has controls makes maintains" at bounding box center [385, 65] width 67 height 16
click at [660, 129] on select "switched changed raised used" at bounding box center [663, 125] width 67 height 16
click at [548, 278] on div "S h e t r a n s f o r m e d b e a u t y i n t o b i g b u s i n e s s b y c u l…" at bounding box center [500, 154] width 635 height 308
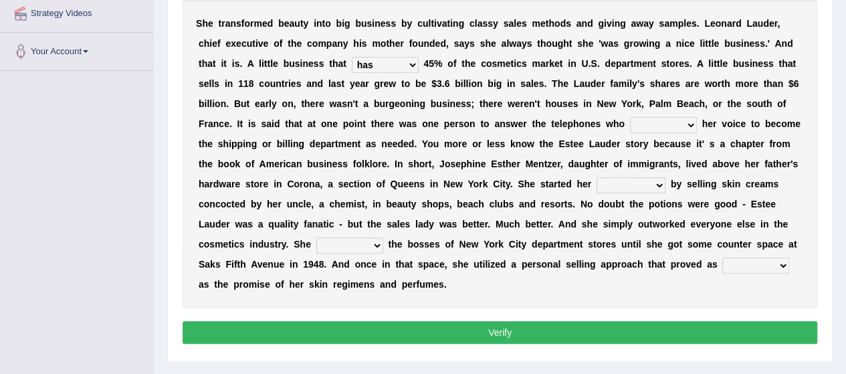
click at [680, 118] on select "switched changed raised used" at bounding box center [663, 125] width 67 height 16
click at [630, 117] on select "switched changed raised used" at bounding box center [663, 125] width 67 height 16
click at [673, 123] on select "switched changed raised used" at bounding box center [663, 125] width 67 height 16
click at [500, 282] on div "S h e t r a n s f o r m e d b e a u t y i n t o b i g b u s i n e s s b y c u l…" at bounding box center [500, 154] width 635 height 308
click at [685, 124] on select "switched changed raised used" at bounding box center [663, 125] width 67 height 16
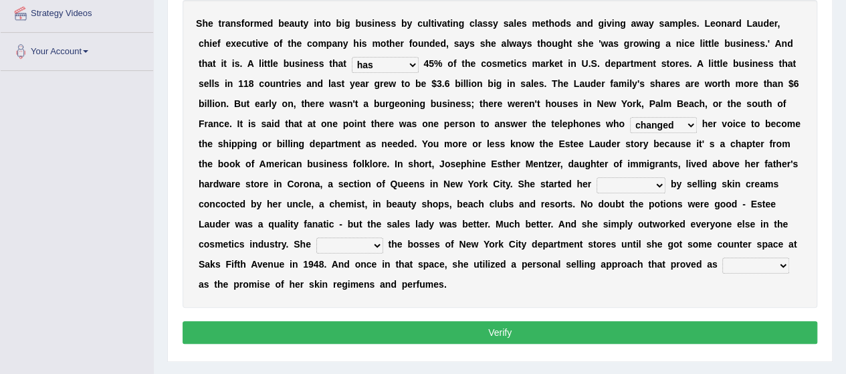
click at [630, 117] on select "switched changed raised used" at bounding box center [663, 125] width 67 height 16
click at [674, 130] on select "switched changed raised used" at bounding box center [663, 125] width 67 height 16
select select "raised"
click at [630, 117] on select "switched changed raised used" at bounding box center [663, 125] width 67 height 16
click at [649, 181] on select "job institute companion enterprise" at bounding box center [631, 185] width 69 height 16
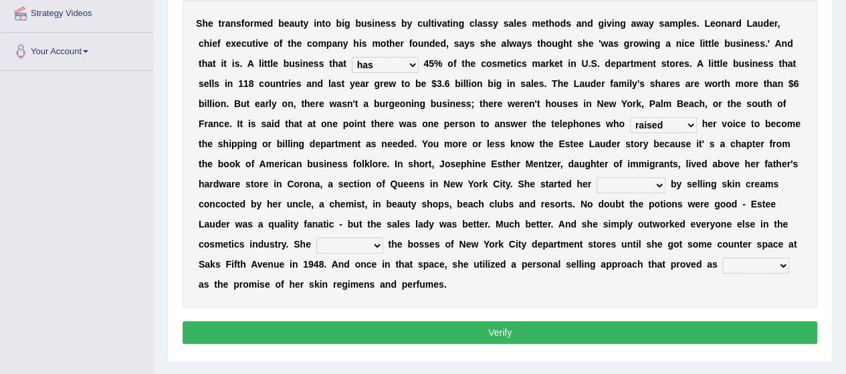
click at [558, 287] on div "S h e t r a n s f o r m e d b e a u t y i n t o b i g b u s i n e s s b y c u l…" at bounding box center [500, 154] width 635 height 308
click at [641, 186] on select "job institute companion enterprise" at bounding box center [631, 185] width 69 height 16
select select "enterprise"
click at [597, 177] on select "job institute companion enterprise" at bounding box center [631, 185] width 69 height 16
click at [369, 241] on select "stated bridged stalked heaved" at bounding box center [349, 245] width 67 height 16
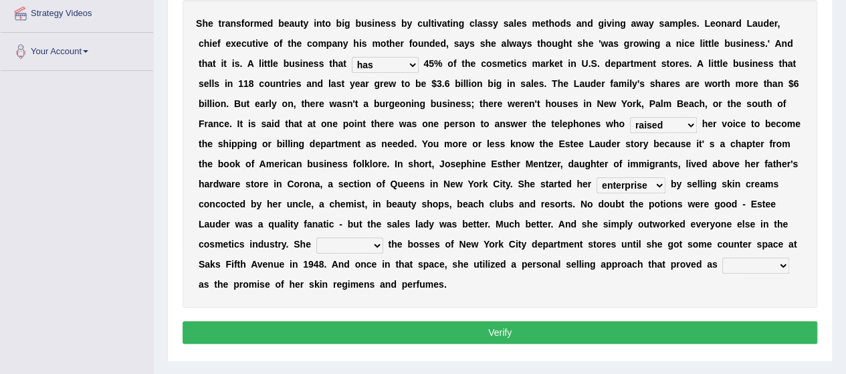
click at [468, 286] on div "S h e t r a n s f o r m e d b e a u t y i n t o b i g b u s i n e s s b y c u l…" at bounding box center [500, 154] width 635 height 308
click at [371, 239] on select "stated bridged stalked heaved" at bounding box center [349, 245] width 67 height 16
select select "stalked"
click at [316, 237] on select "stated bridged stalked heaved" at bounding box center [349, 245] width 67 height 16
click at [736, 264] on select "potent ruthless potential expensive" at bounding box center [755, 266] width 67 height 16
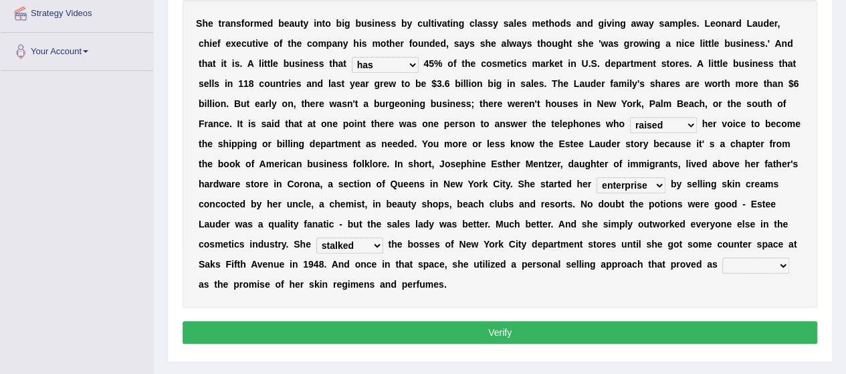
click at [682, 310] on div "Instructions: Below is a text with blanks. Click on each blank, a list of choic…" at bounding box center [499, 134] width 641 height 440
click at [744, 258] on select "potent ruthless potential expensive" at bounding box center [755, 266] width 67 height 16
select select "potential"
click at [722, 258] on select "potent ruthless potential expensive" at bounding box center [755, 266] width 67 height 16
click at [713, 336] on button "Verify" at bounding box center [500, 332] width 635 height 23
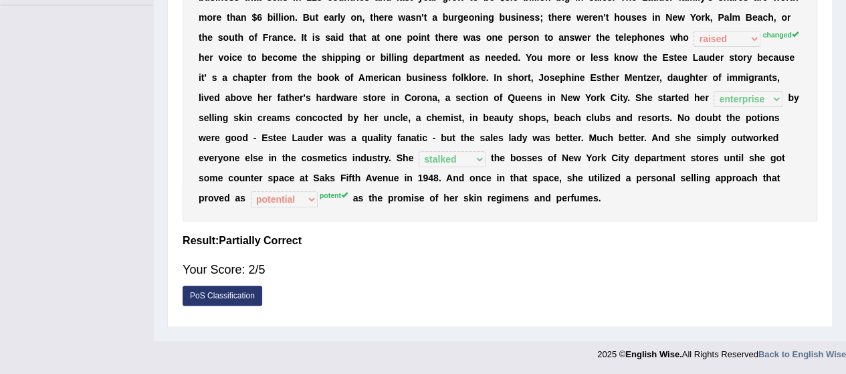
scroll to position [0, 0]
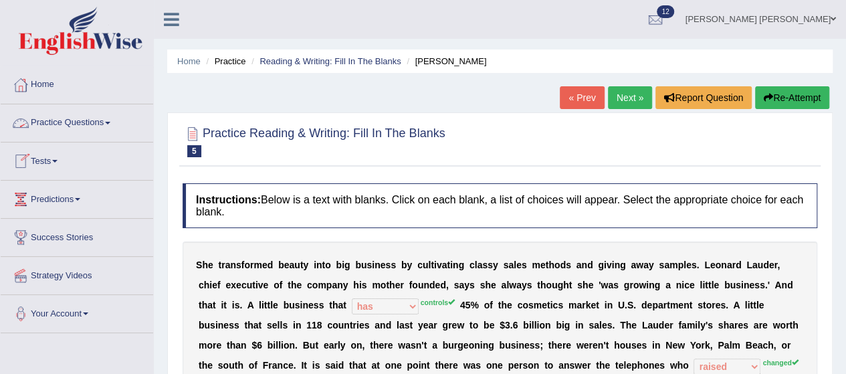
click at [78, 117] on link "Practice Questions" at bounding box center [77, 120] width 153 height 33
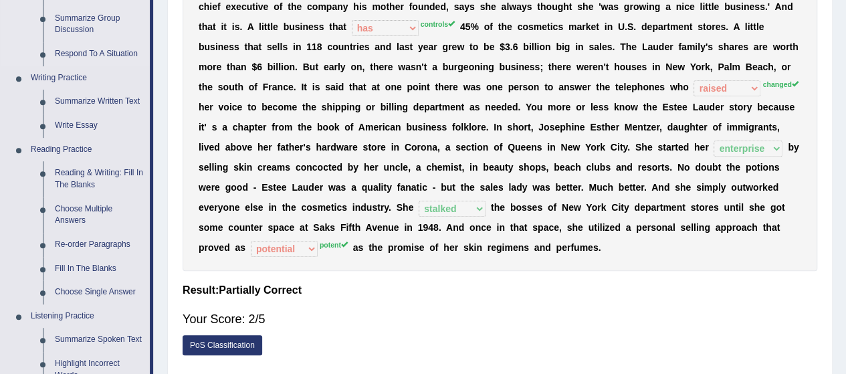
scroll to position [279, 0]
click at [74, 268] on link "Fill In The Blanks" at bounding box center [99, 268] width 101 height 24
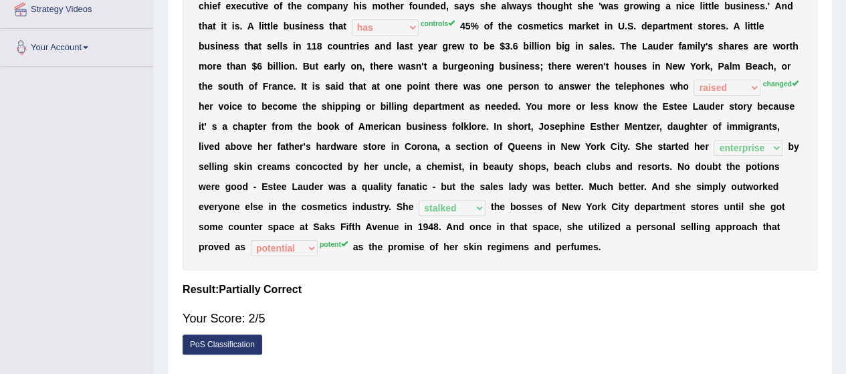
scroll to position [328, 0]
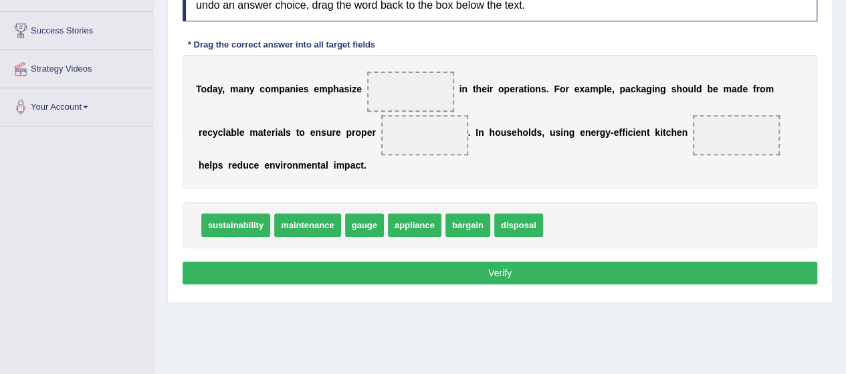
scroll to position [211, 0]
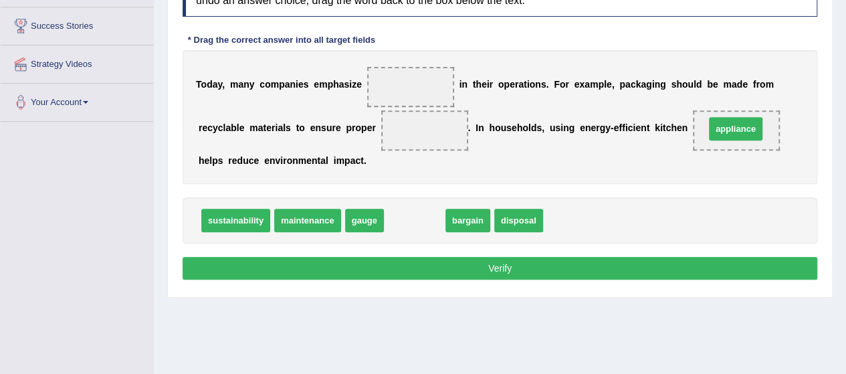
drag, startPoint x: 415, startPoint y: 217, endPoint x: 736, endPoint y: 126, distance: 333.9
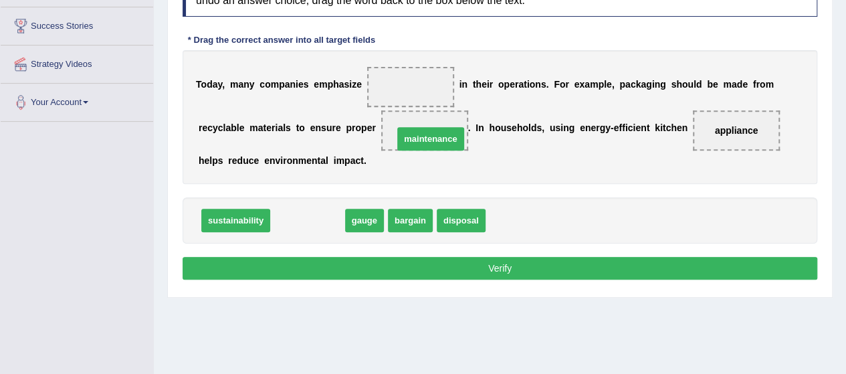
drag, startPoint x: 303, startPoint y: 218, endPoint x: 426, endPoint y: 136, distance: 147.7
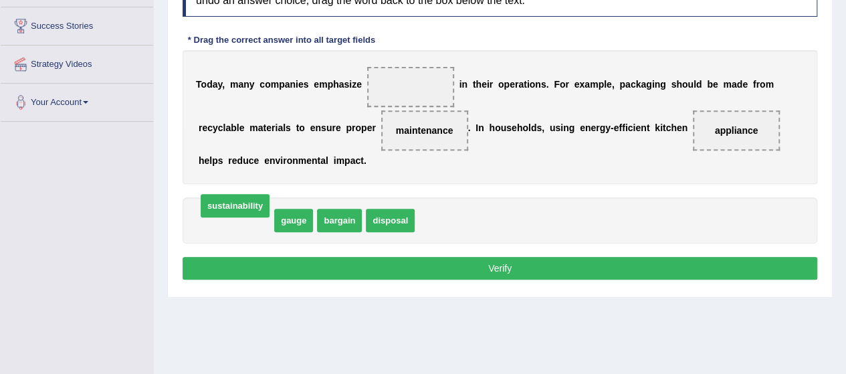
drag, startPoint x: 229, startPoint y: 213, endPoint x: 226, endPoint y: 199, distance: 14.3
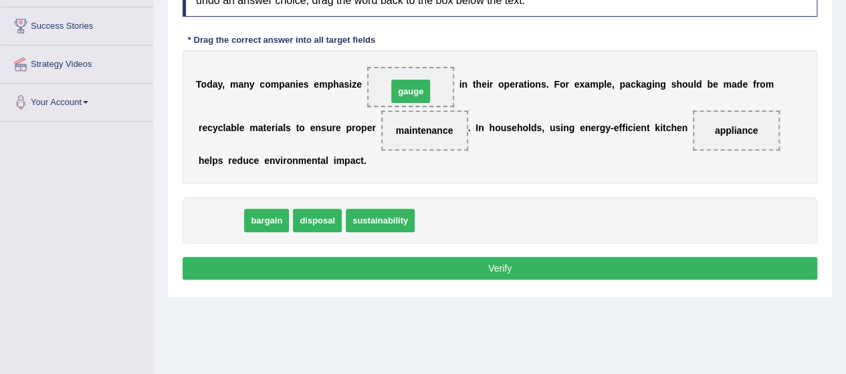
drag, startPoint x: 219, startPoint y: 217, endPoint x: 409, endPoint y: 88, distance: 229.7
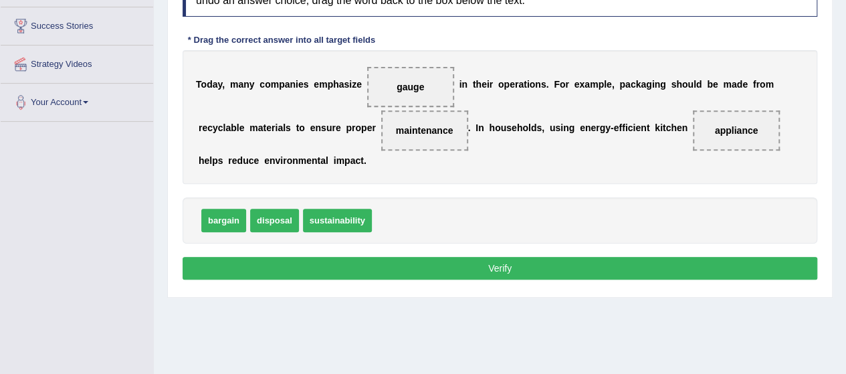
drag, startPoint x: 419, startPoint y: 134, endPoint x: 421, endPoint y: 124, distance: 10.2
click at [421, 124] on span "maintenance" at bounding box center [424, 130] width 87 height 40
drag, startPoint x: 421, startPoint y: 124, endPoint x: 431, endPoint y: 217, distance: 93.5
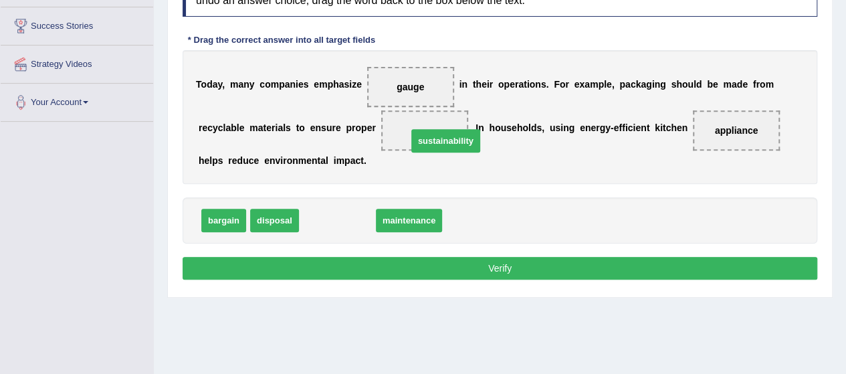
drag, startPoint x: 336, startPoint y: 217, endPoint x: 433, endPoint y: 137, distance: 126.4
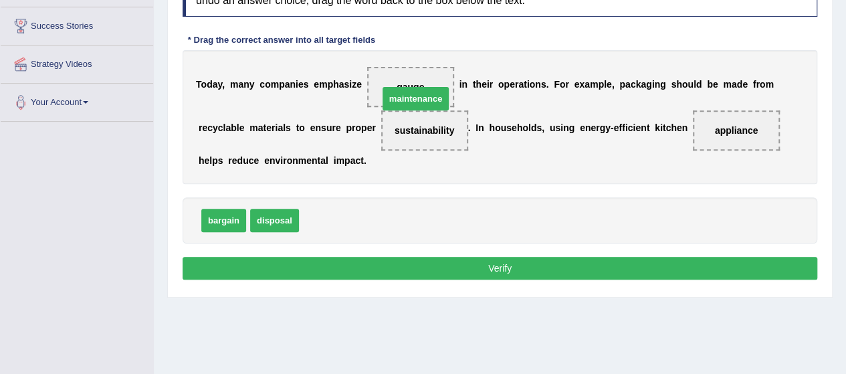
drag, startPoint x: 338, startPoint y: 219, endPoint x: 417, endPoint y: 96, distance: 146.0
click at [424, 262] on button "Verify" at bounding box center [500, 268] width 635 height 23
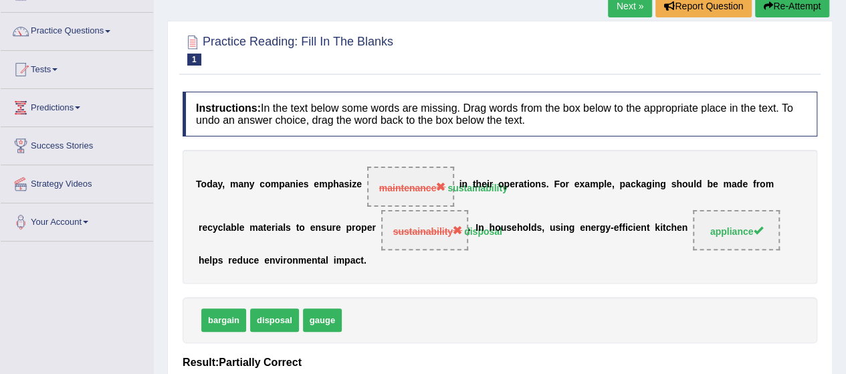
scroll to position [91, 0]
click at [621, 13] on link "Next »" at bounding box center [630, 6] width 44 height 23
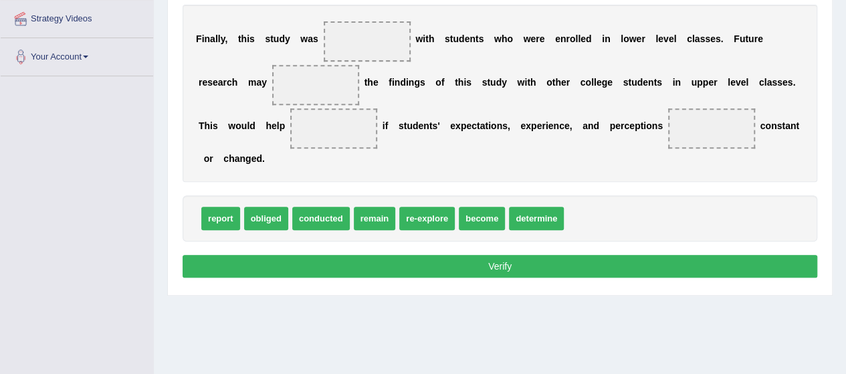
scroll to position [219, 0]
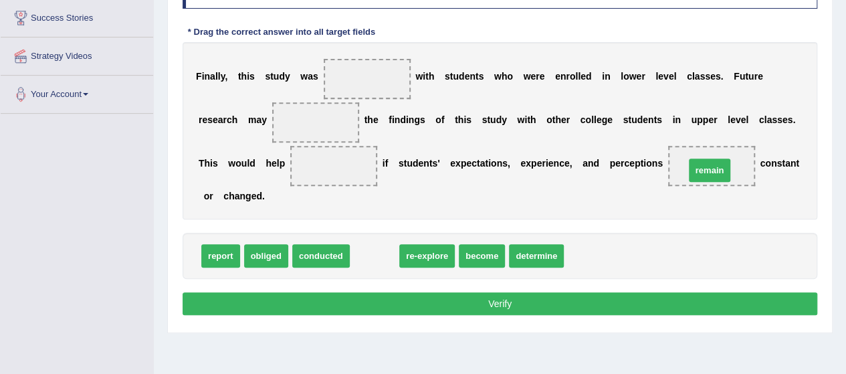
drag, startPoint x: 359, startPoint y: 258, endPoint x: 694, endPoint y: 172, distance: 345.9
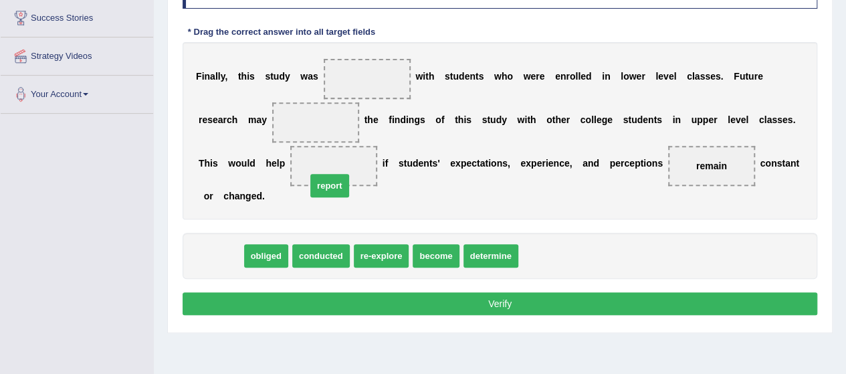
drag, startPoint x: 227, startPoint y: 253, endPoint x: 340, endPoint y: 171, distance: 139.8
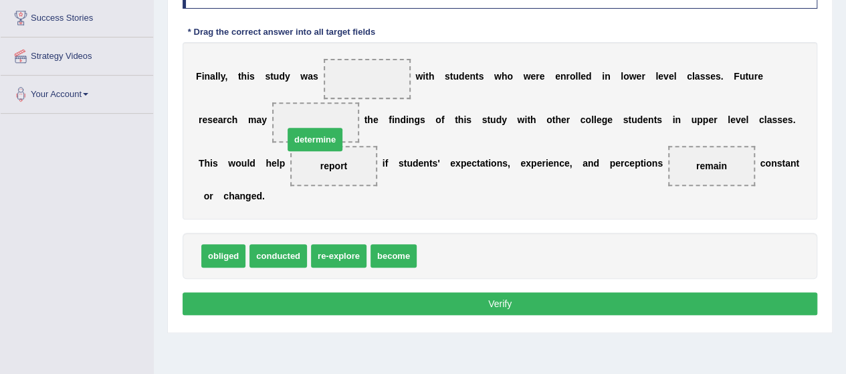
drag, startPoint x: 448, startPoint y: 251, endPoint x: 317, endPoint y: 131, distance: 177.5
drag, startPoint x: 434, startPoint y: 250, endPoint x: 342, endPoint y: 157, distance: 130.5
drag, startPoint x: 443, startPoint y: 257, endPoint x: 313, endPoint y: 123, distance: 186.4
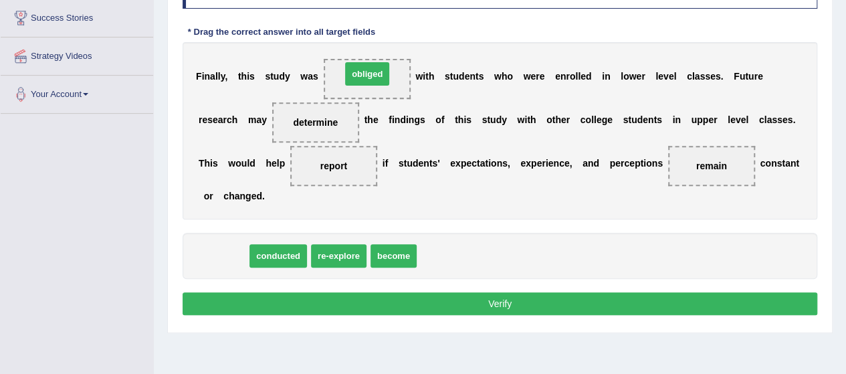
drag, startPoint x: 215, startPoint y: 253, endPoint x: 359, endPoint y: 71, distance: 231.9
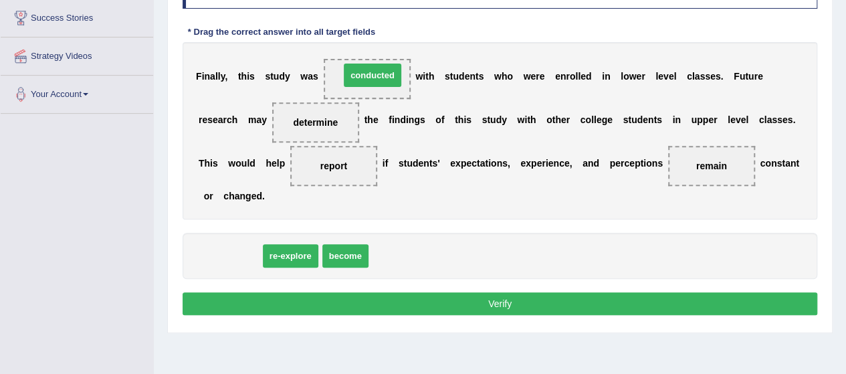
drag, startPoint x: 228, startPoint y: 255, endPoint x: 371, endPoint y: 56, distance: 245.0
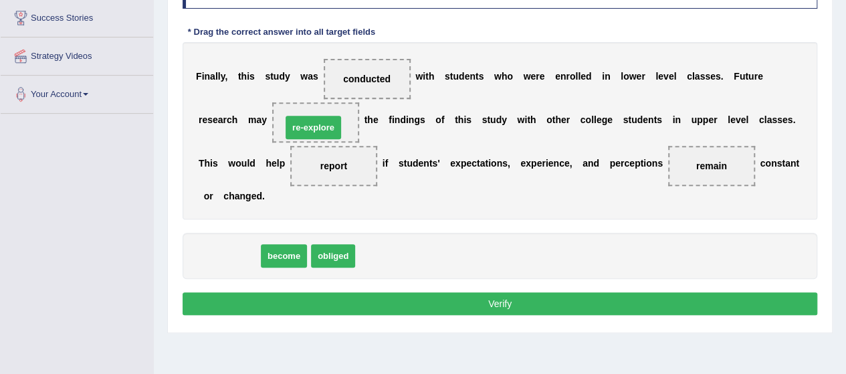
drag, startPoint x: 233, startPoint y: 243, endPoint x: 317, endPoint y: 114, distance: 154.2
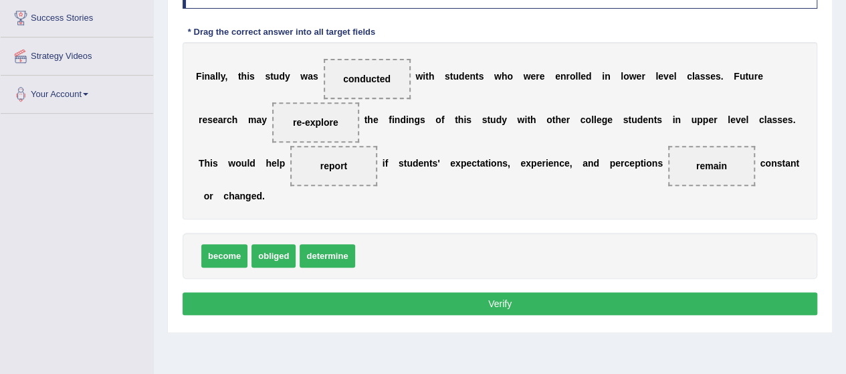
click at [367, 304] on button "Verify" at bounding box center [500, 303] width 635 height 23
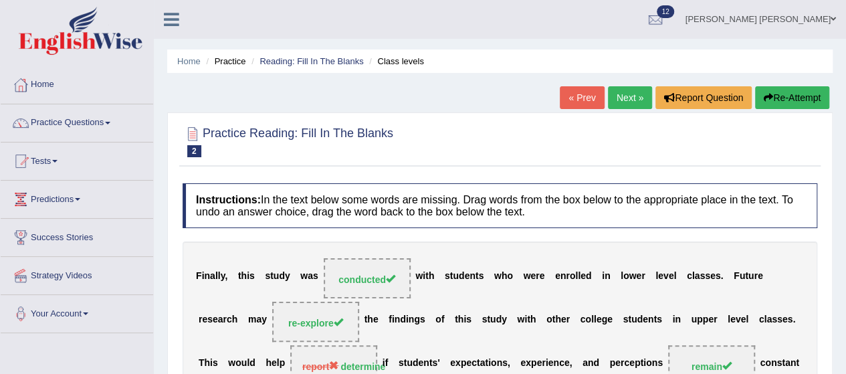
scroll to position [0, 0]
click at [629, 90] on link "Next »" at bounding box center [630, 97] width 44 height 23
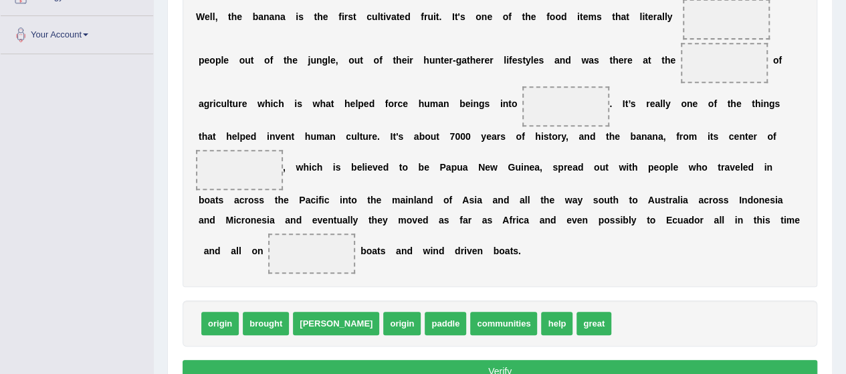
scroll to position [280, 0]
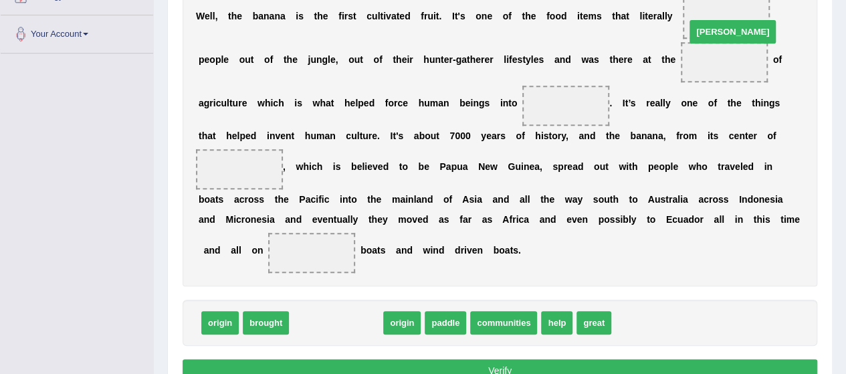
drag, startPoint x: 318, startPoint y: 316, endPoint x: 718, endPoint y: 21, distance: 497.9
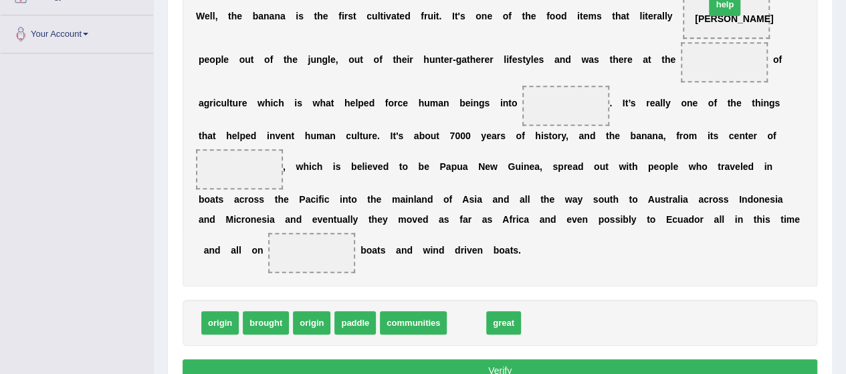
drag, startPoint x: 472, startPoint y: 323, endPoint x: 729, endPoint y: -5, distance: 416.4
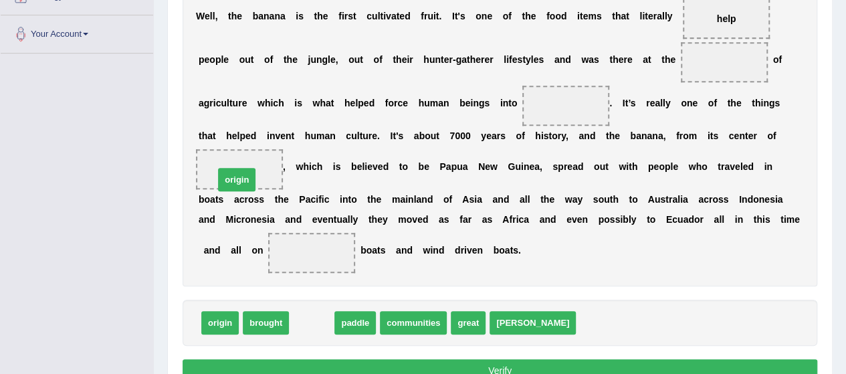
drag, startPoint x: 313, startPoint y: 322, endPoint x: 238, endPoint y: 179, distance: 161.6
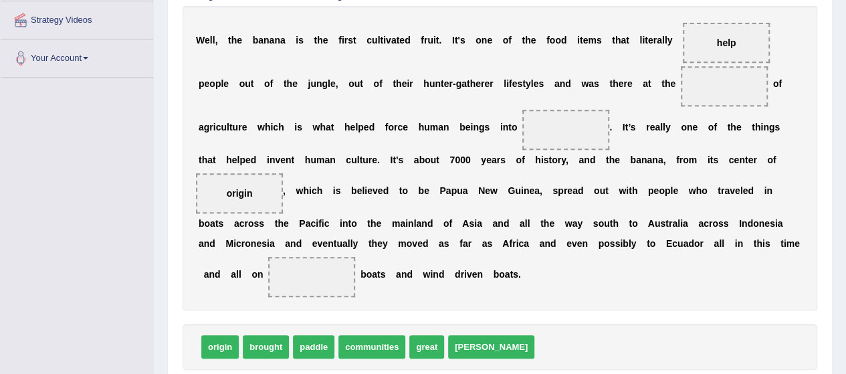
scroll to position [270, 0]
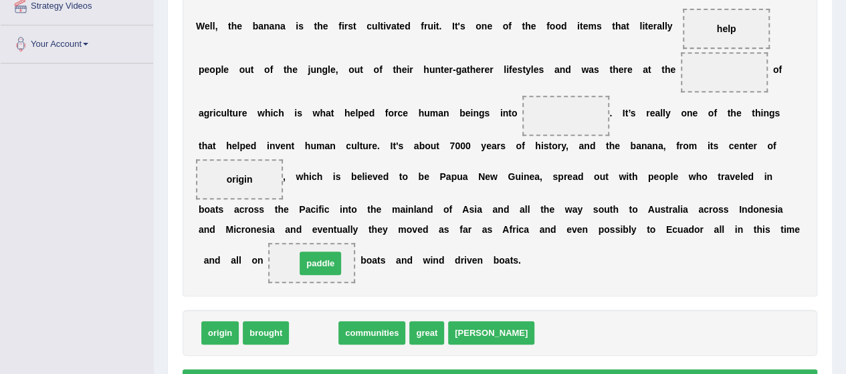
drag, startPoint x: 314, startPoint y: 338, endPoint x: 320, endPoint y: 268, distance: 70.6
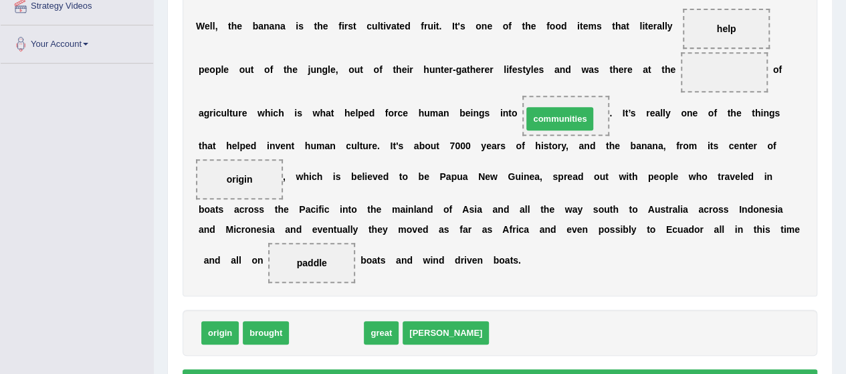
drag, startPoint x: 316, startPoint y: 332, endPoint x: 550, endPoint y: 119, distance: 316.3
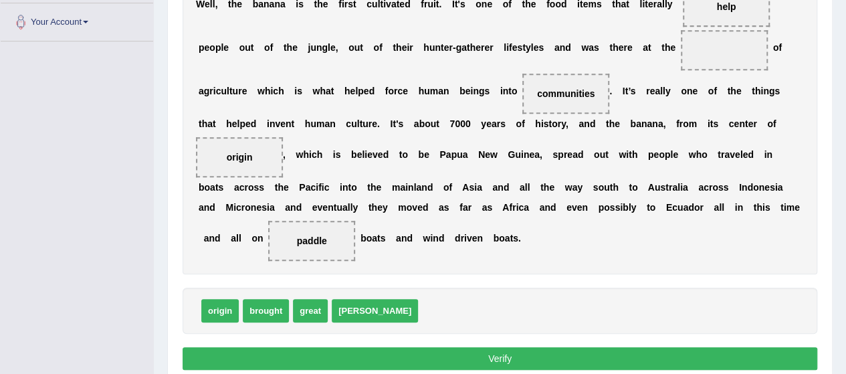
scroll to position [291, 0]
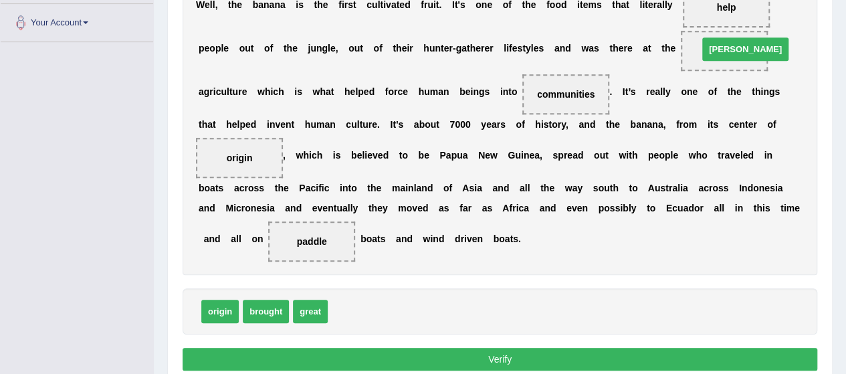
drag, startPoint x: 340, startPoint y: 311, endPoint x: 710, endPoint y: 49, distance: 453.4
click at [378, 357] on button "Verify" at bounding box center [500, 359] width 635 height 23
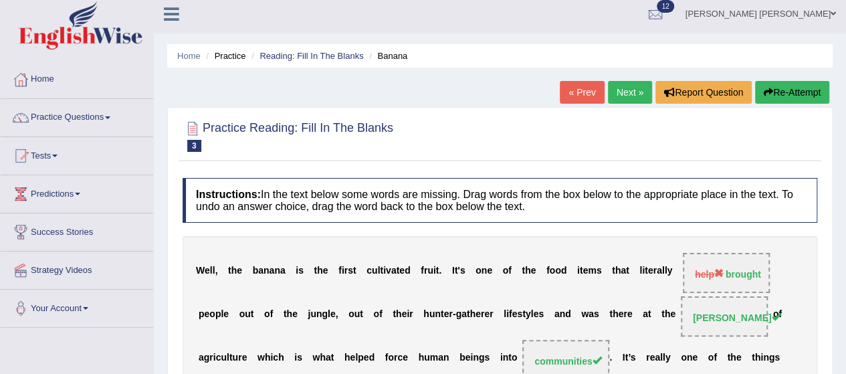
scroll to position [0, 0]
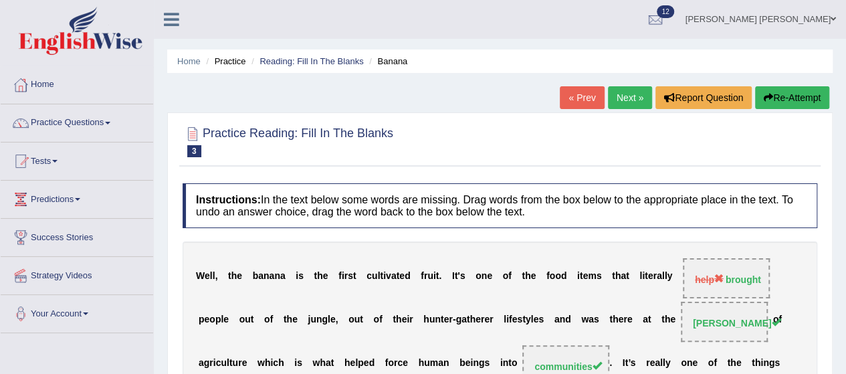
click at [629, 94] on link "Next »" at bounding box center [630, 97] width 44 height 23
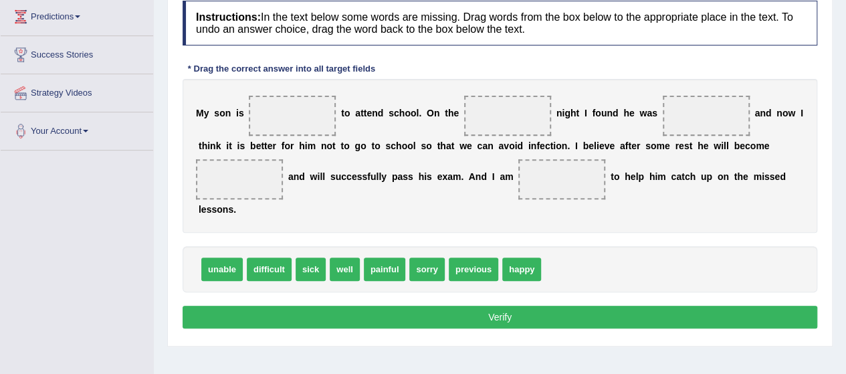
scroll to position [217, 0]
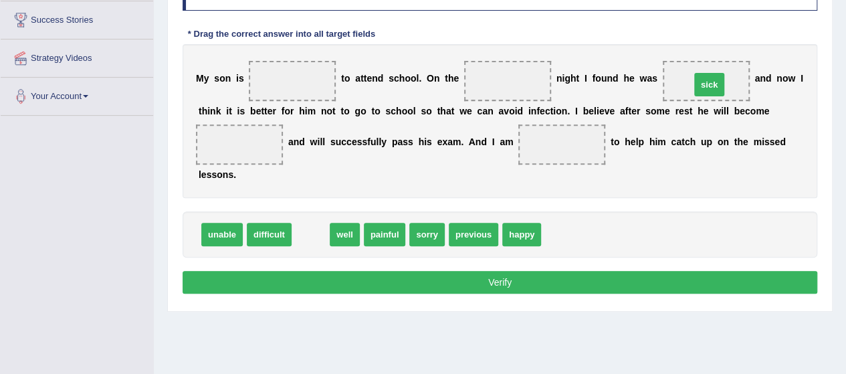
drag, startPoint x: 310, startPoint y: 232, endPoint x: 709, endPoint y: 82, distance: 425.9
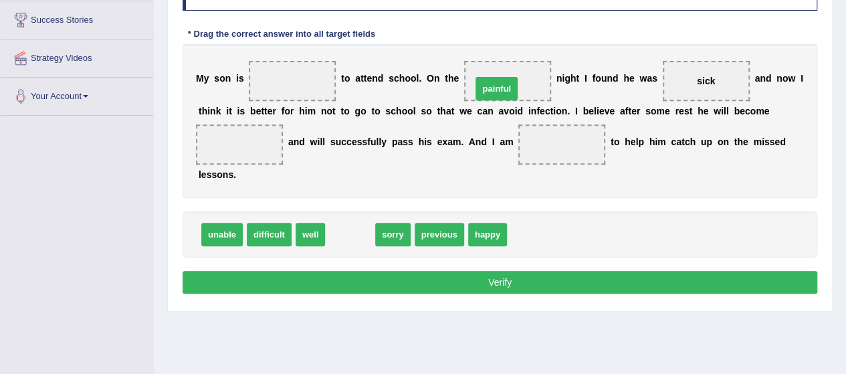
drag, startPoint x: 348, startPoint y: 232, endPoint x: 494, endPoint y: 86, distance: 206.7
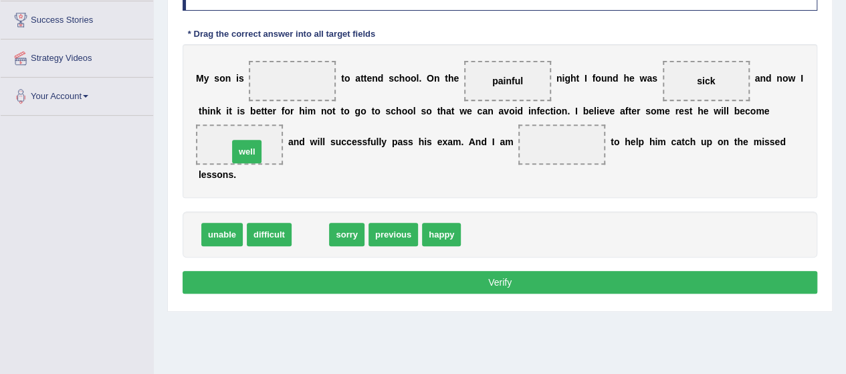
drag, startPoint x: 304, startPoint y: 232, endPoint x: 241, endPoint y: 149, distance: 104.5
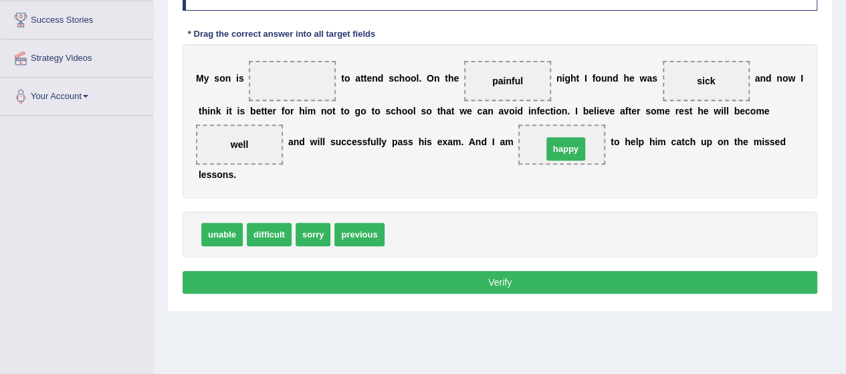
drag, startPoint x: 401, startPoint y: 235, endPoint x: 559, endPoint y: 150, distance: 179.6
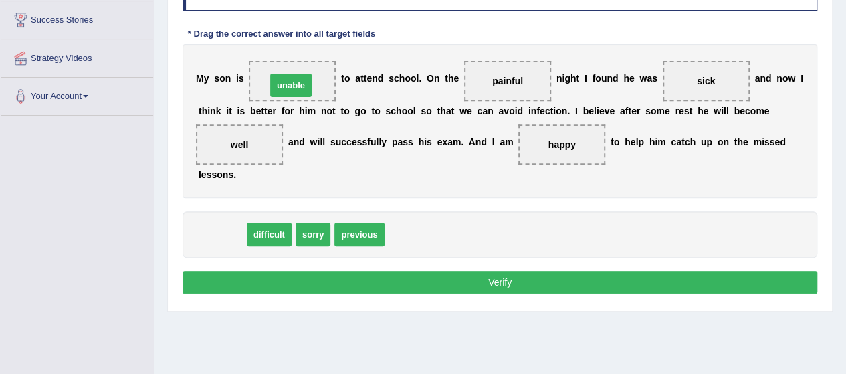
drag, startPoint x: 221, startPoint y: 232, endPoint x: 290, endPoint y: 82, distance: 164.9
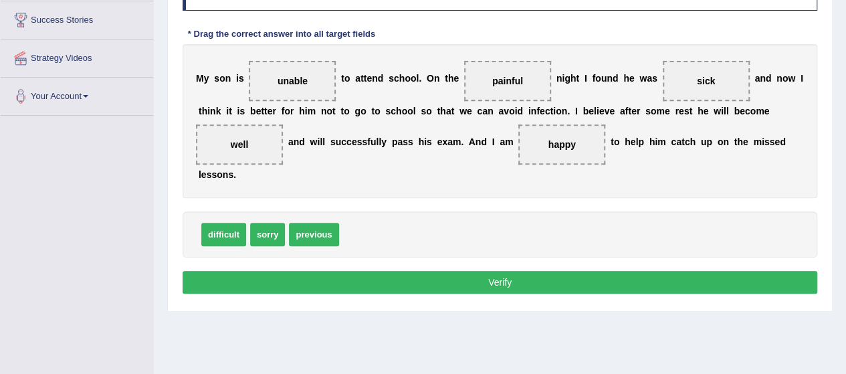
click at [463, 276] on button "Verify" at bounding box center [500, 282] width 635 height 23
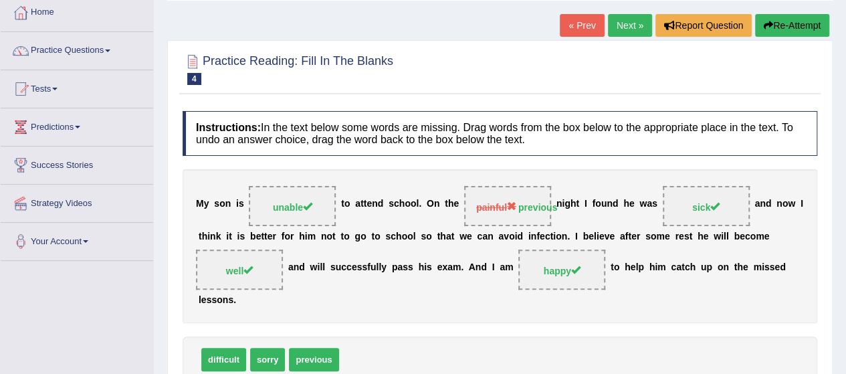
scroll to position [72, 0]
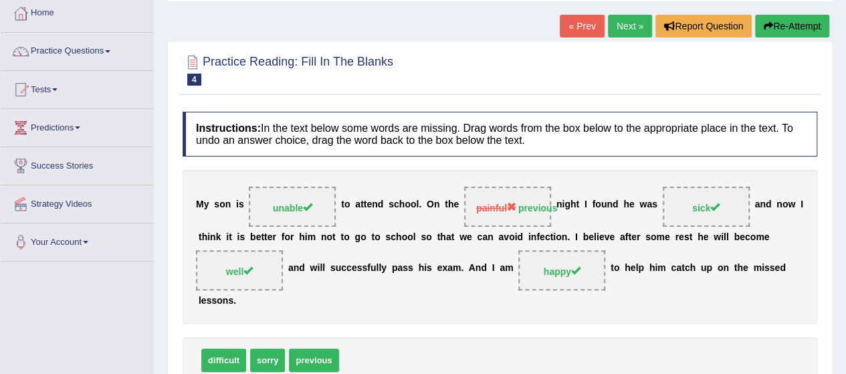
click at [632, 26] on link "Next »" at bounding box center [630, 26] width 44 height 23
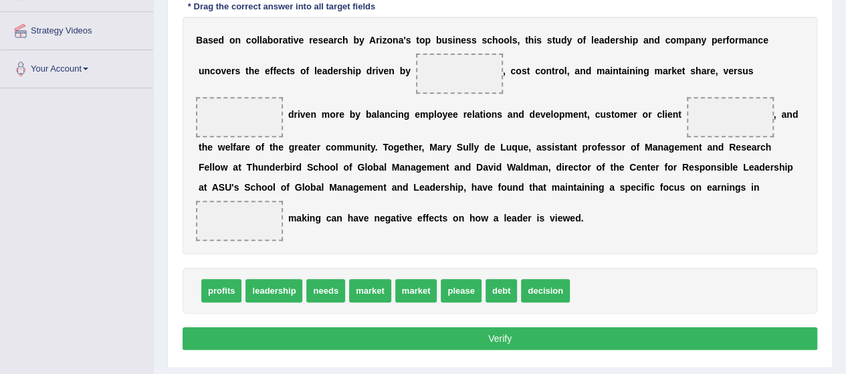
scroll to position [242, 0]
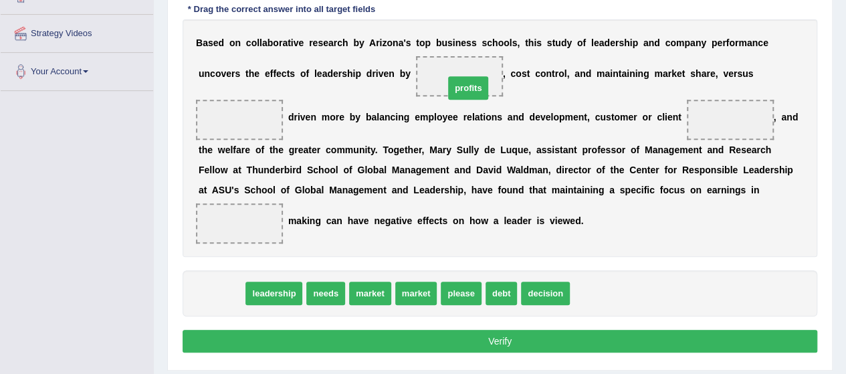
drag, startPoint x: 223, startPoint y: 291, endPoint x: 470, endPoint y: 85, distance: 321.5
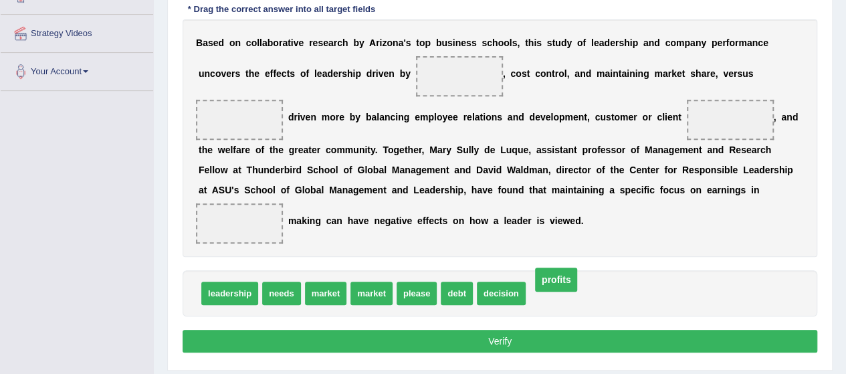
drag, startPoint x: 453, startPoint y: 77, endPoint x: 548, endPoint y: 289, distance: 232.6
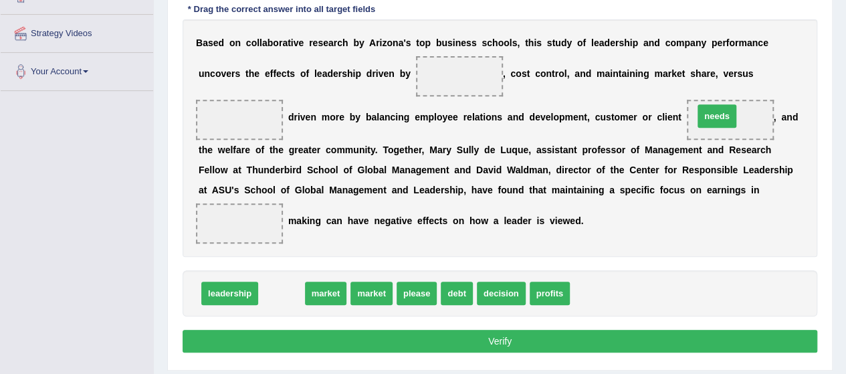
drag, startPoint x: 282, startPoint y: 292, endPoint x: 718, endPoint y: 114, distance: 470.1
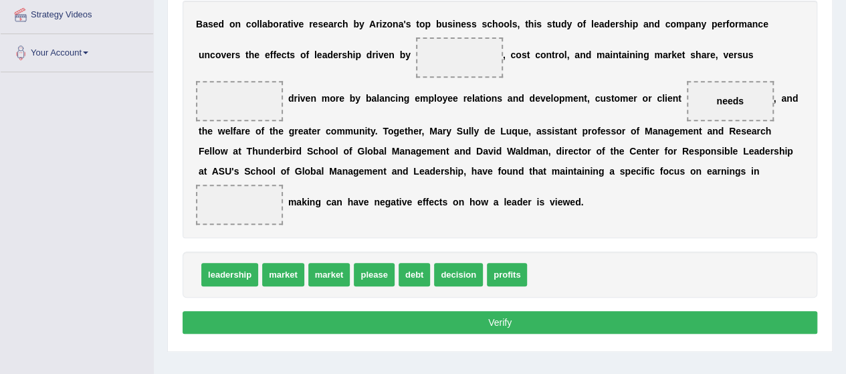
scroll to position [262, 0]
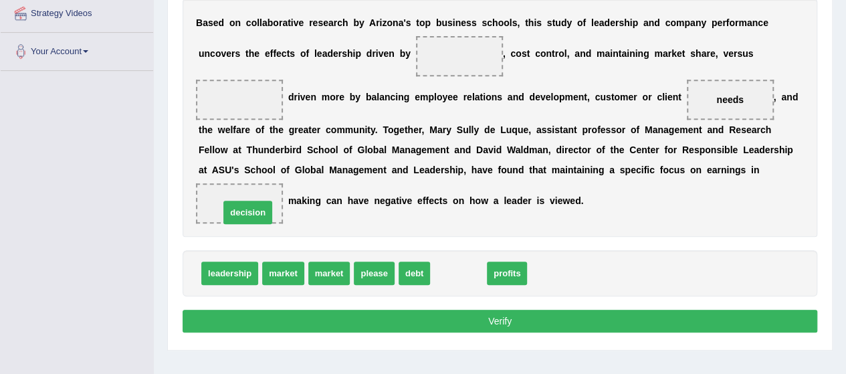
drag, startPoint x: 459, startPoint y: 270, endPoint x: 249, endPoint y: 208, distance: 219.1
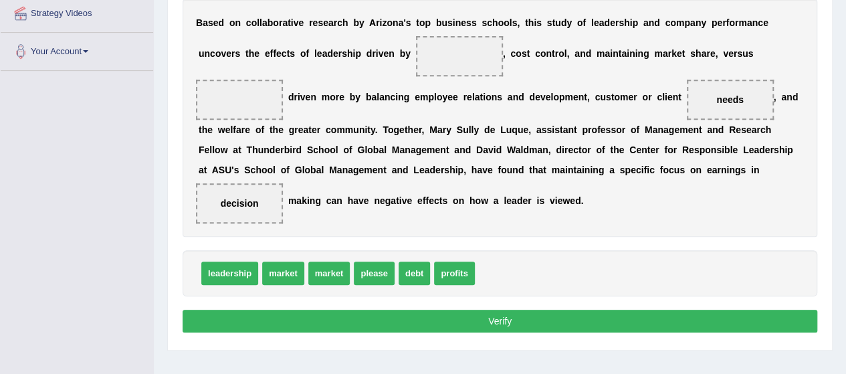
scroll to position [247, 0]
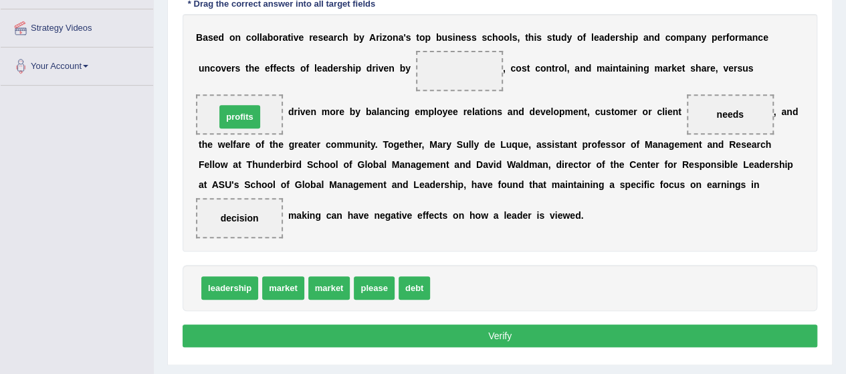
drag, startPoint x: 453, startPoint y: 291, endPoint x: 238, endPoint y: 122, distance: 273.4
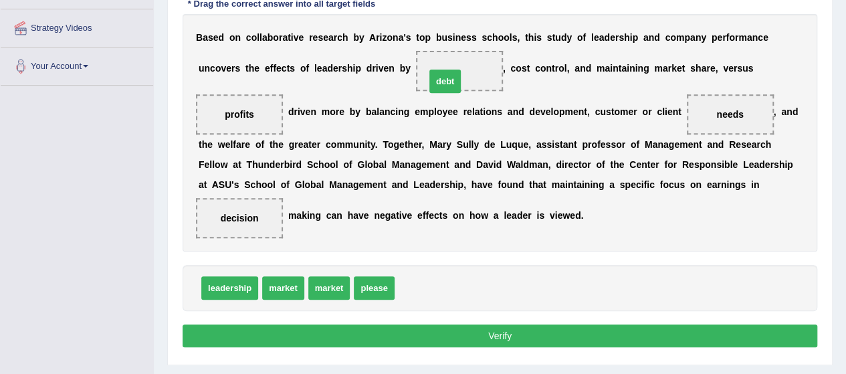
drag, startPoint x: 415, startPoint y: 285, endPoint x: 445, endPoint y: 78, distance: 209.0
click at [308, 328] on button "Verify" at bounding box center [500, 335] width 635 height 23
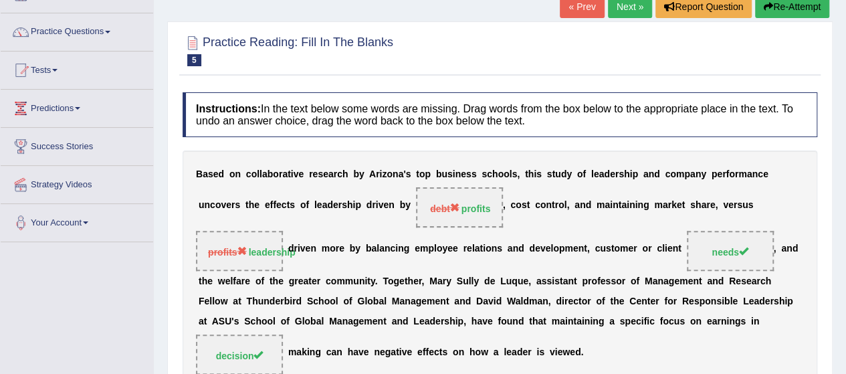
scroll to position [90, 0]
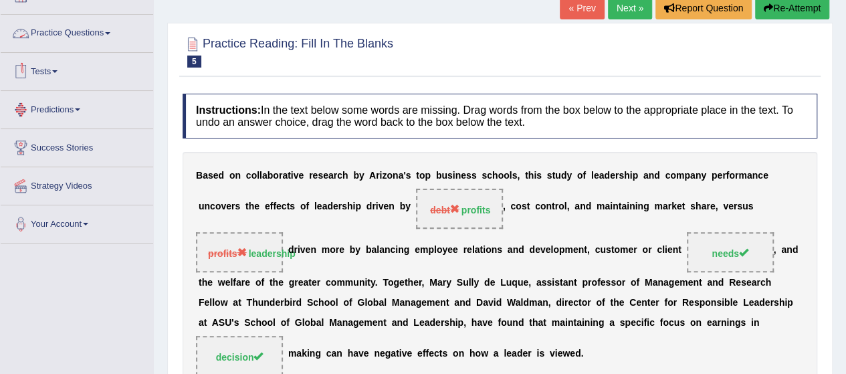
click at [72, 39] on link "Practice Questions" at bounding box center [77, 31] width 153 height 33
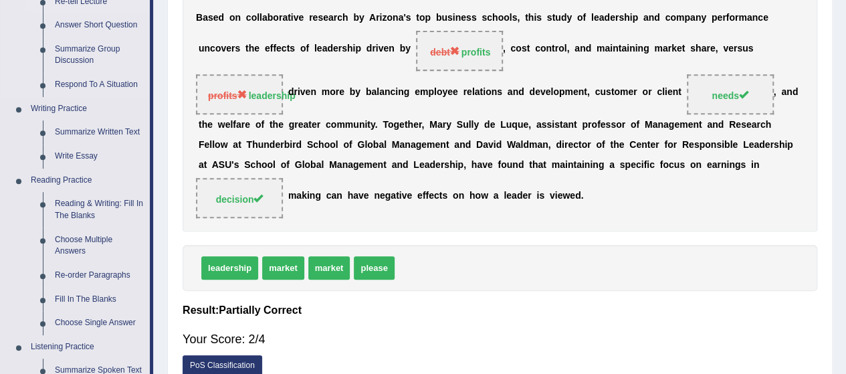
scroll to position [286, 0]
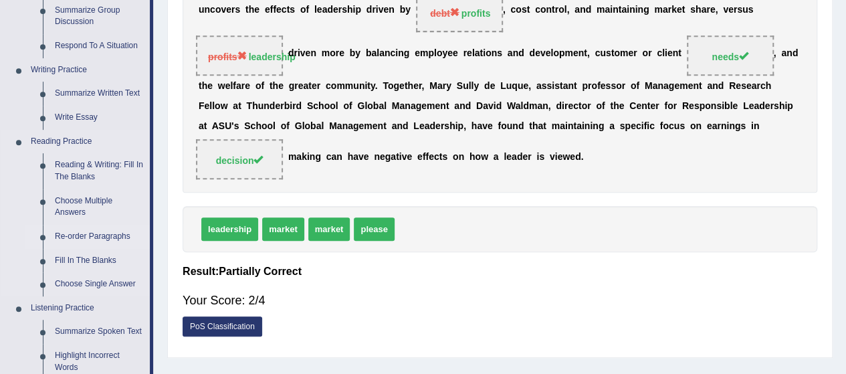
click at [72, 233] on link "Re-order Paragraphs" at bounding box center [99, 237] width 101 height 24
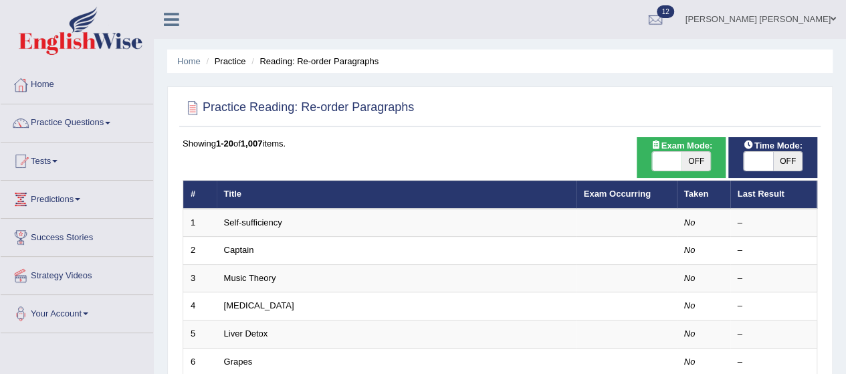
click at [249, 219] on link "Self-sufficiency" at bounding box center [253, 222] width 58 height 10
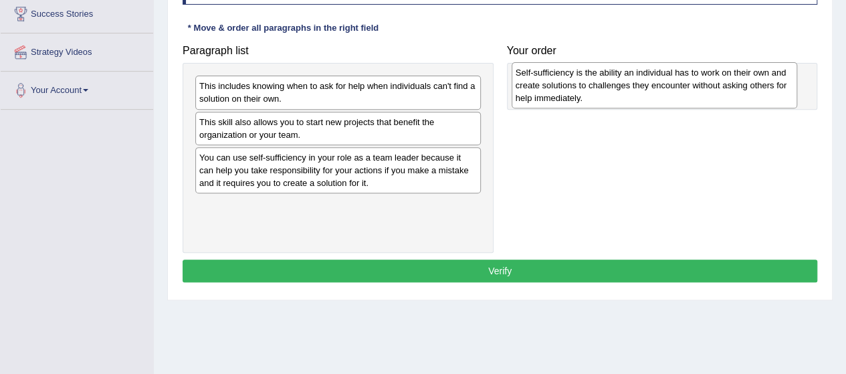
drag, startPoint x: 293, startPoint y: 208, endPoint x: 609, endPoint y: 76, distance: 342.7
click at [609, 76] on div "Self-sufficiency is the ability an individual has to work on their own and crea…" at bounding box center [655, 85] width 286 height 46
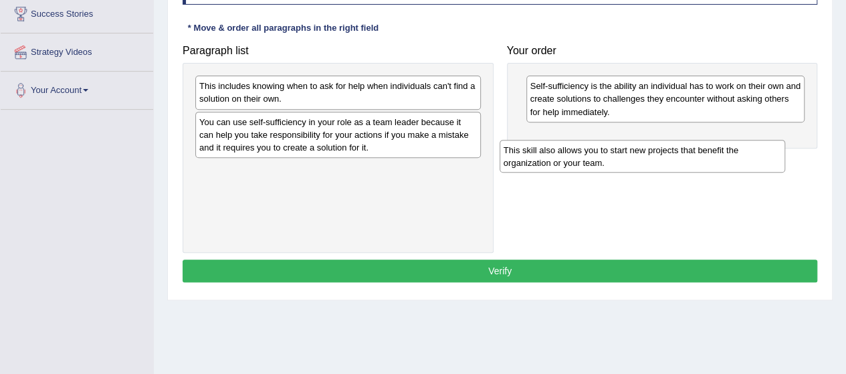
drag, startPoint x: 274, startPoint y: 136, endPoint x: 610, endPoint y: 157, distance: 336.5
click at [610, 157] on div "This skill also allows you to start new projects that benefit the organization …" at bounding box center [643, 156] width 286 height 33
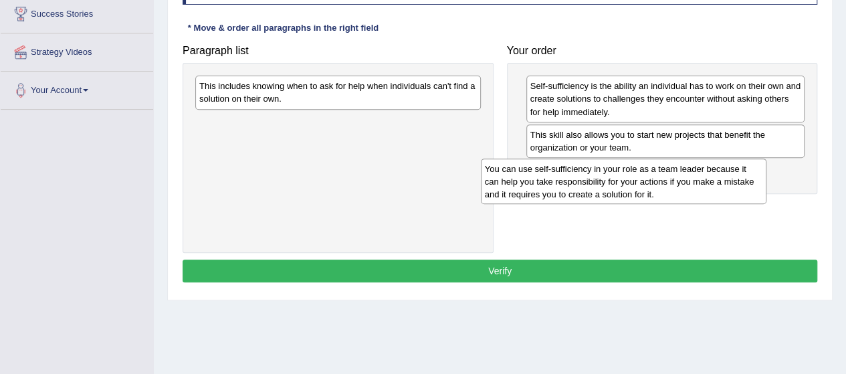
drag, startPoint x: 274, startPoint y: 148, endPoint x: 559, endPoint y: 195, distance: 289.4
click at [559, 195] on div "You can use self-sufficiency in your role as a team leader because it can help …" at bounding box center [624, 182] width 286 height 46
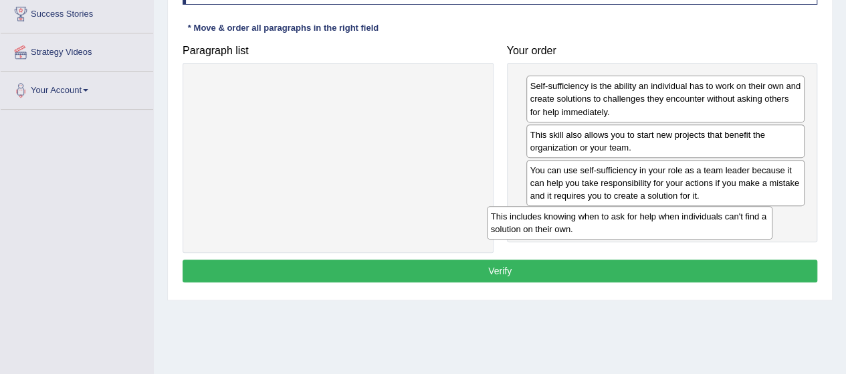
drag, startPoint x: 245, startPoint y: 95, endPoint x: 536, endPoint y: 224, distance: 318.9
click at [536, 224] on div "This includes knowing when to ask for help when individuals can't find a soluti…" at bounding box center [630, 222] width 286 height 33
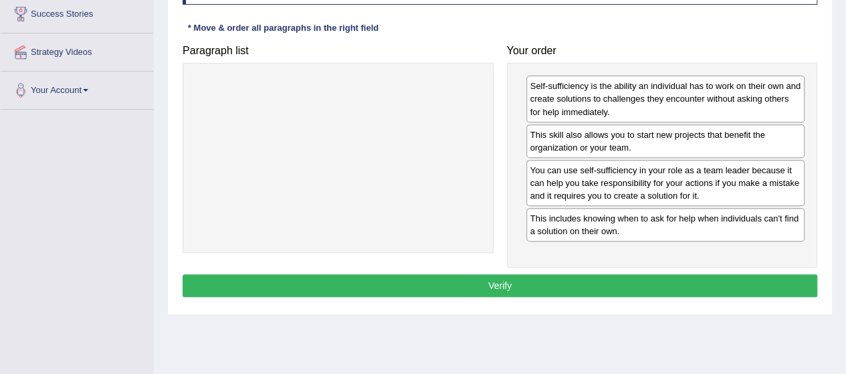
click at [505, 282] on button "Verify" at bounding box center [500, 285] width 635 height 23
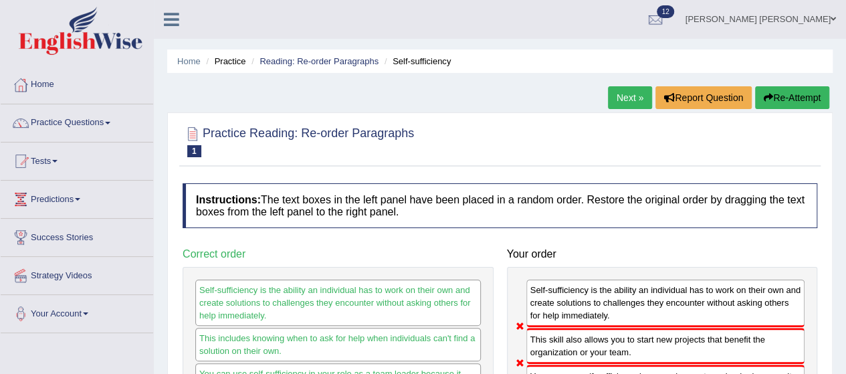
click at [624, 92] on link "Next »" at bounding box center [630, 97] width 44 height 23
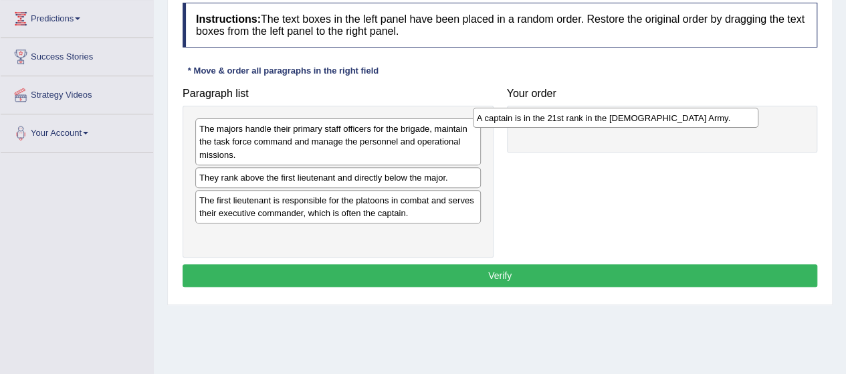
drag, startPoint x: 298, startPoint y: 176, endPoint x: 576, endPoint y: 117, distance: 283.8
click at [576, 117] on div "A captain is in the 21st rank in the [DEMOGRAPHIC_DATA] Army." at bounding box center [616, 118] width 286 height 20
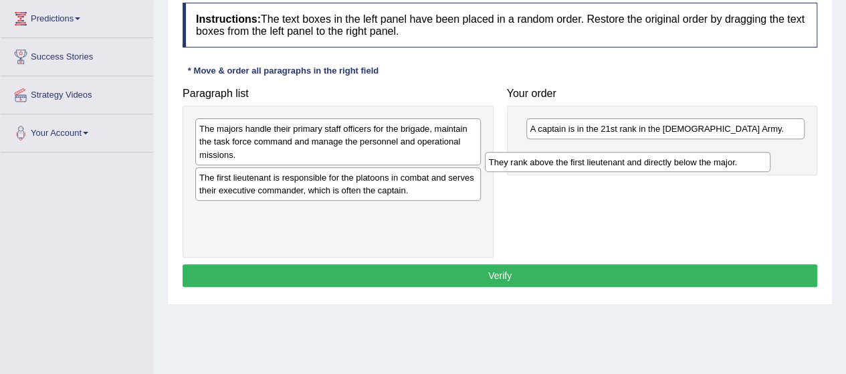
drag, startPoint x: 276, startPoint y: 182, endPoint x: 593, endPoint y: 158, distance: 317.3
click at [593, 158] on div "They rank above the first lieutenant and directly below the major." at bounding box center [628, 162] width 286 height 20
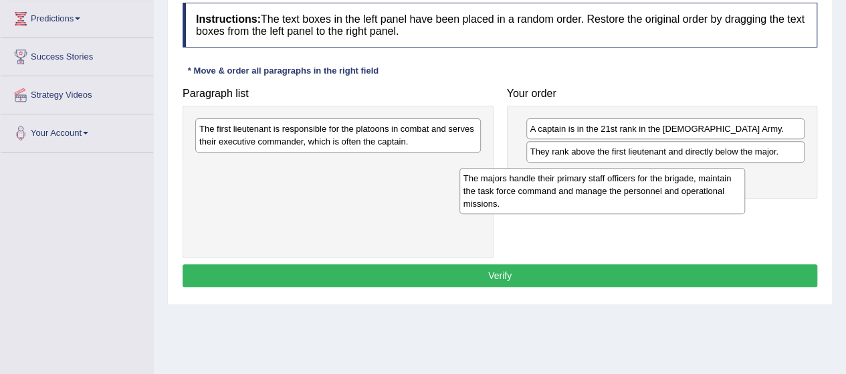
drag, startPoint x: 259, startPoint y: 148, endPoint x: 536, endPoint y: 193, distance: 281.3
click at [536, 193] on div "The majors handle their primary staff officers for the brigade, maintain the ta…" at bounding box center [603, 191] width 286 height 46
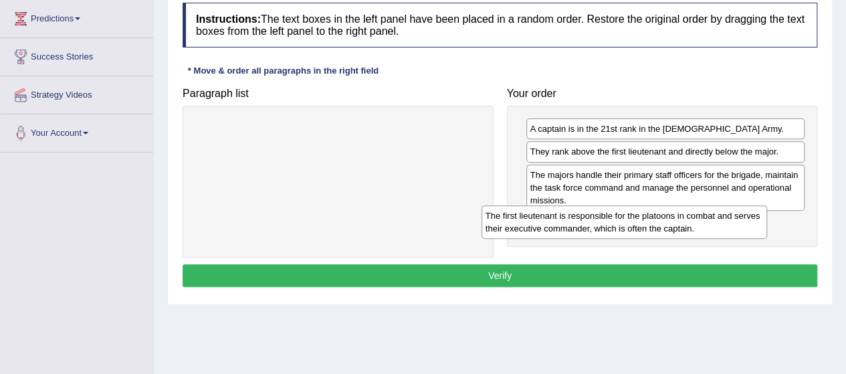
drag, startPoint x: 247, startPoint y: 138, endPoint x: 534, endPoint y: 225, distance: 299.2
click at [534, 225] on div "The first lieutenant is responsible for the platoons in combat and serves their…" at bounding box center [625, 221] width 286 height 33
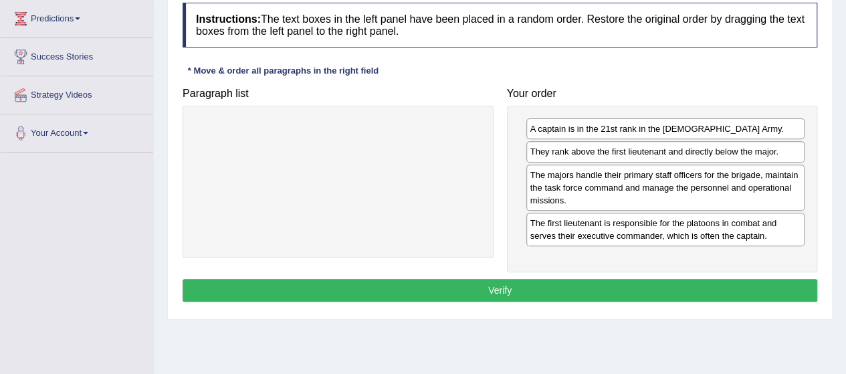
click at [504, 279] on button "Verify" at bounding box center [500, 290] width 635 height 23
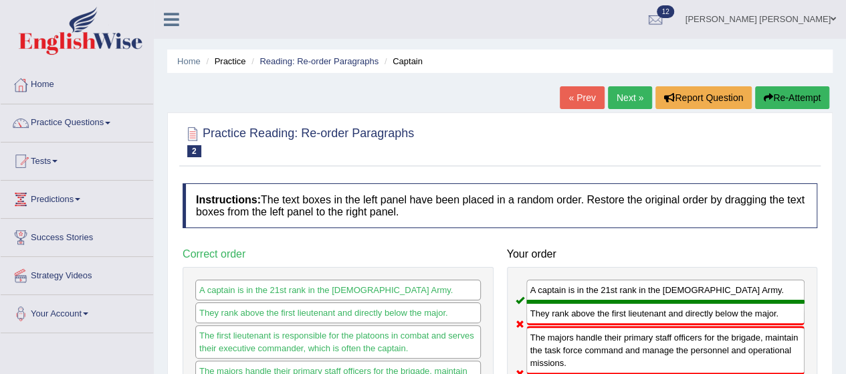
click at [624, 88] on link "Next »" at bounding box center [630, 97] width 44 height 23
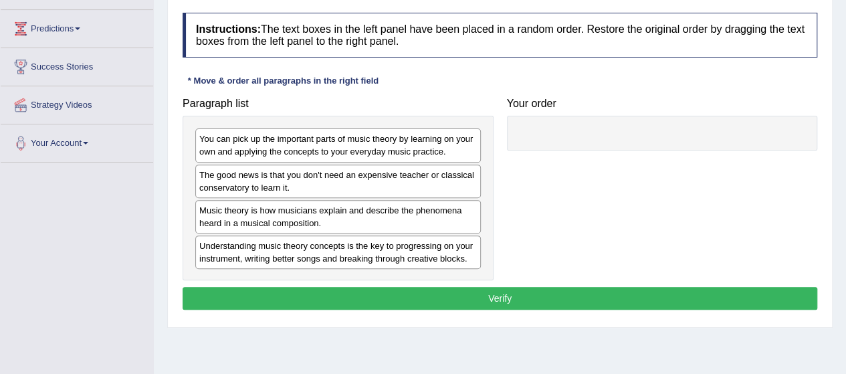
scroll to position [204, 0]
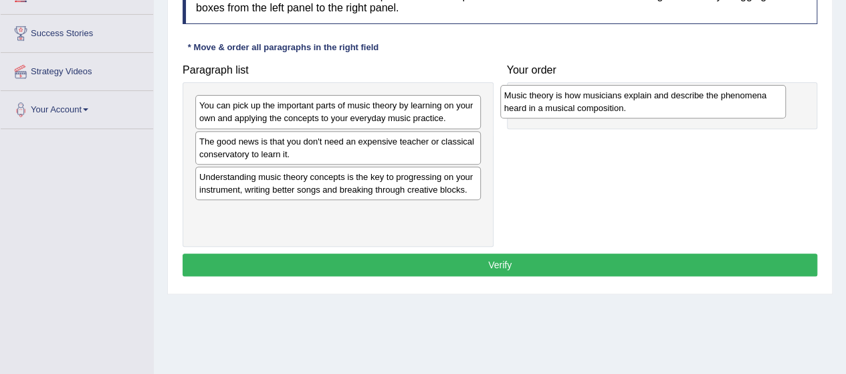
drag, startPoint x: 274, startPoint y: 181, endPoint x: 575, endPoint y: 98, distance: 311.8
click at [575, 98] on div "Music theory is how musicians explain and describe the phenomena heard in a mus…" at bounding box center [643, 101] width 286 height 33
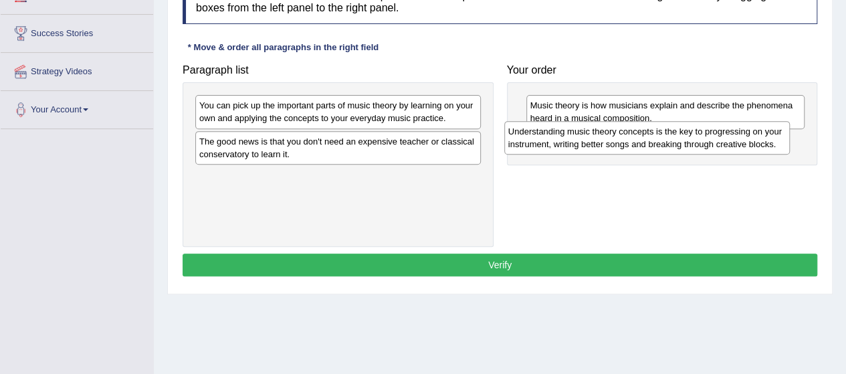
drag, startPoint x: 250, startPoint y: 180, endPoint x: 562, endPoint y: 132, distance: 315.4
click at [562, 132] on div "Understanding music theory concepts is the key to progressing on your instrumen…" at bounding box center [647, 137] width 286 height 33
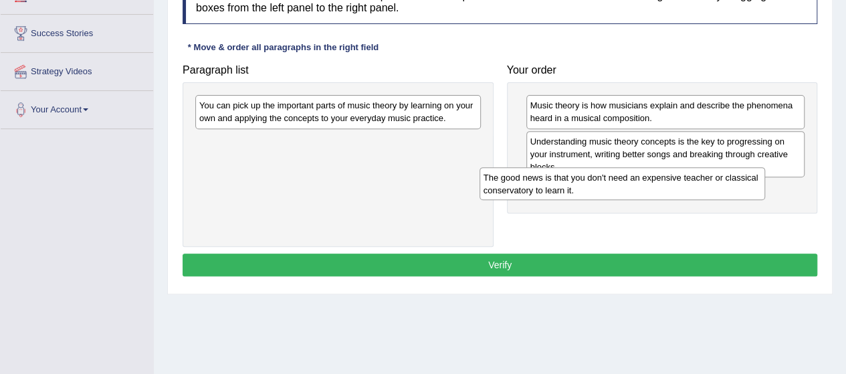
drag, startPoint x: 247, startPoint y: 148, endPoint x: 531, endPoint y: 184, distance: 286.6
click at [531, 184] on div "The good news is that you don't need an expensive teacher or classical conserva…" at bounding box center [623, 183] width 286 height 33
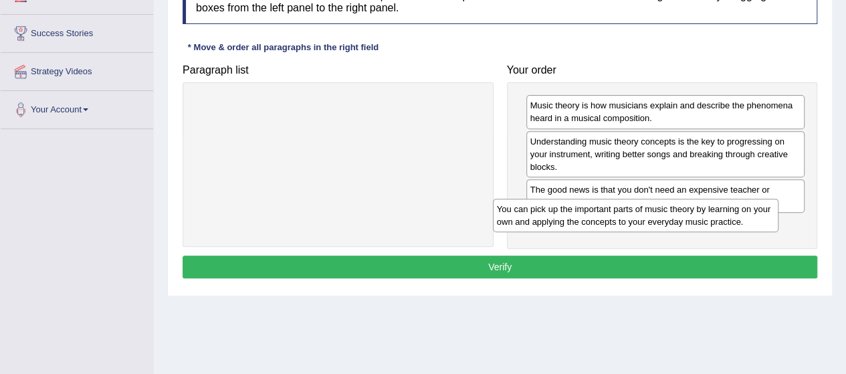
drag, startPoint x: 238, startPoint y: 114, endPoint x: 535, endPoint y: 216, distance: 314.1
click at [535, 216] on div "You can pick up the important parts of music theory by learning on your own and…" at bounding box center [636, 215] width 286 height 33
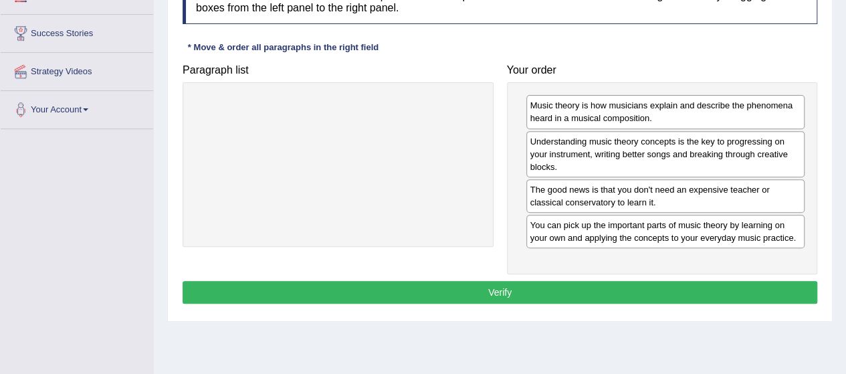
click at [609, 161] on div "Understanding music theory concepts is the key to progressing on your instrumen…" at bounding box center [665, 154] width 279 height 46
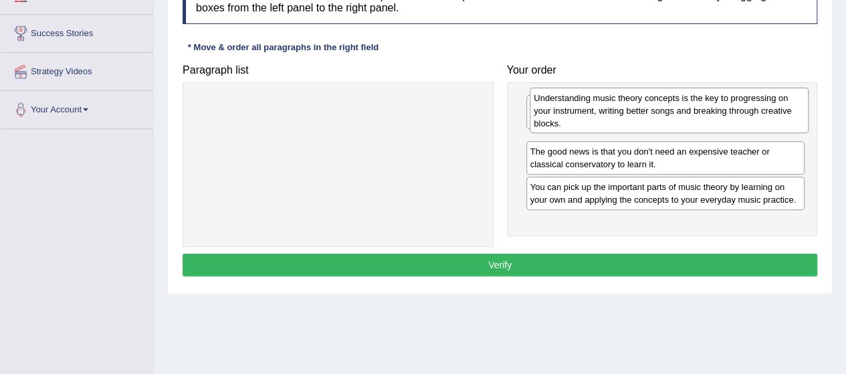
drag, startPoint x: 583, startPoint y: 167, endPoint x: 587, endPoint y: 124, distance: 43.0
click at [587, 124] on div "Understanding music theory concepts is the key to progressing on your instrumen…" at bounding box center [669, 111] width 279 height 46
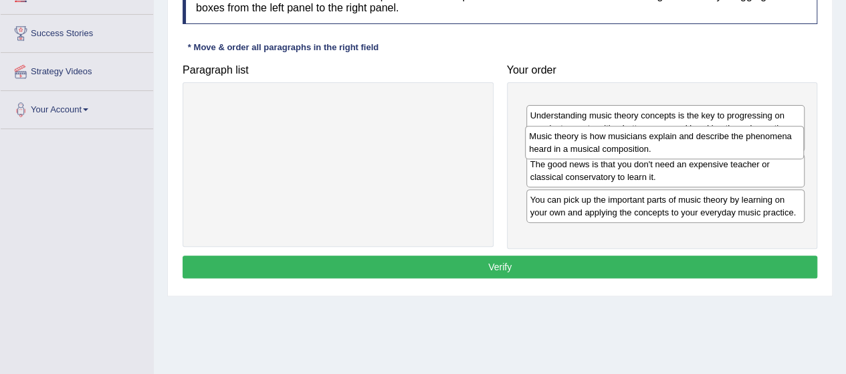
drag, startPoint x: 589, startPoint y: 118, endPoint x: 585, endPoint y: 149, distance: 31.0
click at [585, 149] on div "Music theory is how musicians explain and describe the phenomena heard in a mus…" at bounding box center [664, 142] width 279 height 33
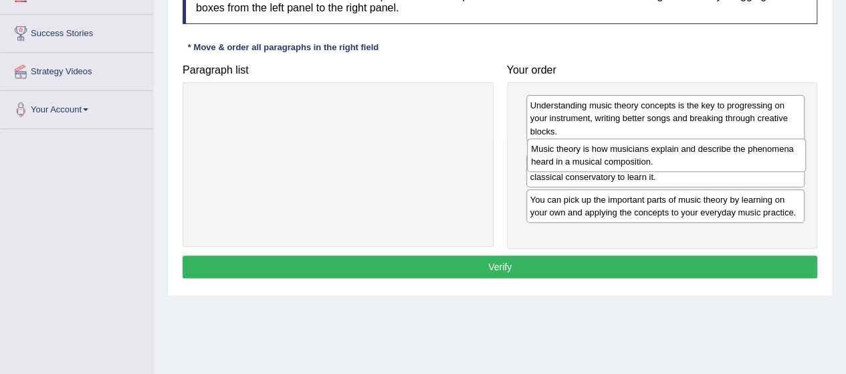
drag, startPoint x: 594, startPoint y: 120, endPoint x: 595, endPoint y: 163, distance: 43.5
click at [595, 163] on div "Music theory is how musicians explain and describe the phenomena heard in a mus…" at bounding box center [666, 154] width 279 height 33
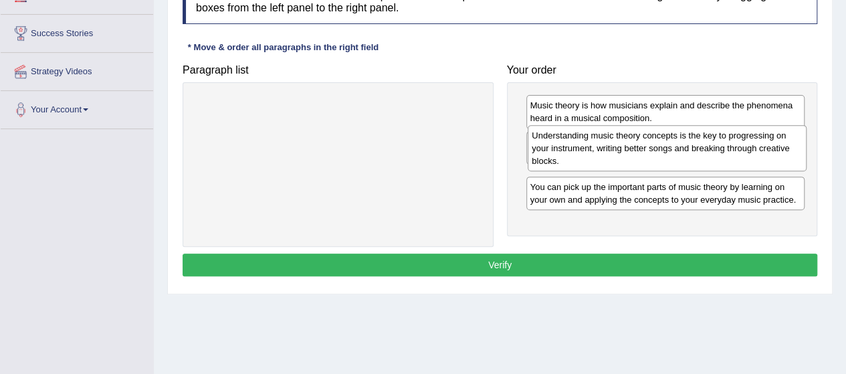
drag, startPoint x: 616, startPoint y: 133, endPoint x: 618, endPoint y: 163, distance: 30.2
click at [618, 163] on div "Understanding music theory concepts is the key to progressing on your instrumen…" at bounding box center [667, 148] width 279 height 46
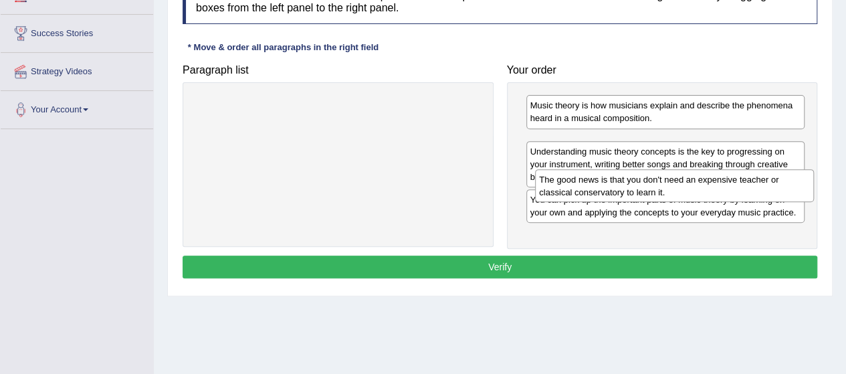
drag, startPoint x: 587, startPoint y: 146, endPoint x: 591, endPoint y: 186, distance: 39.7
click at [591, 186] on div "The good news is that you don't need an expensive teacher or classical conserva…" at bounding box center [674, 185] width 279 height 33
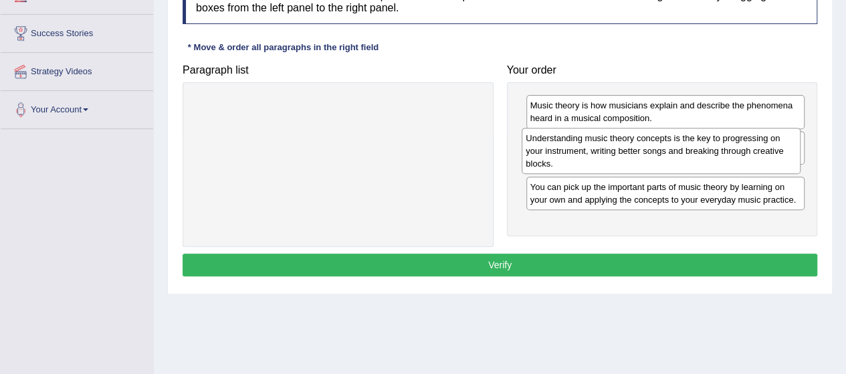
drag, startPoint x: 613, startPoint y: 186, endPoint x: 607, endPoint y: 148, distance: 38.7
click at [607, 148] on div "Understanding music theory concepts is the key to progressing on your instrumen…" at bounding box center [661, 151] width 279 height 46
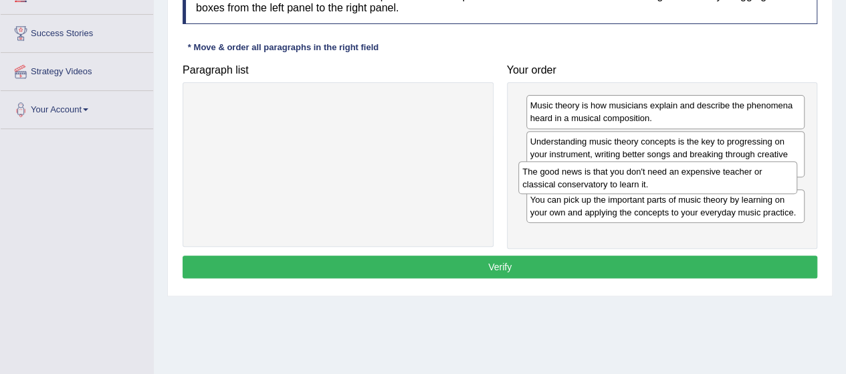
drag, startPoint x: 605, startPoint y: 140, endPoint x: 597, endPoint y: 169, distance: 29.2
click at [597, 169] on div "The good news is that you don't need an expensive teacher or classical conserva…" at bounding box center [657, 177] width 279 height 33
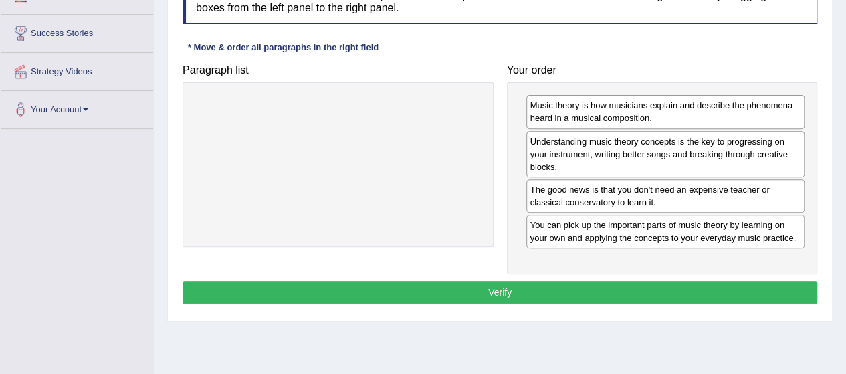
click at [506, 288] on button "Verify" at bounding box center [500, 292] width 635 height 23
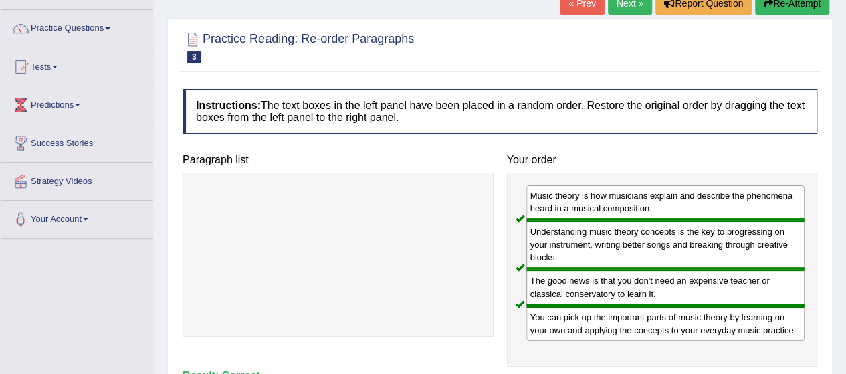
scroll to position [0, 0]
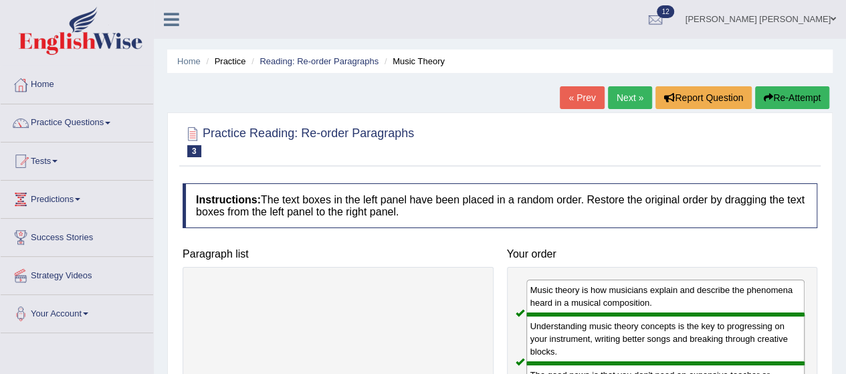
click at [626, 102] on link "Next »" at bounding box center [630, 97] width 44 height 23
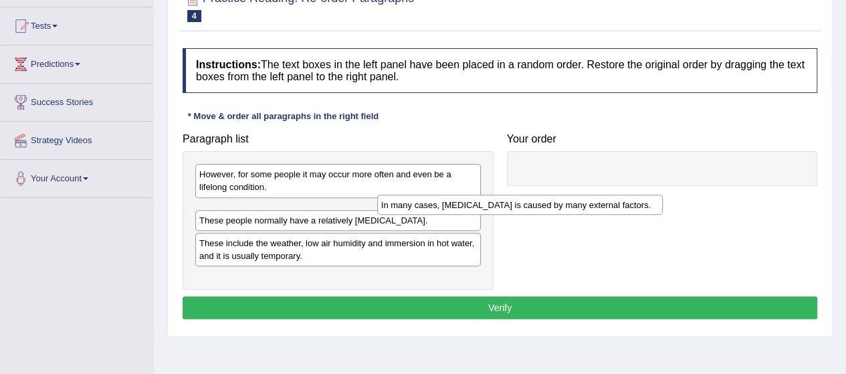
drag, startPoint x: 293, startPoint y: 207, endPoint x: 575, endPoint y: 165, distance: 285.5
click at [575, 195] on div "In many cases, [MEDICAL_DATA] is caused by many external factors." at bounding box center [520, 205] width 286 height 20
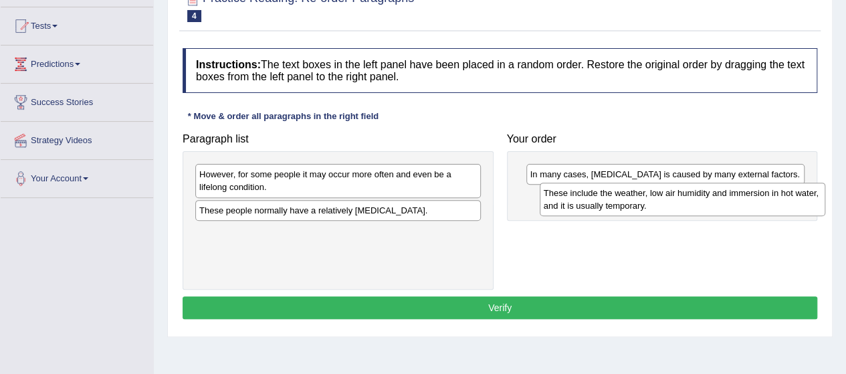
drag, startPoint x: 234, startPoint y: 233, endPoint x: 565, endPoint y: 193, distance: 332.9
click at [565, 193] on div "These include the weather, low air humidity and immersion in hot water, and it …" at bounding box center [683, 199] width 286 height 33
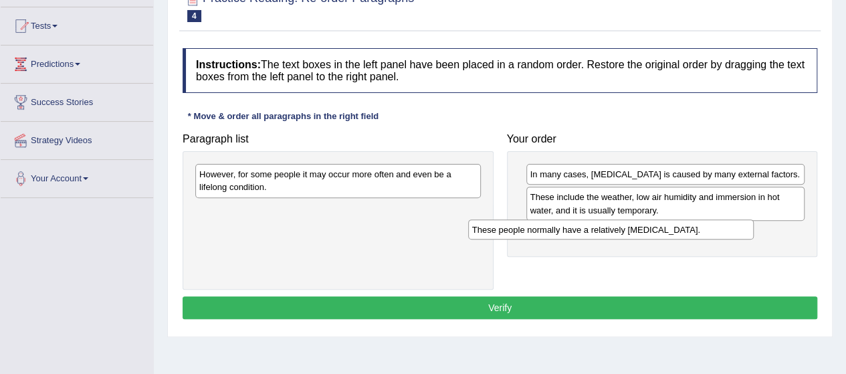
drag, startPoint x: 241, startPoint y: 213, endPoint x: 532, endPoint y: 227, distance: 291.9
click at [532, 227] on div "These people normally have a relatively [MEDICAL_DATA]." at bounding box center [611, 229] width 286 height 20
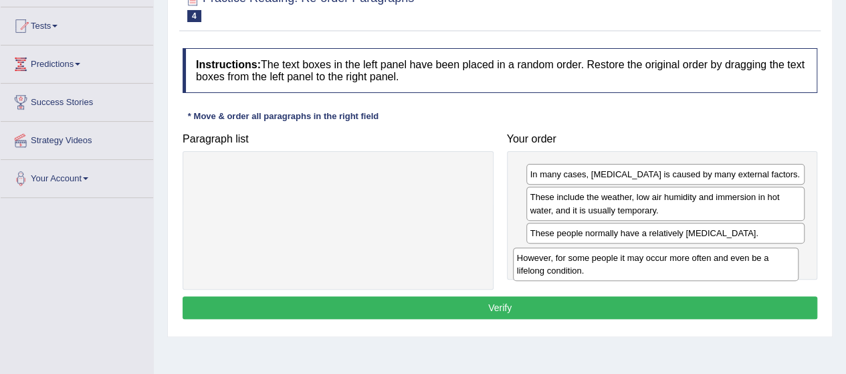
drag, startPoint x: 251, startPoint y: 186, endPoint x: 573, endPoint y: 266, distance: 331.4
click at [573, 266] on div "However, for some people it may occur more often and even be a lifelong conditi…" at bounding box center [656, 263] width 286 height 33
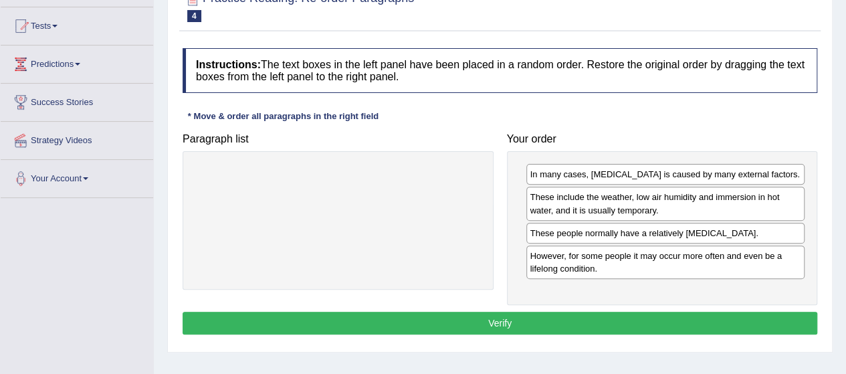
click at [559, 319] on button "Verify" at bounding box center [500, 323] width 635 height 23
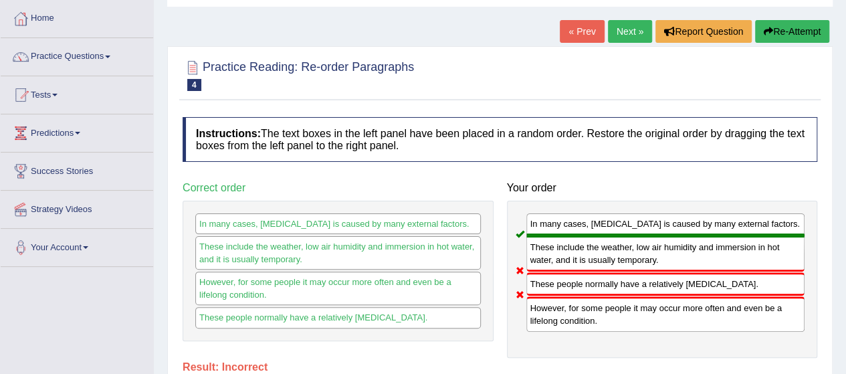
scroll to position [60, 0]
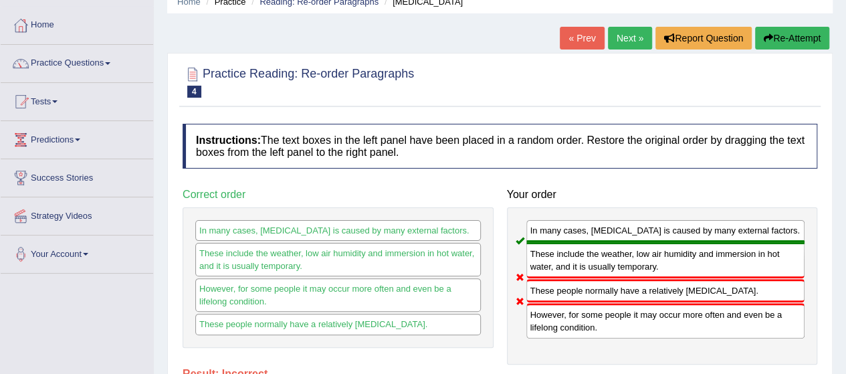
click at [621, 38] on link "Next »" at bounding box center [630, 38] width 44 height 23
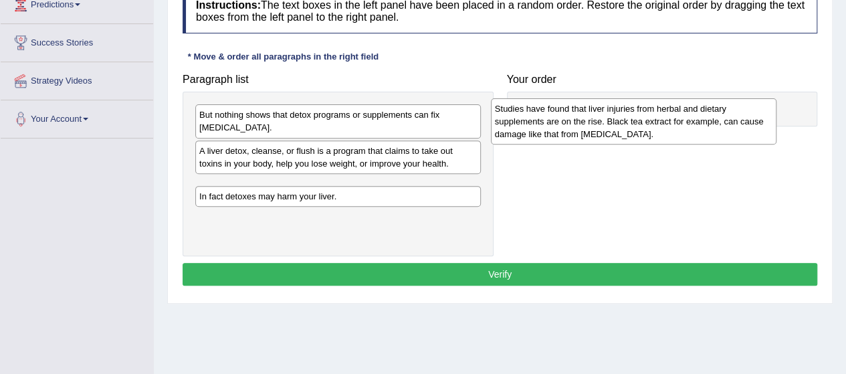
drag, startPoint x: 263, startPoint y: 204, endPoint x: 561, endPoint y: 124, distance: 308.3
click at [561, 124] on div "Studies have found that liver injuries from herbal and dietary supplements are …" at bounding box center [634, 121] width 286 height 46
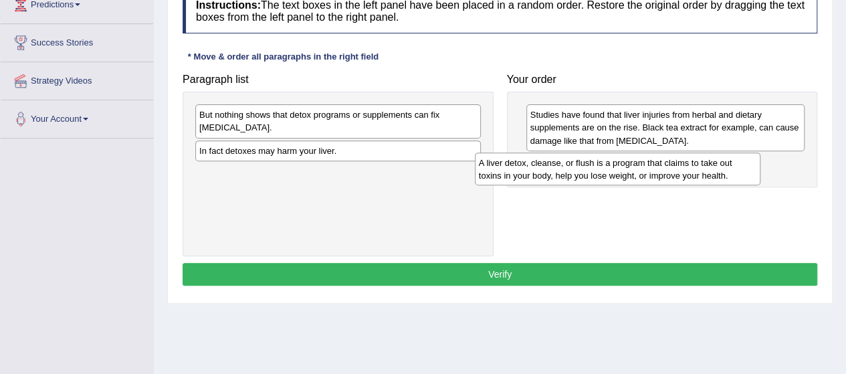
drag, startPoint x: 260, startPoint y: 156, endPoint x: 553, endPoint y: 167, distance: 293.2
click at [553, 167] on div "A liver detox, cleanse, or flush is a program that claims to take out toxins in…" at bounding box center [618, 169] width 286 height 33
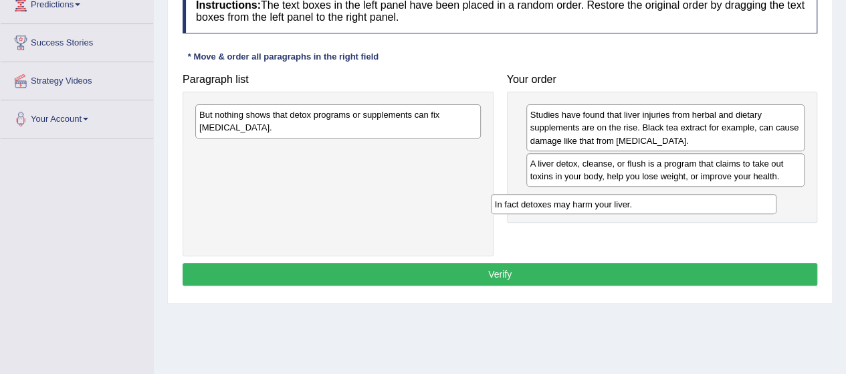
drag, startPoint x: 250, startPoint y: 153, endPoint x: 551, endPoint y: 206, distance: 305.6
click at [551, 206] on div "In fact detoxes may harm your liver." at bounding box center [634, 204] width 286 height 20
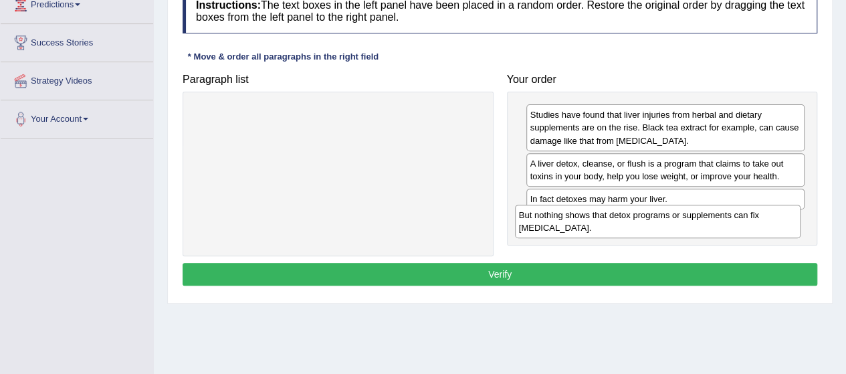
drag, startPoint x: 266, startPoint y: 129, endPoint x: 586, endPoint y: 229, distance: 335.1
click at [586, 229] on div "But nothing shows that detox programs or supplements can fix [MEDICAL_DATA]." at bounding box center [658, 221] width 286 height 33
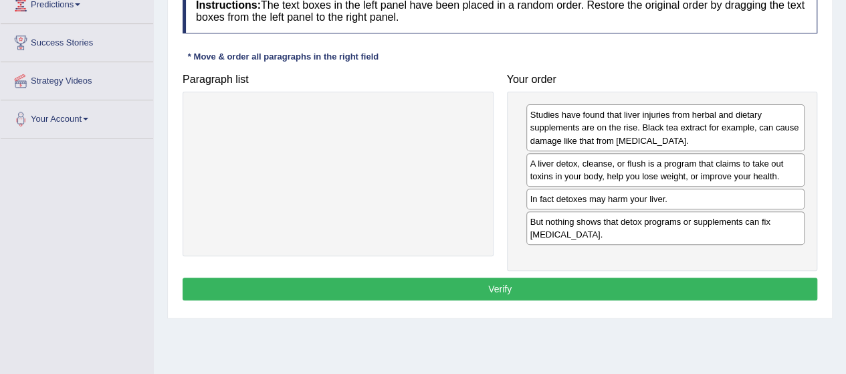
click at [491, 284] on button "Verify" at bounding box center [500, 289] width 635 height 23
